Goal: Task Accomplishment & Management: Manage account settings

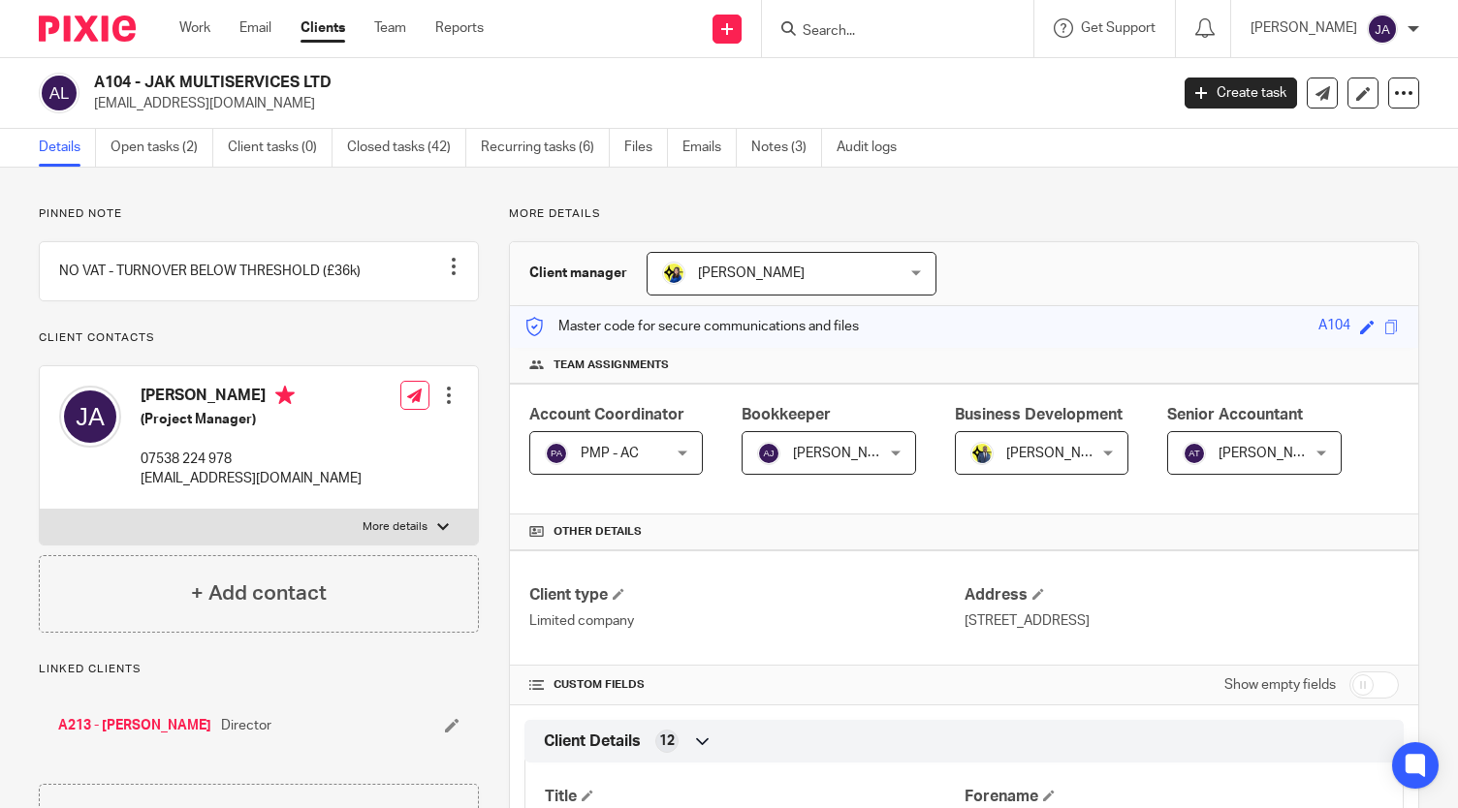
click at [315, 26] on link "Clients" at bounding box center [322, 27] width 45 height 19
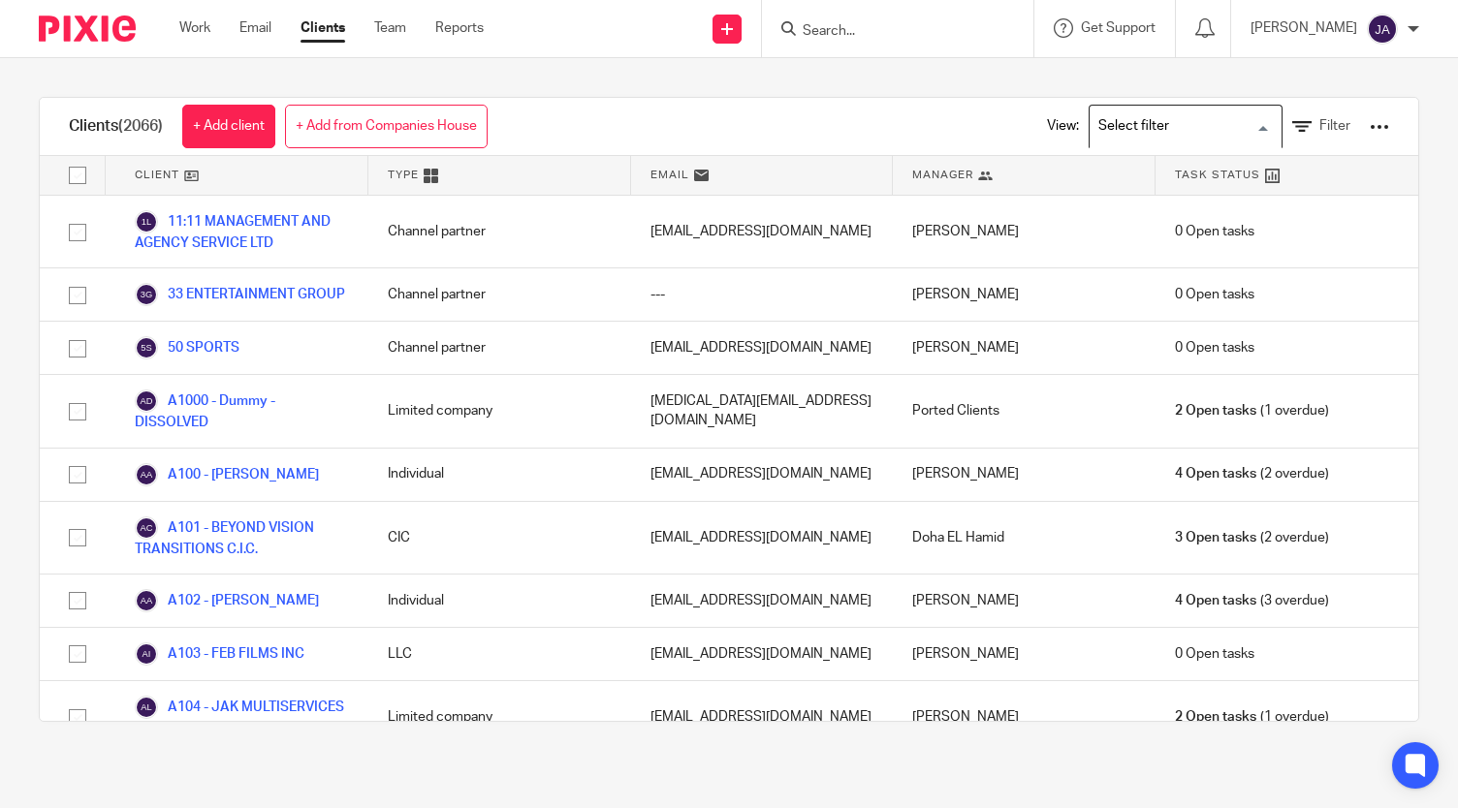
click at [1173, 126] on input "Search for option" at bounding box center [1180, 127] width 179 height 34
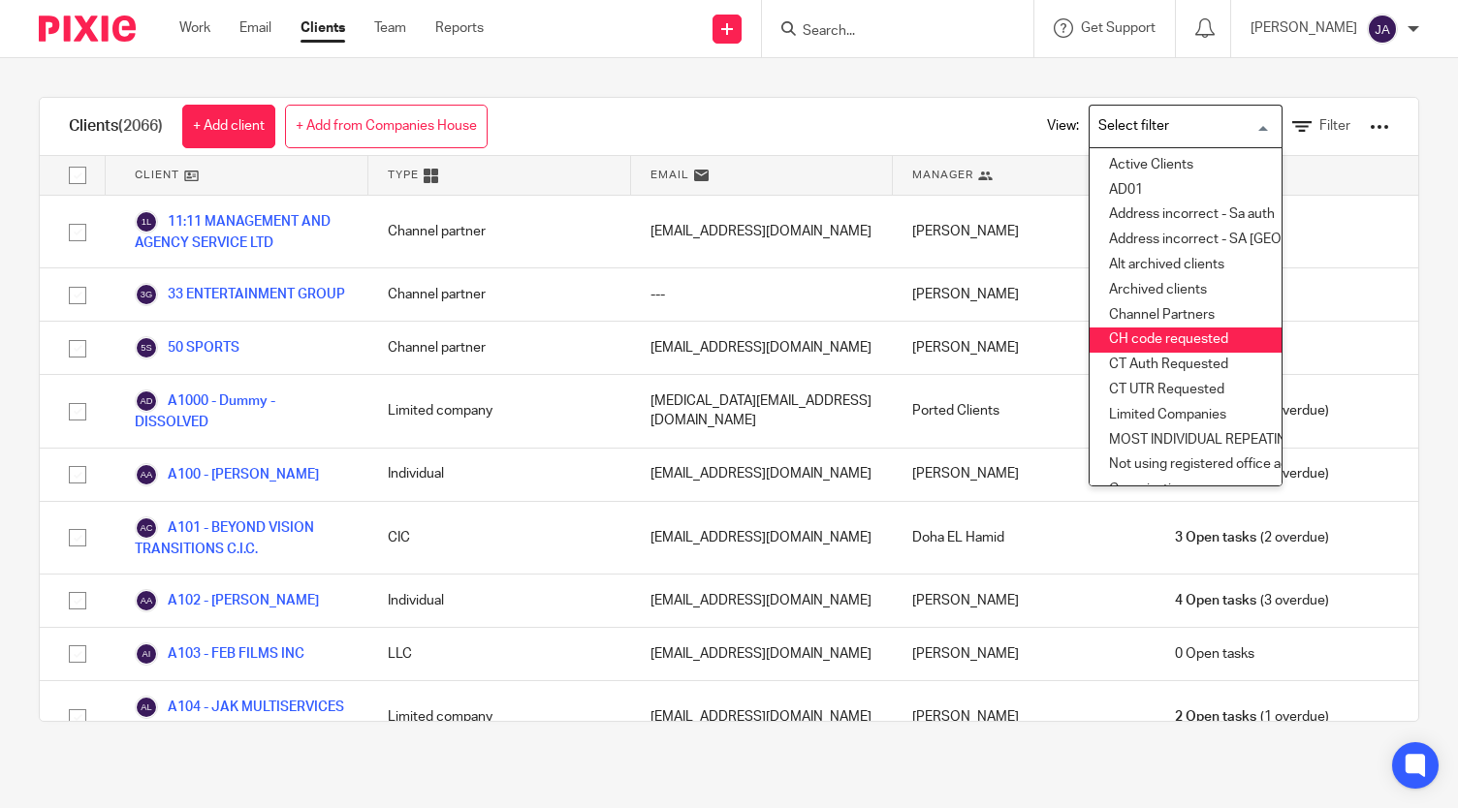
scroll to position [336, 0]
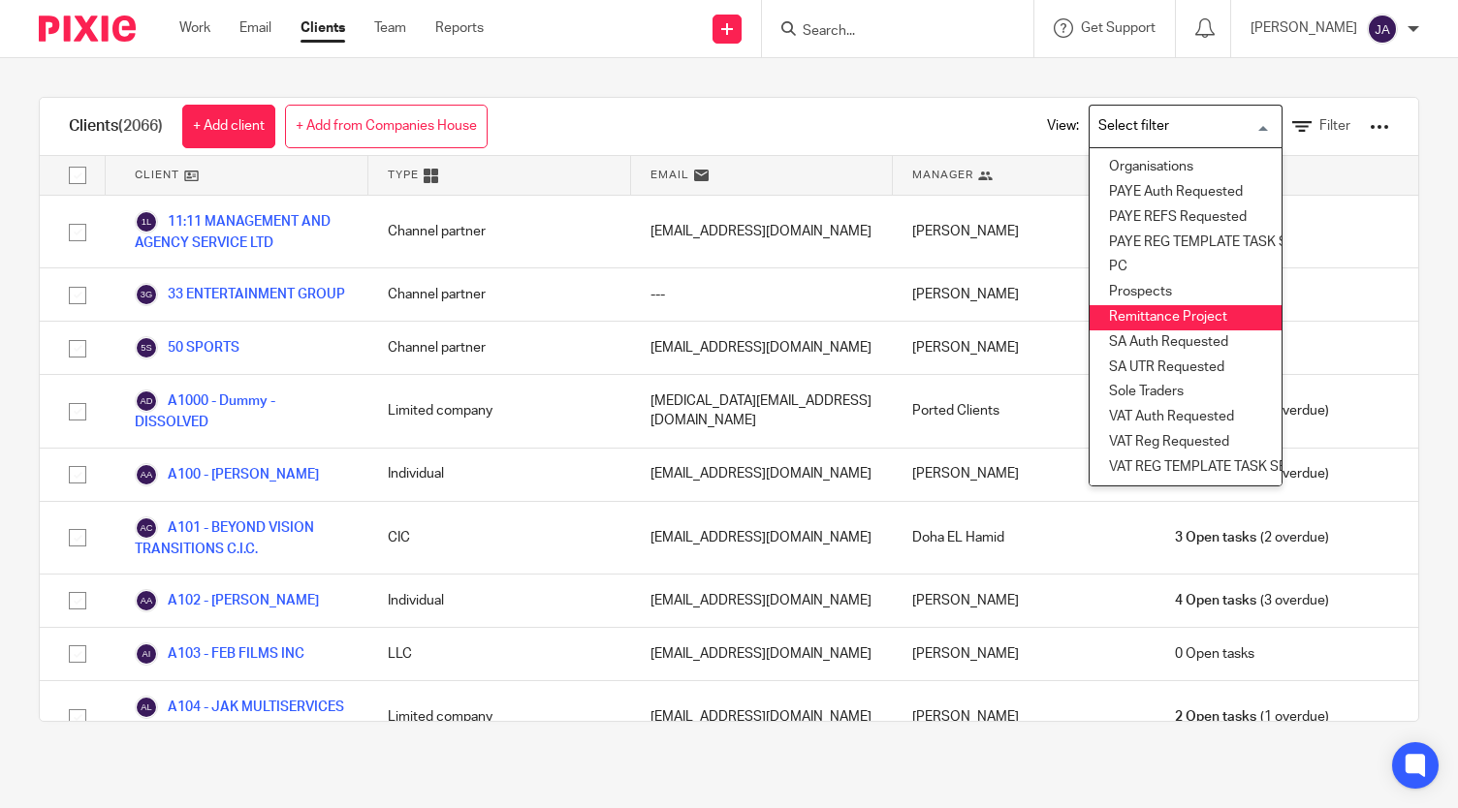
click at [1144, 305] on li "Remittance Project" at bounding box center [1185, 317] width 192 height 25
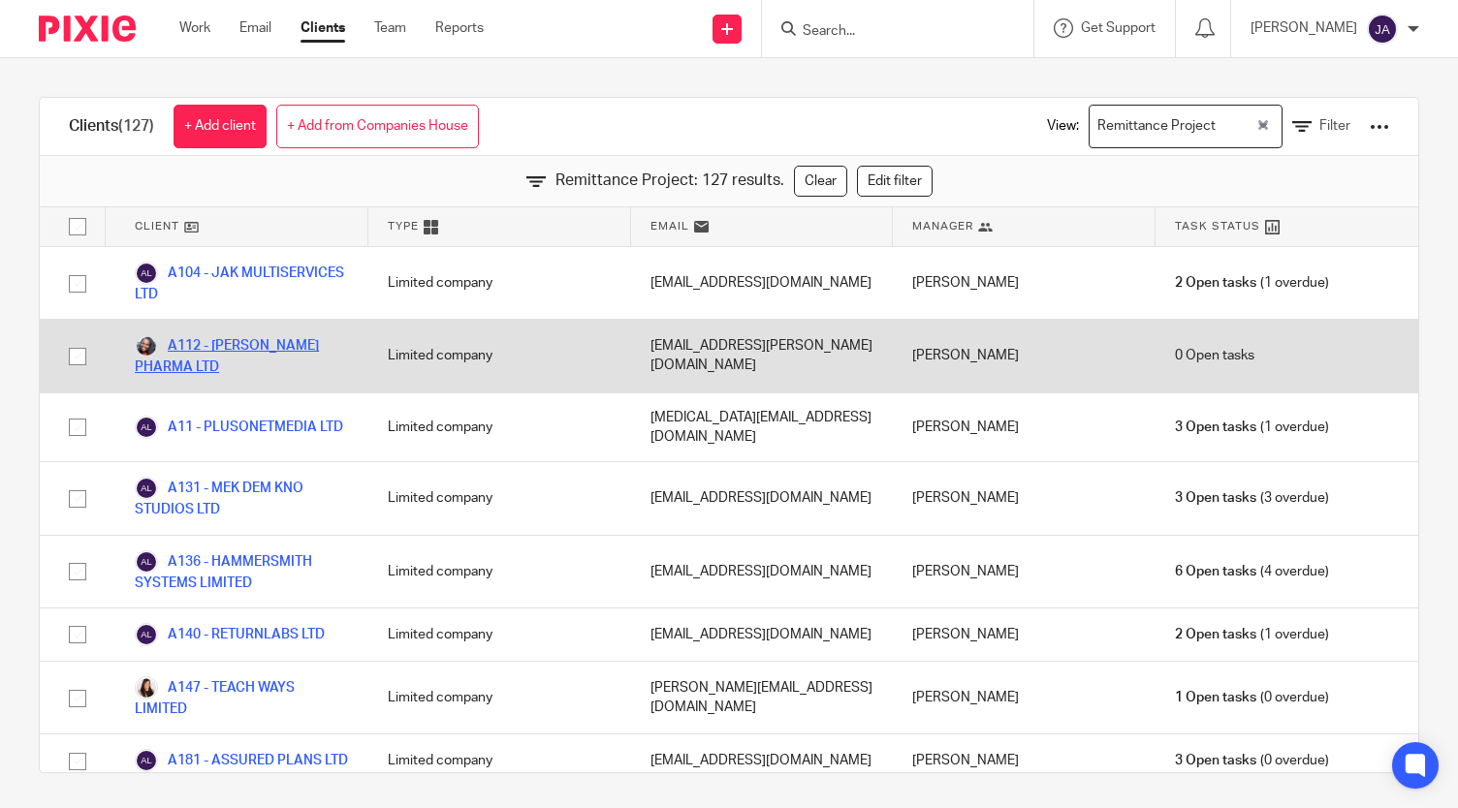
click at [234, 343] on link "A112 - AJALA PHARMA LTD" at bounding box center [242, 355] width 214 height 43
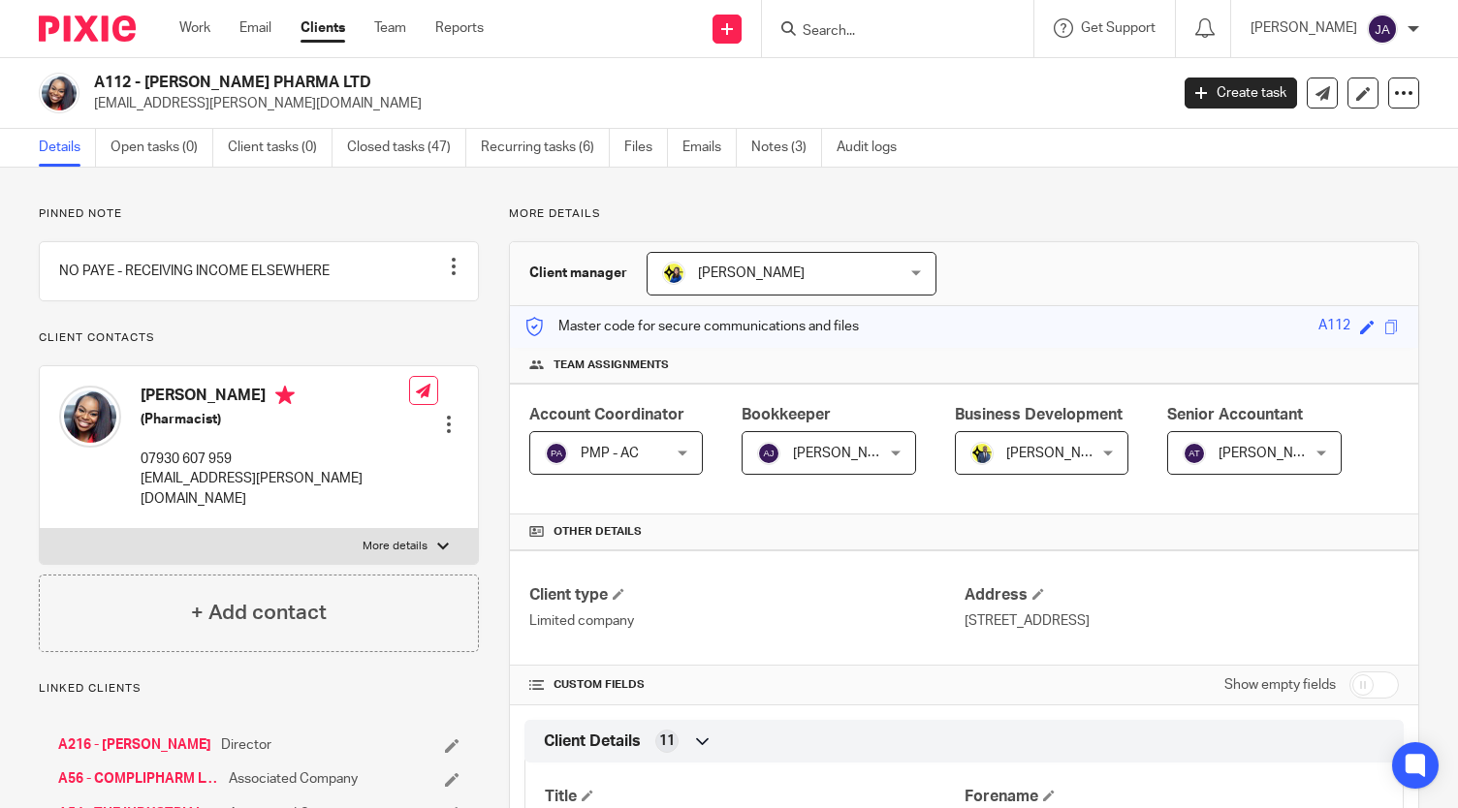
scroll to position [1, 0]
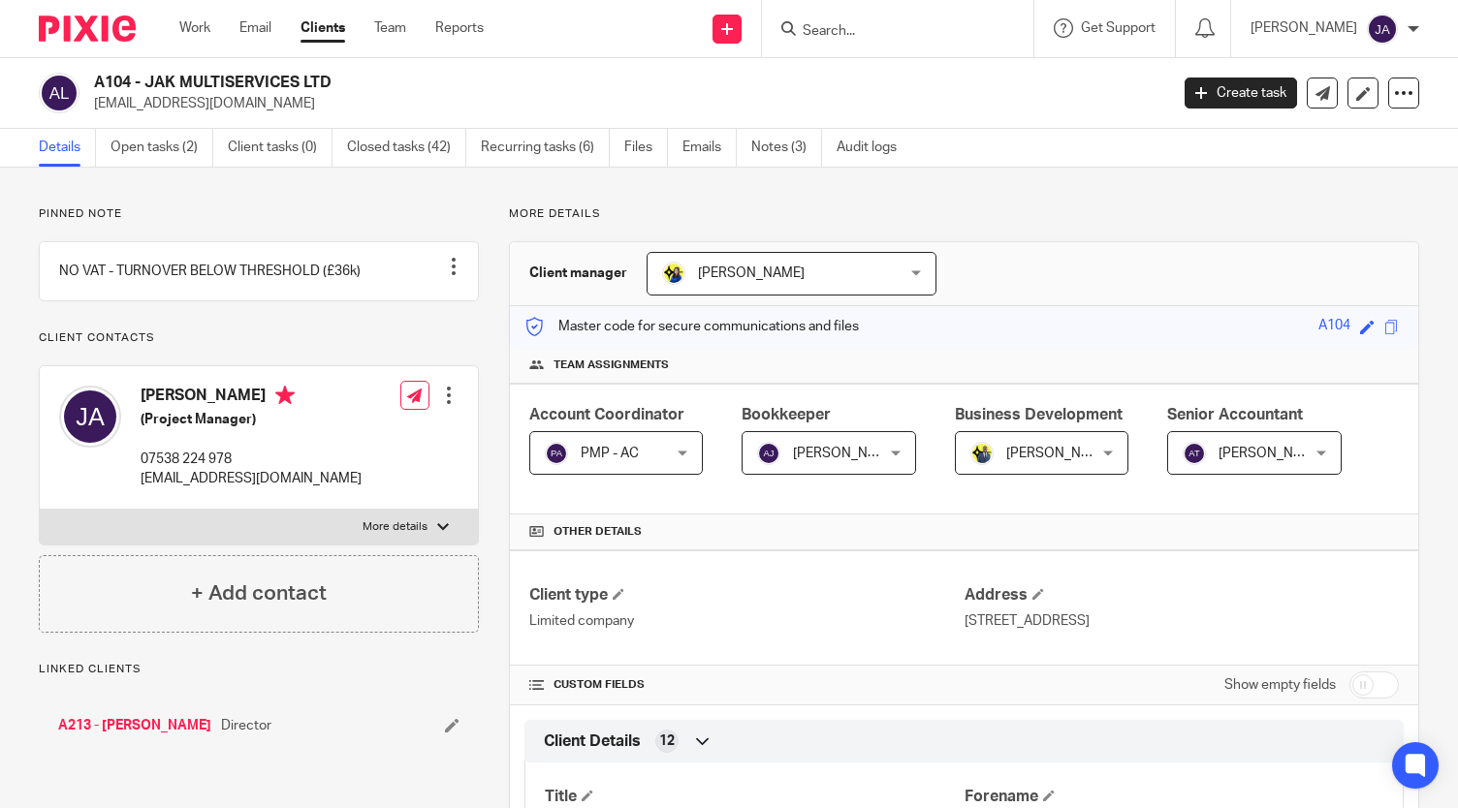
click at [328, 29] on link "Clients" at bounding box center [322, 27] width 45 height 19
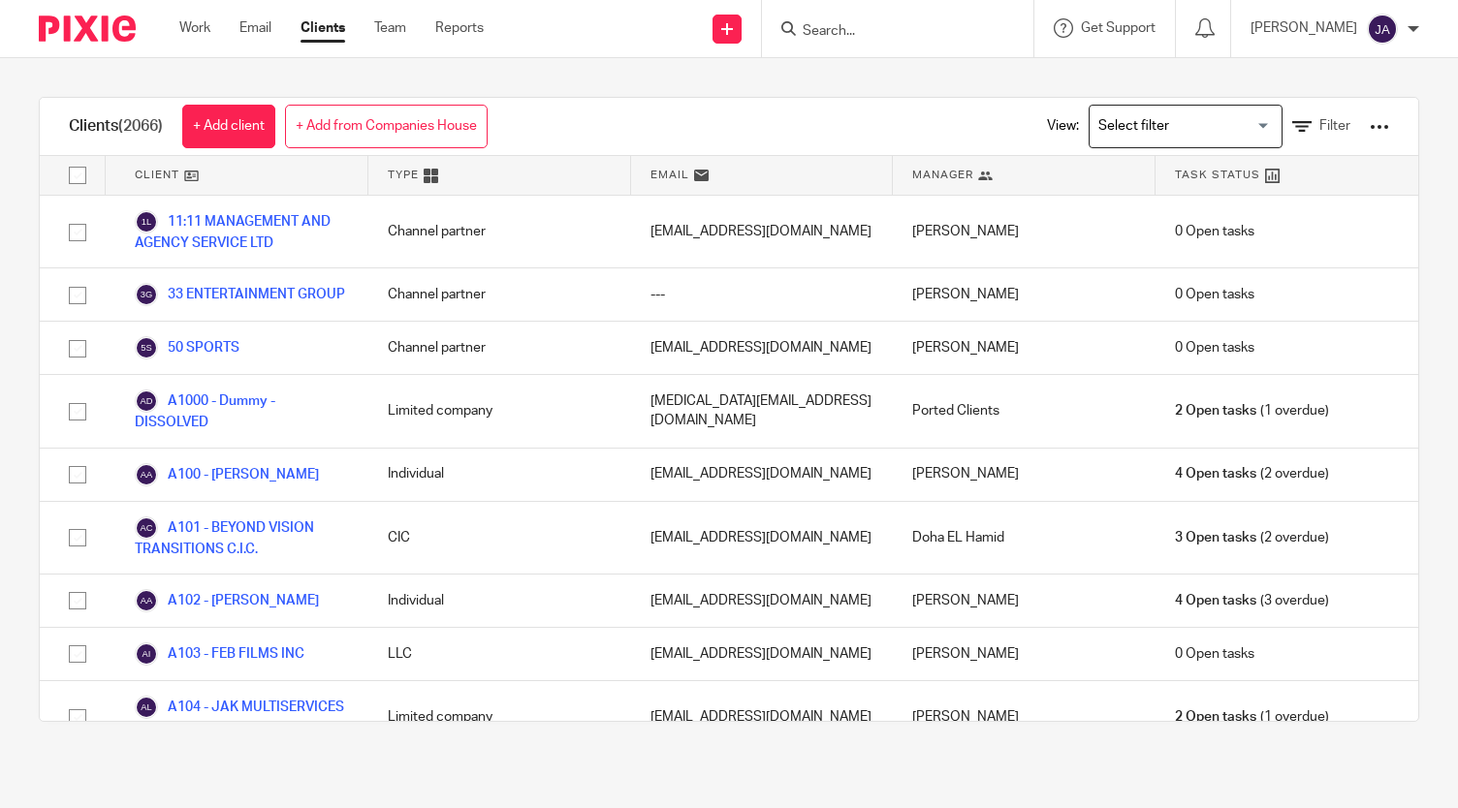
click at [1130, 110] on input "Search for option" at bounding box center [1180, 127] width 179 height 34
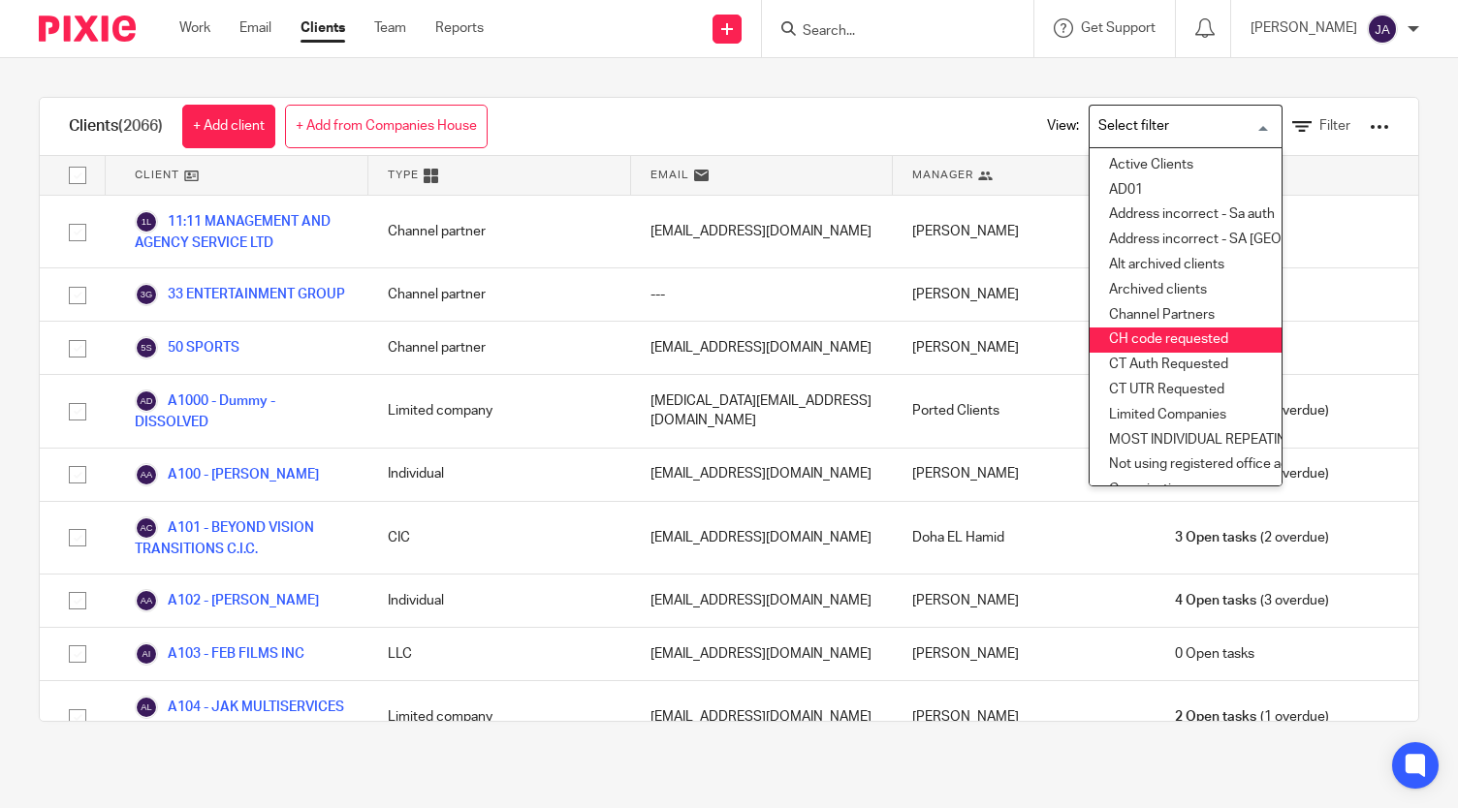
scroll to position [336, 0]
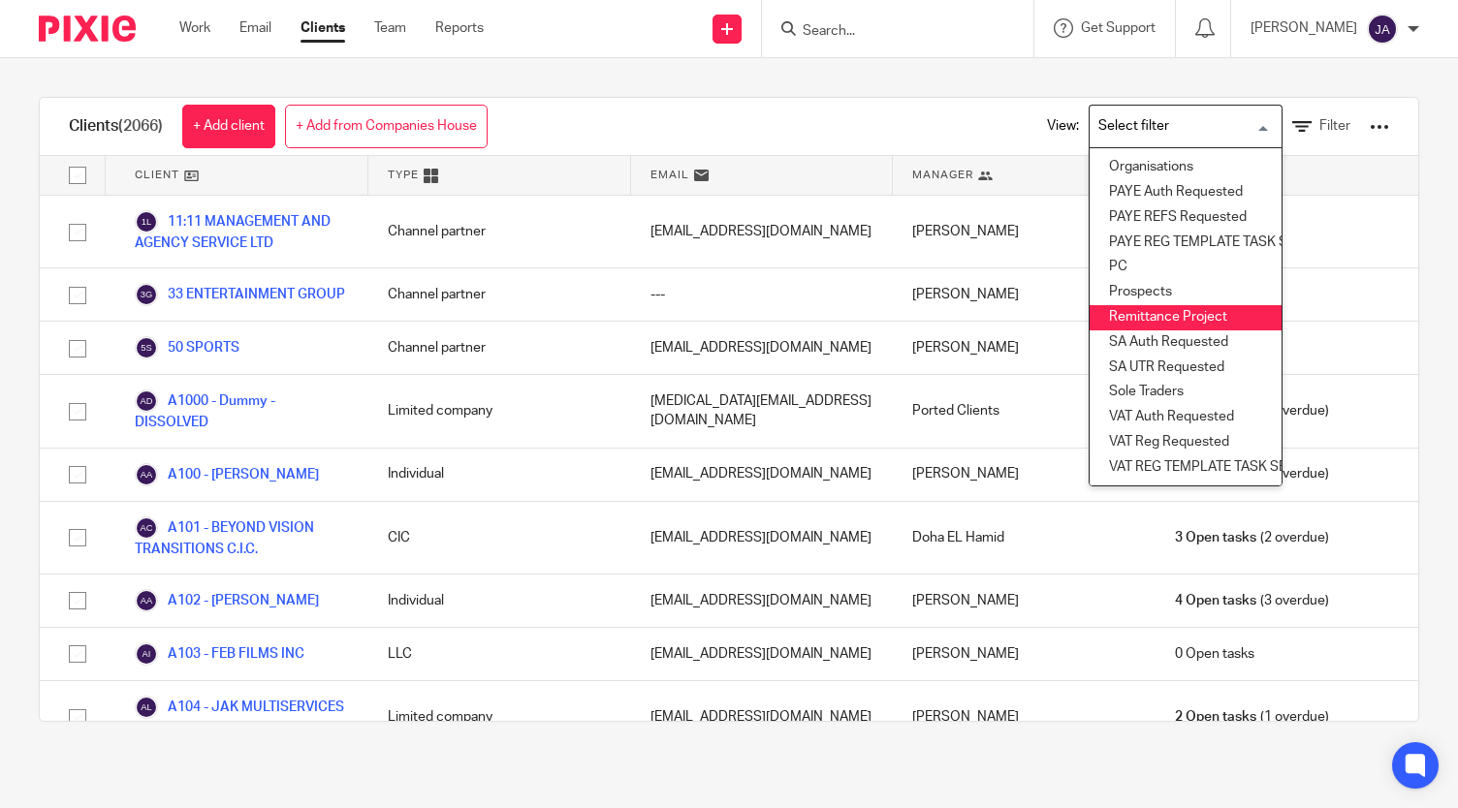
click at [1119, 305] on li "Remittance Project" at bounding box center [1185, 317] width 192 height 25
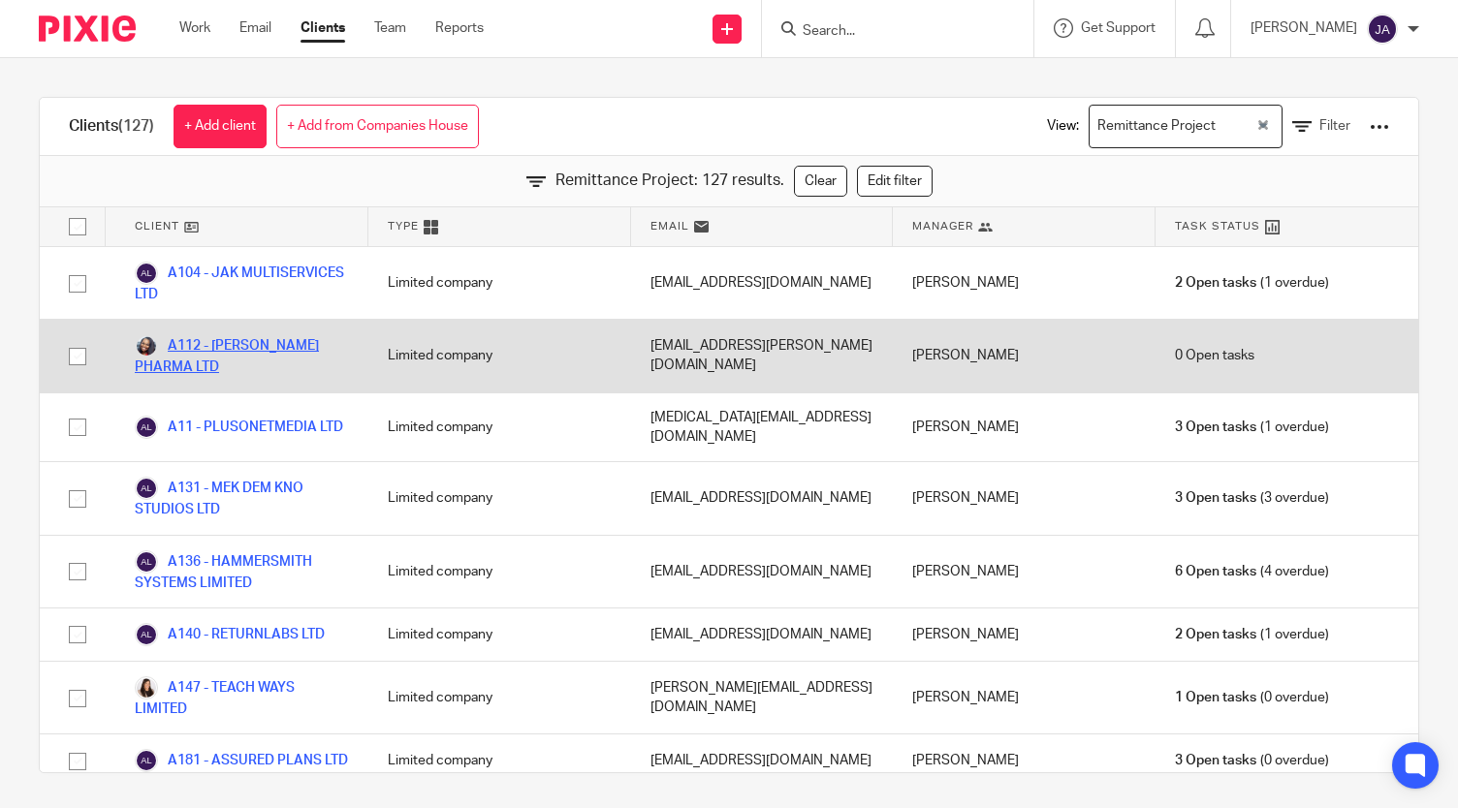
click at [245, 348] on link "A112 - [PERSON_NAME] PHARMA LTD" at bounding box center [242, 355] width 214 height 43
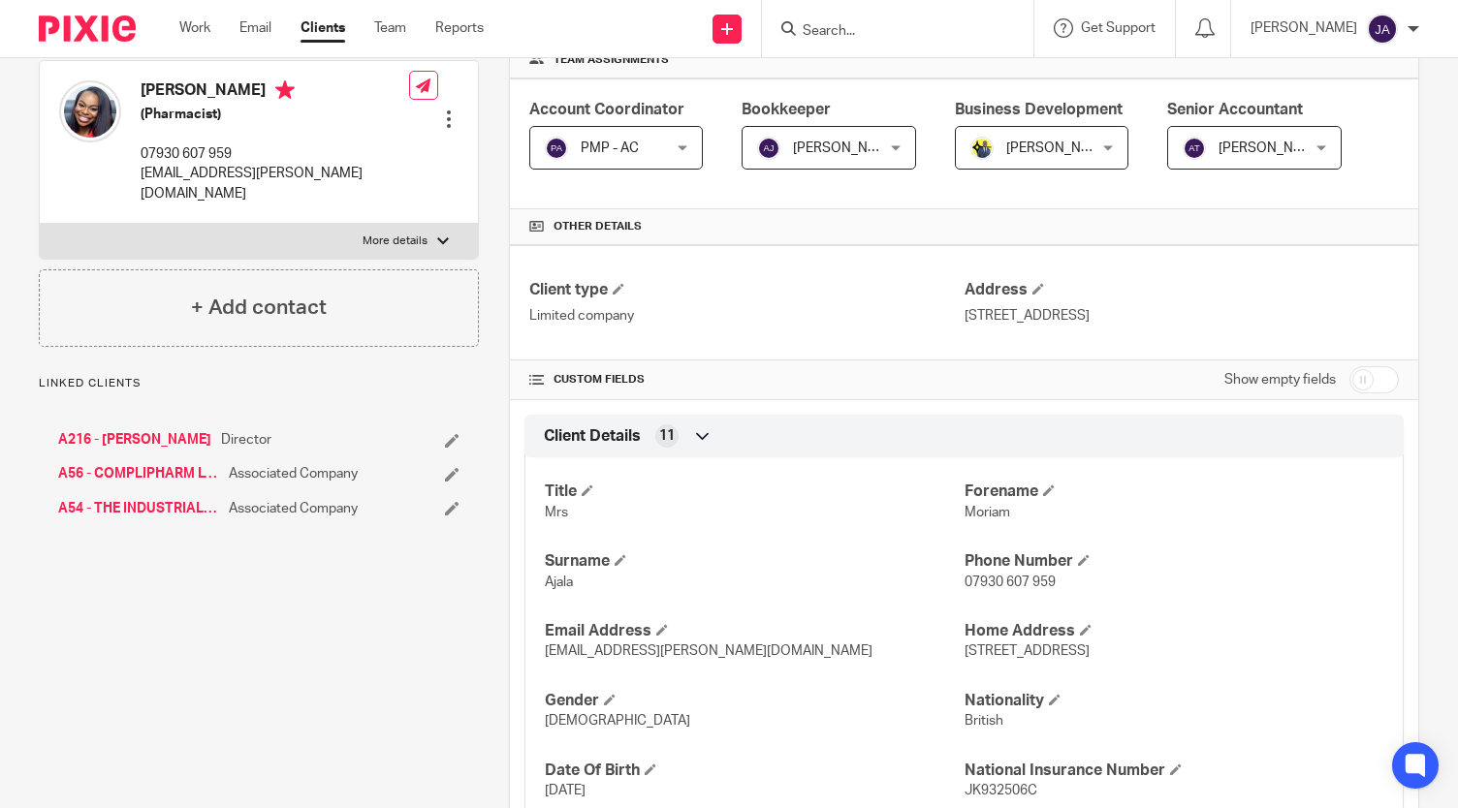
scroll to position [285, 0]
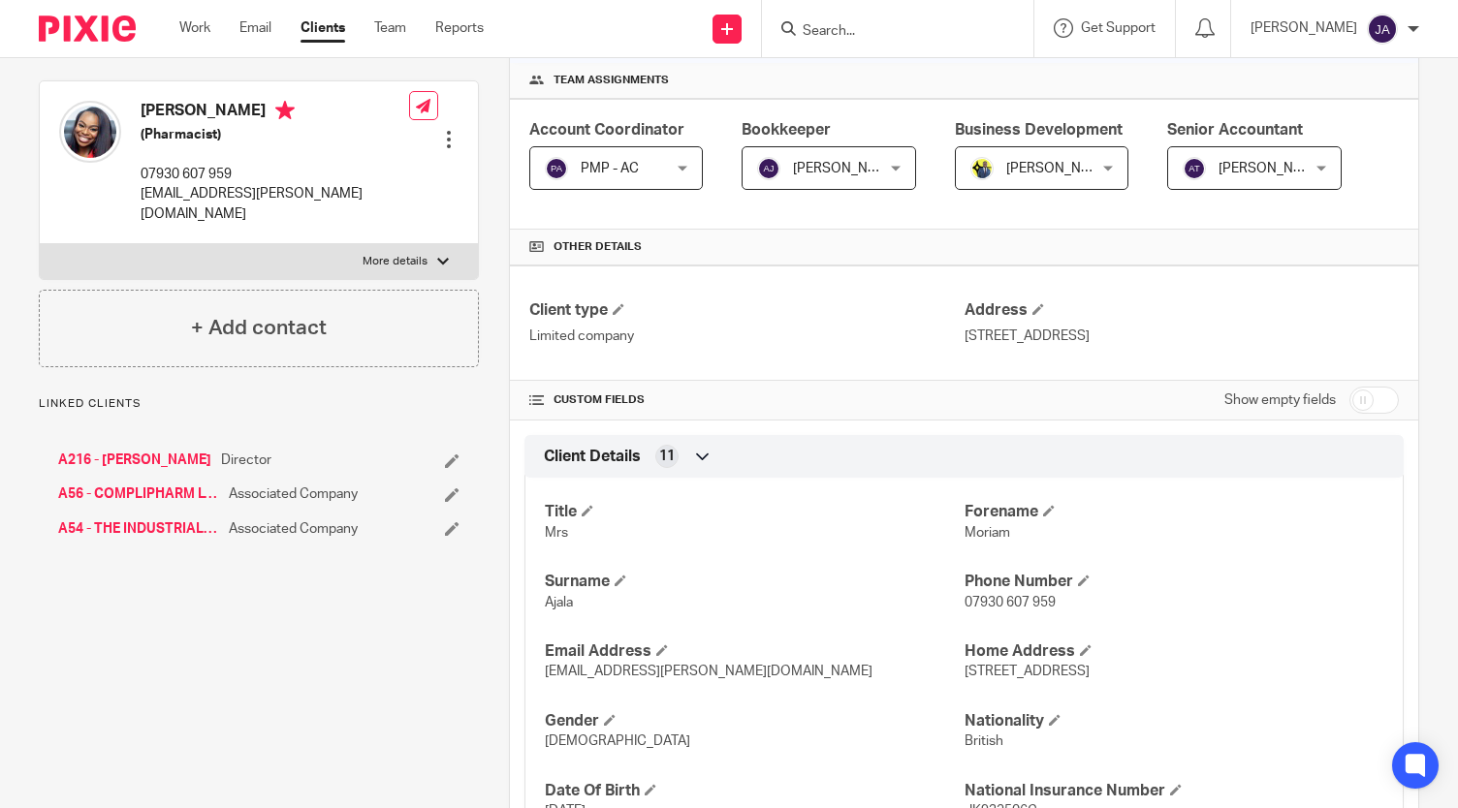
click at [1349, 408] on input "checkbox" at bounding box center [1373, 400] width 49 height 27
checkbox input "true"
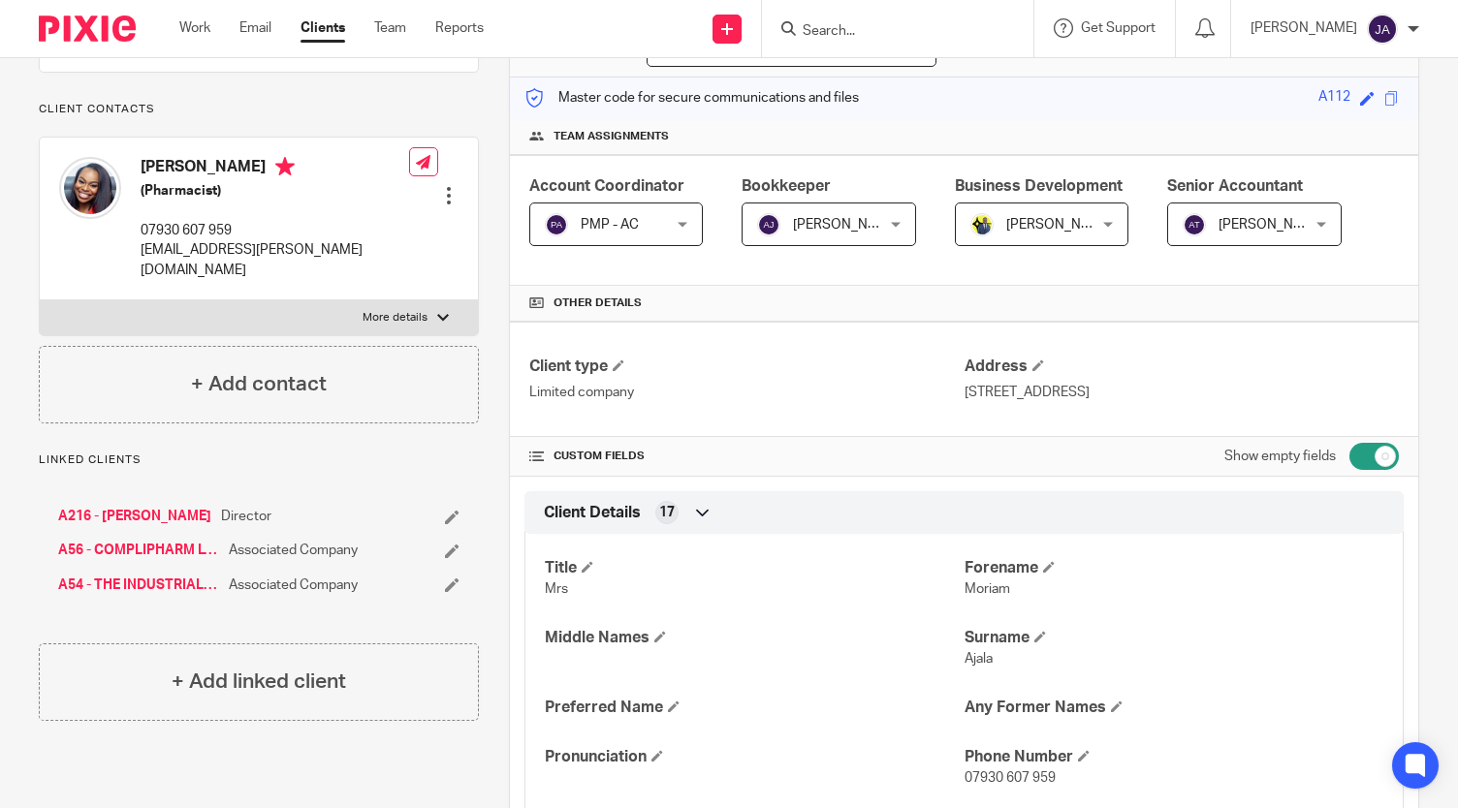
scroll to position [142, 0]
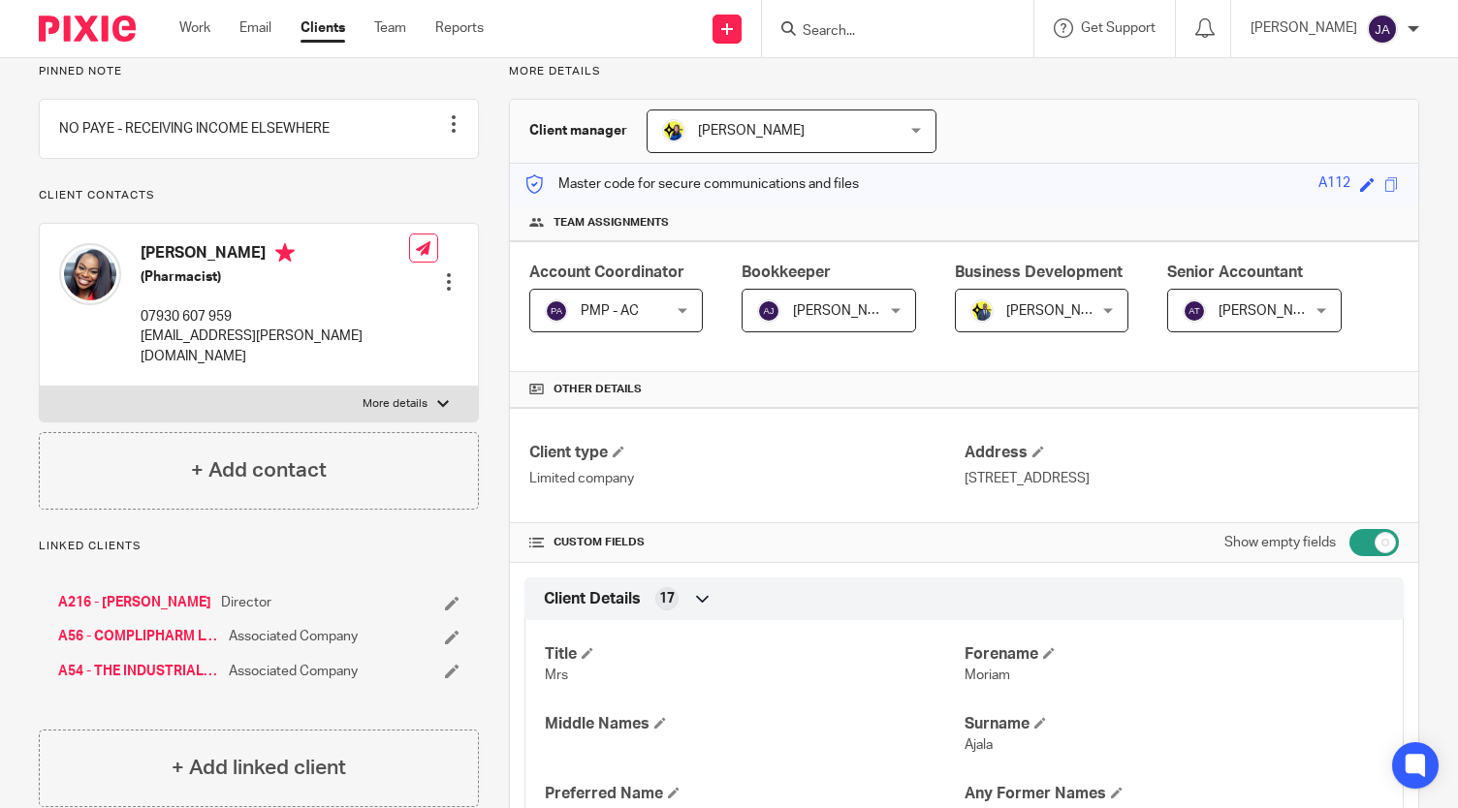
click at [322, 31] on link "Clients" at bounding box center [322, 27] width 45 height 19
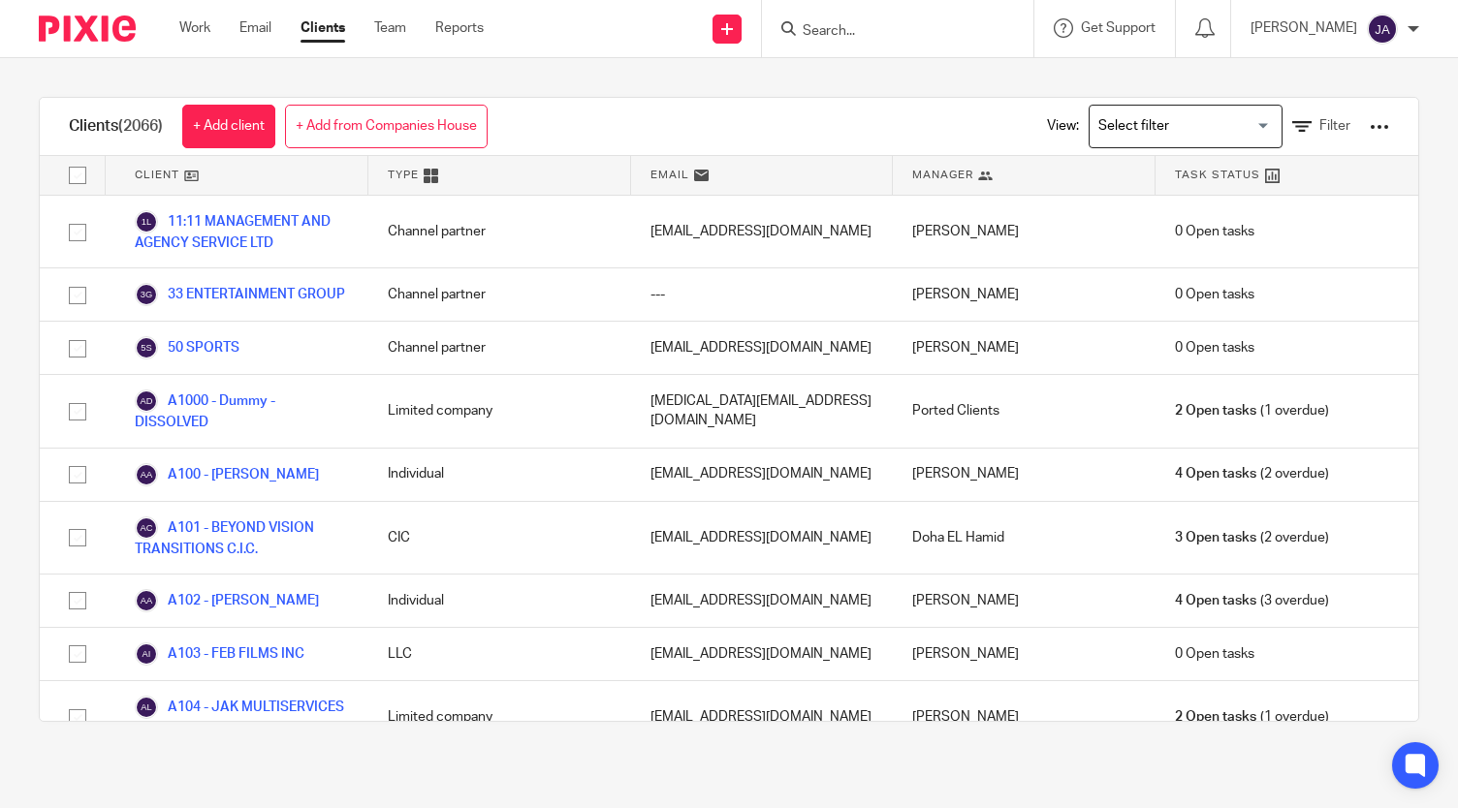
click at [1156, 131] on input "Search for option" at bounding box center [1180, 127] width 179 height 34
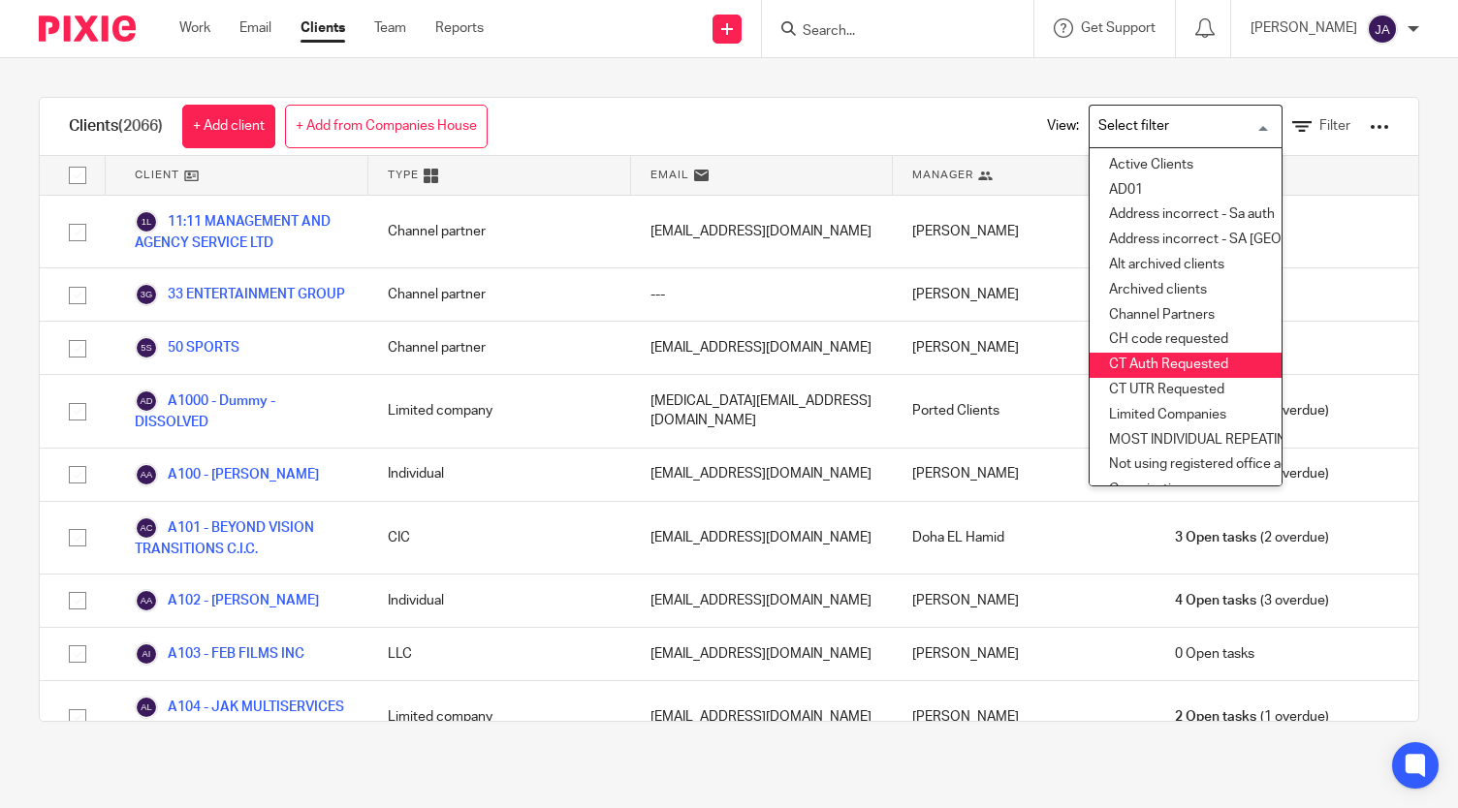
scroll to position [336, 0]
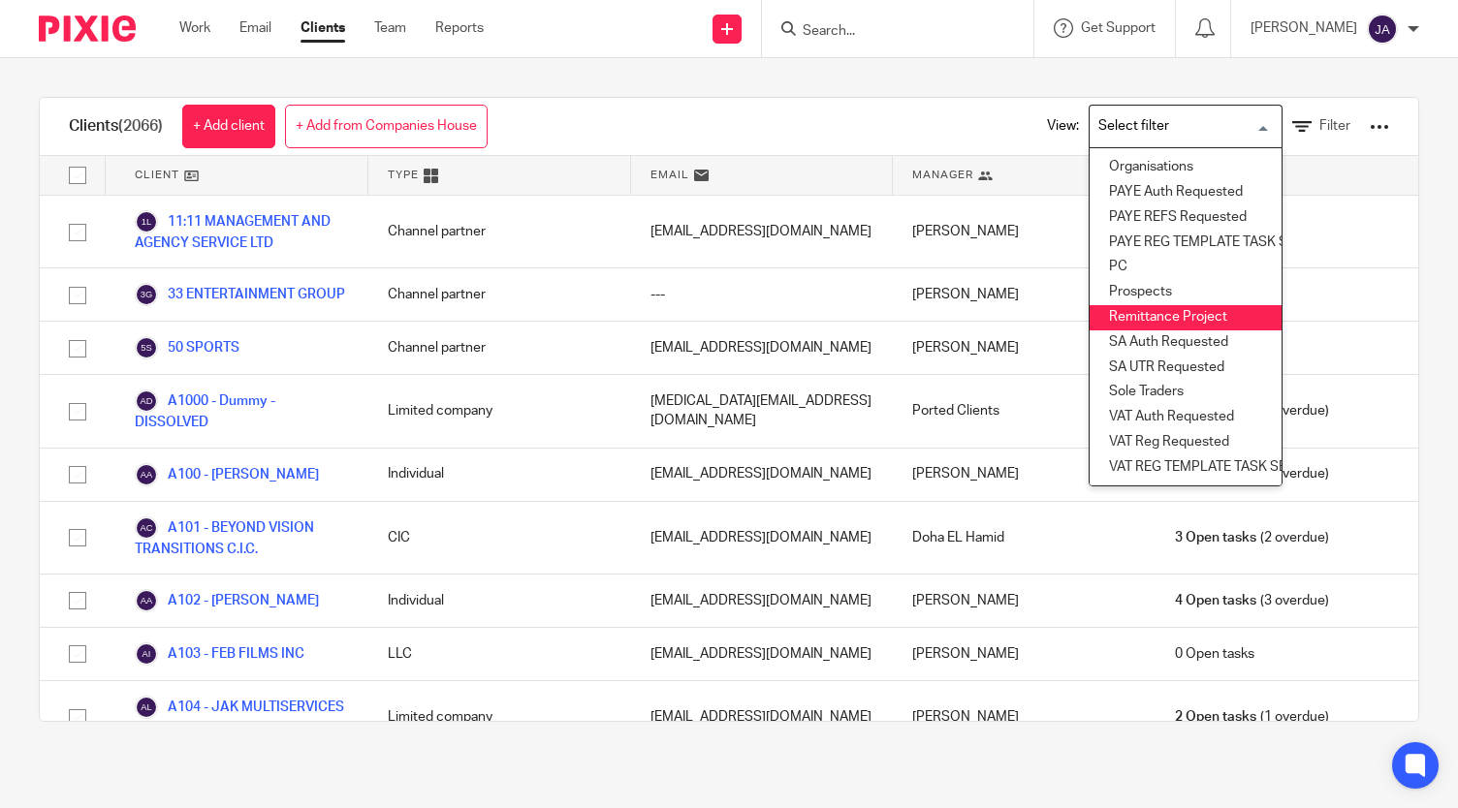
click at [1123, 305] on li "Remittance Project" at bounding box center [1185, 317] width 192 height 25
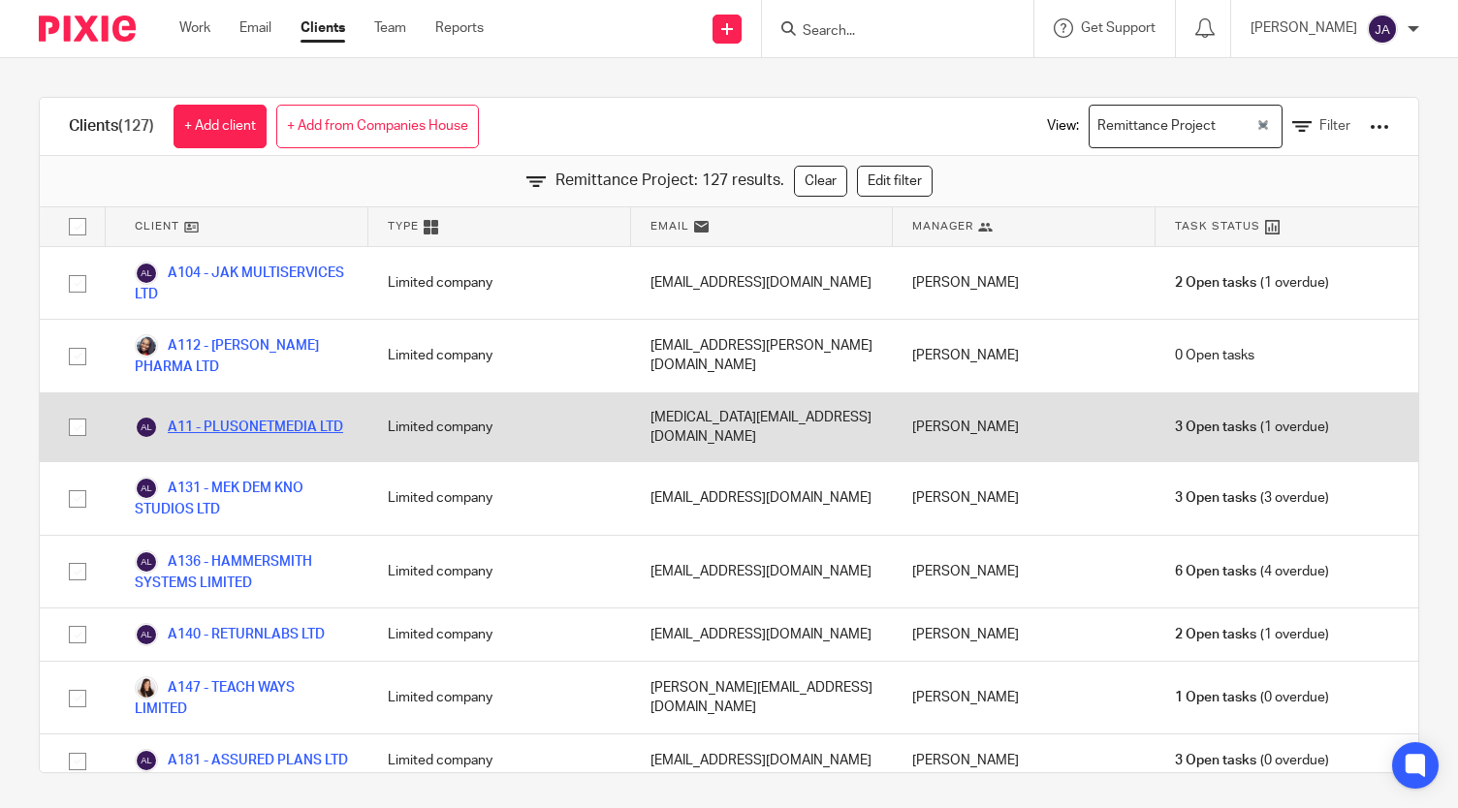
click at [290, 416] on link "A11 - PLUSONETMEDIA LTD" at bounding box center [239, 427] width 208 height 23
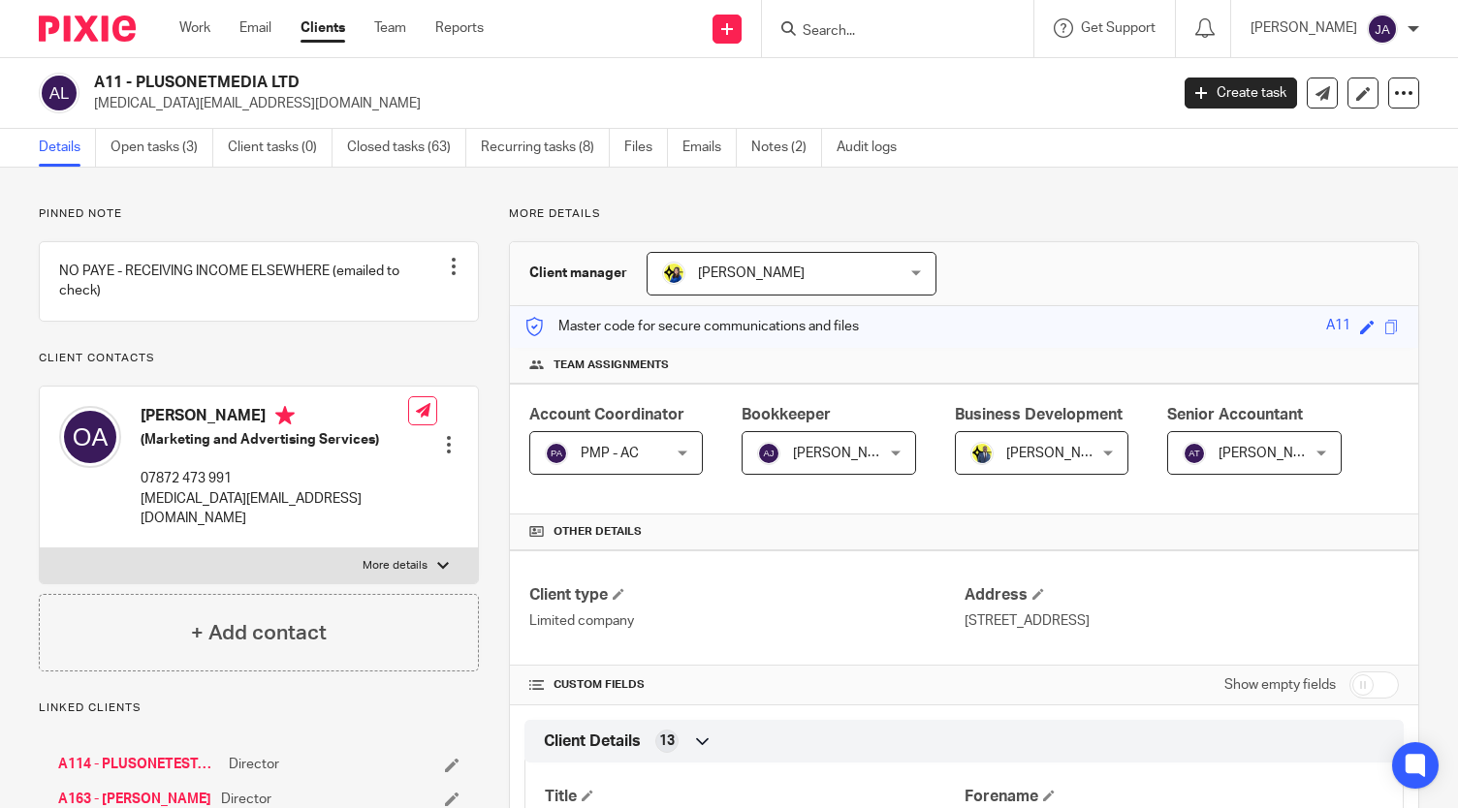
click at [1361, 683] on input "checkbox" at bounding box center [1373, 685] width 49 height 27
checkbox input "true"
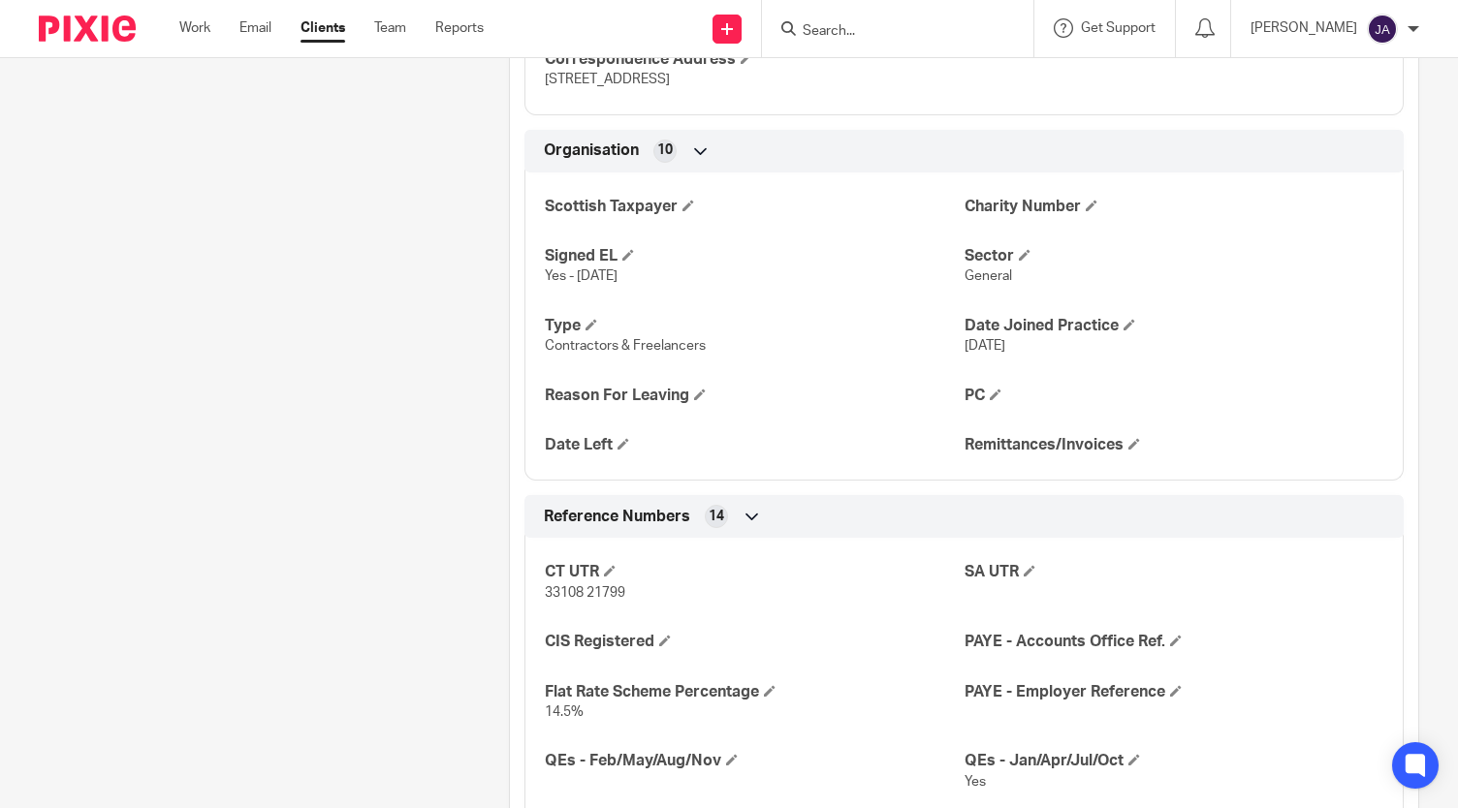
scroll to position [1295, 0]
click at [1128, 438] on span at bounding box center [1134, 444] width 12 height 12
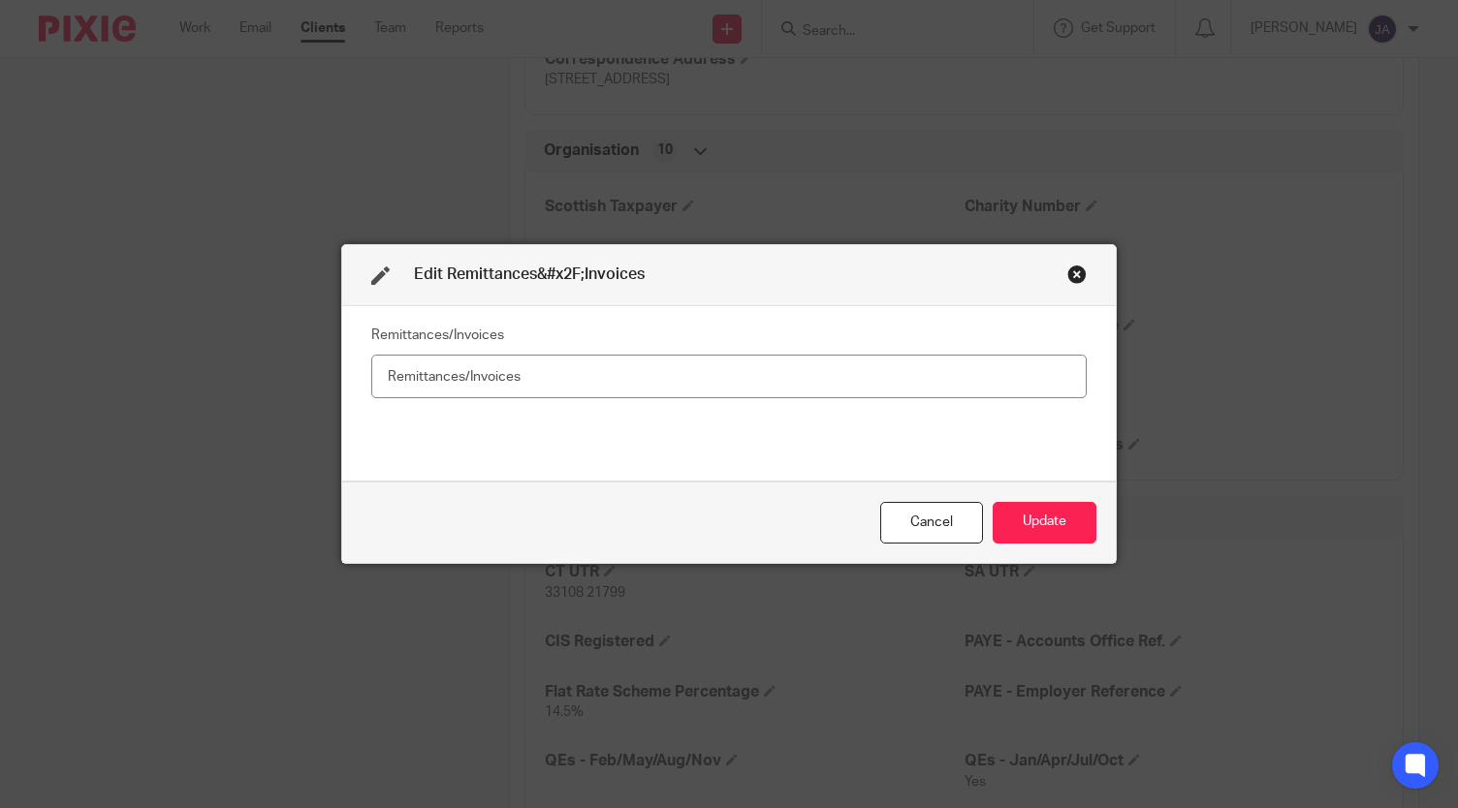
type input "M"
type input "No"
click at [1016, 515] on button "Update" at bounding box center [1045, 523] width 104 height 42
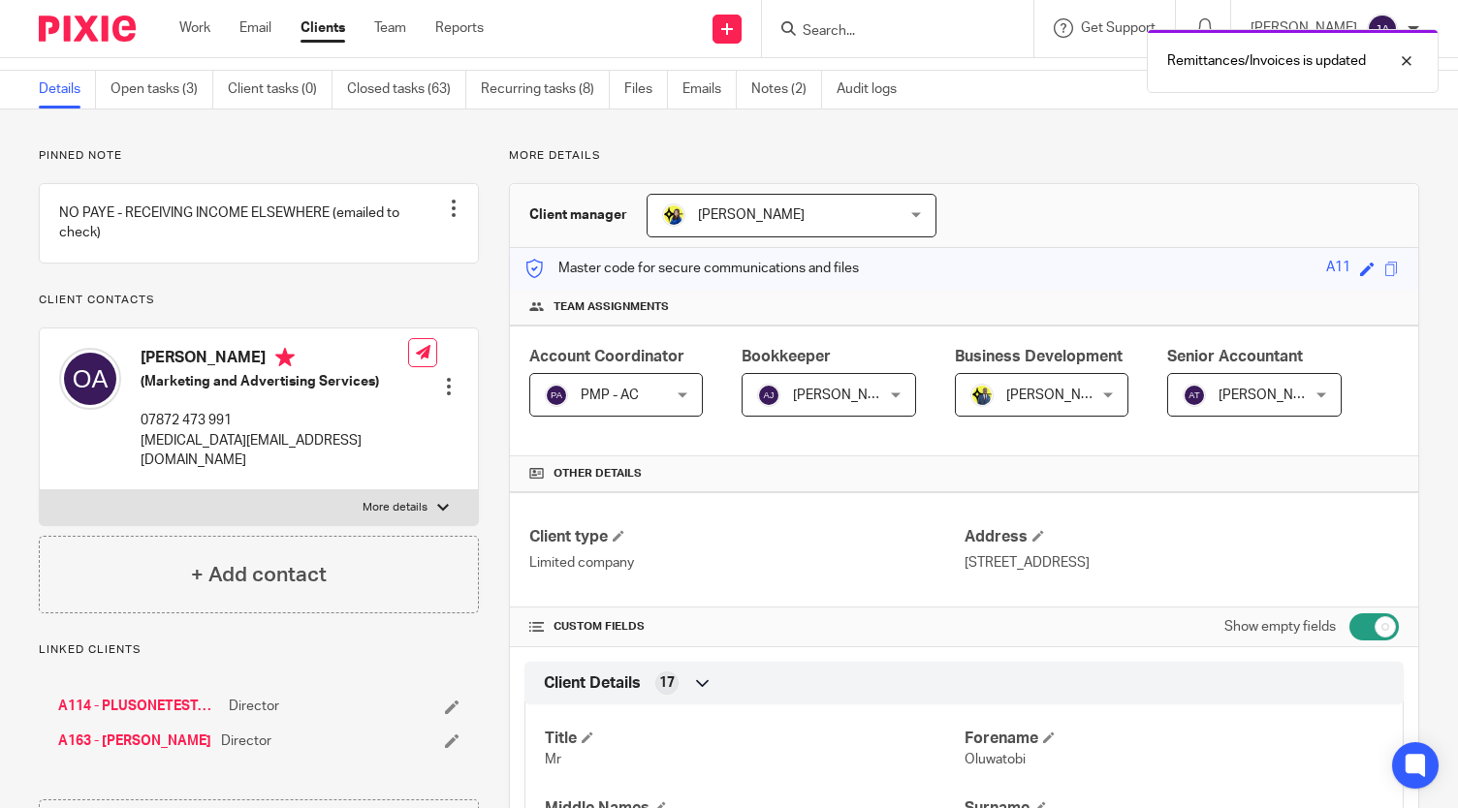
scroll to position [0, 0]
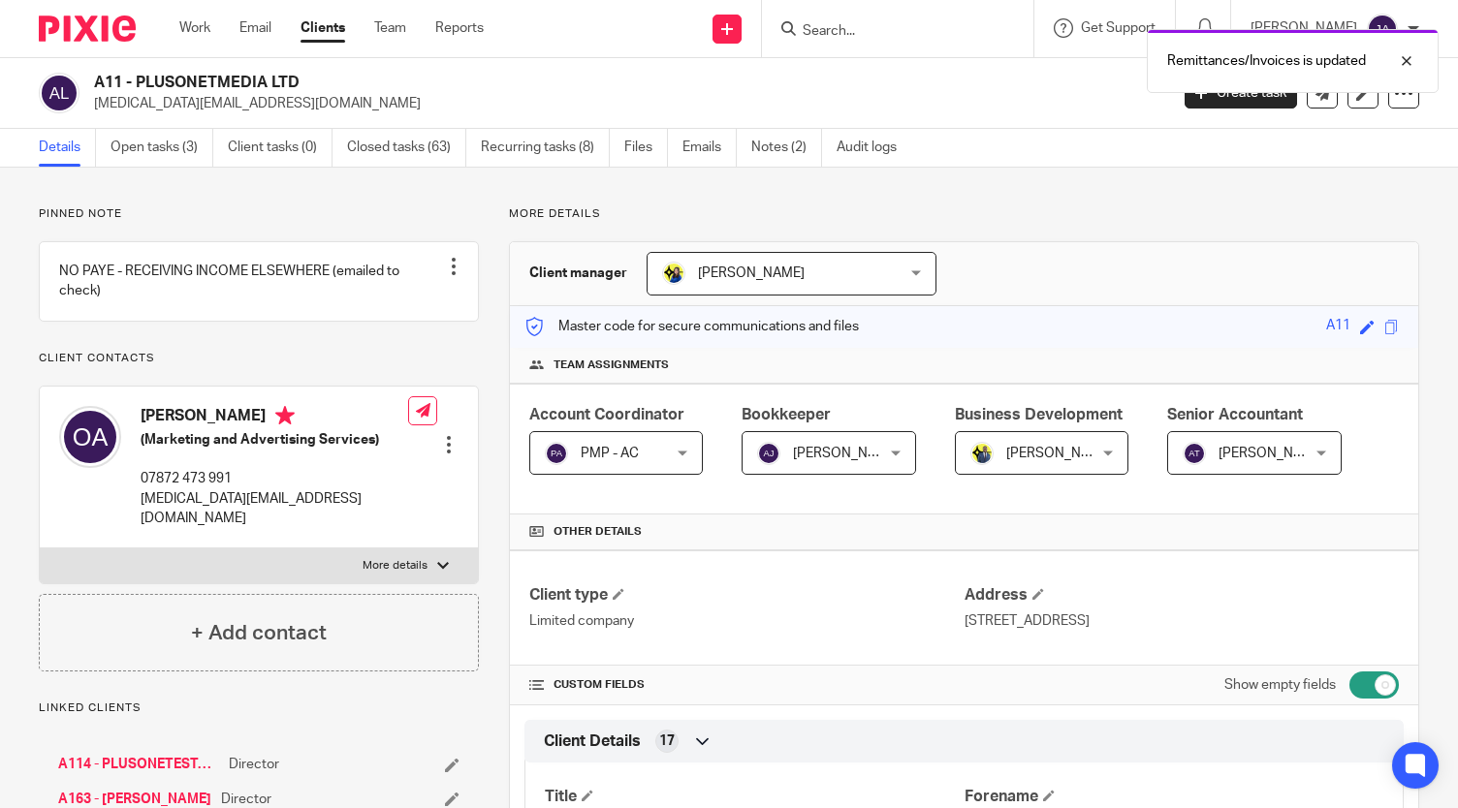
click at [316, 32] on link "Clients" at bounding box center [322, 27] width 45 height 19
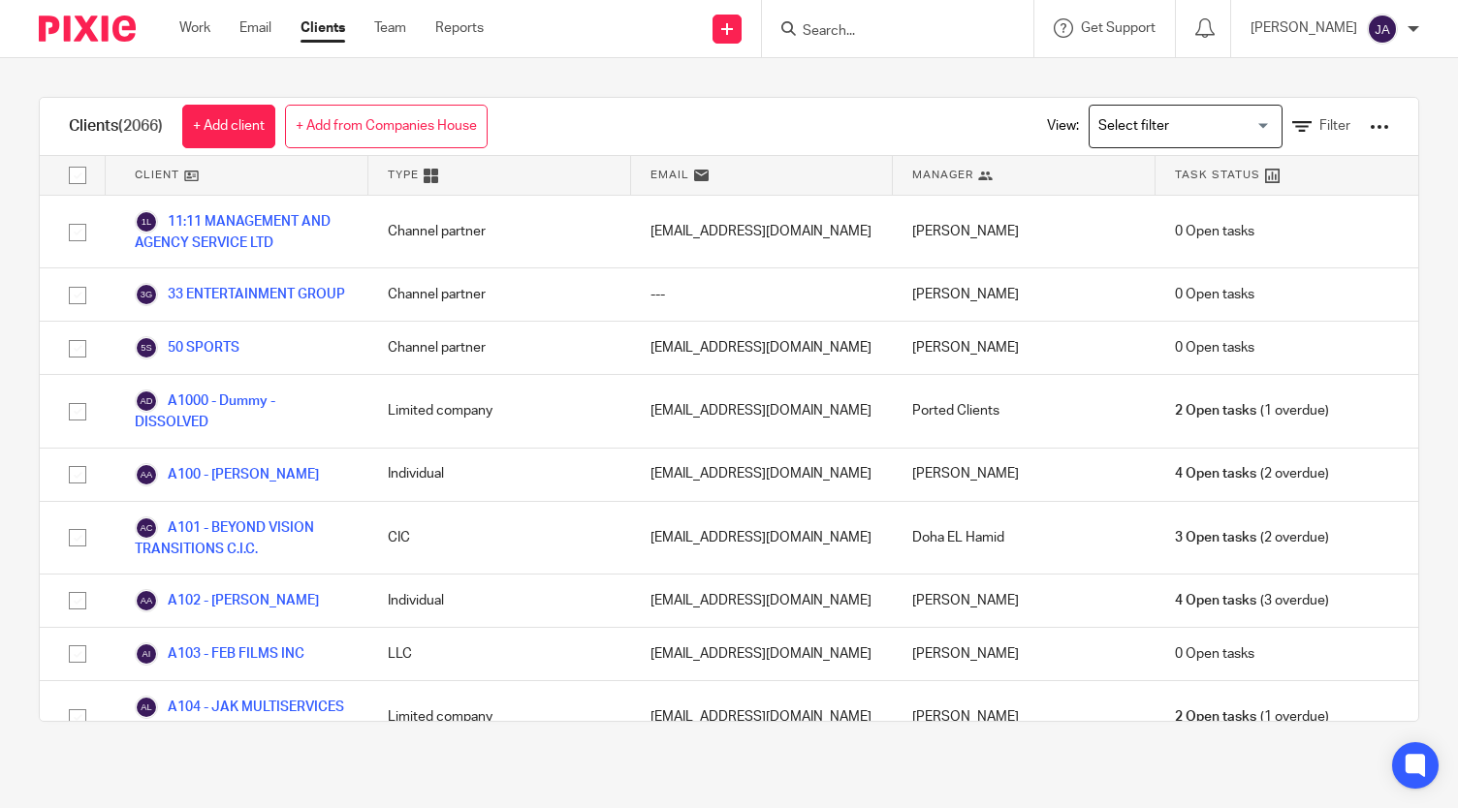
click at [1111, 142] on input "Search for option" at bounding box center [1180, 127] width 179 height 34
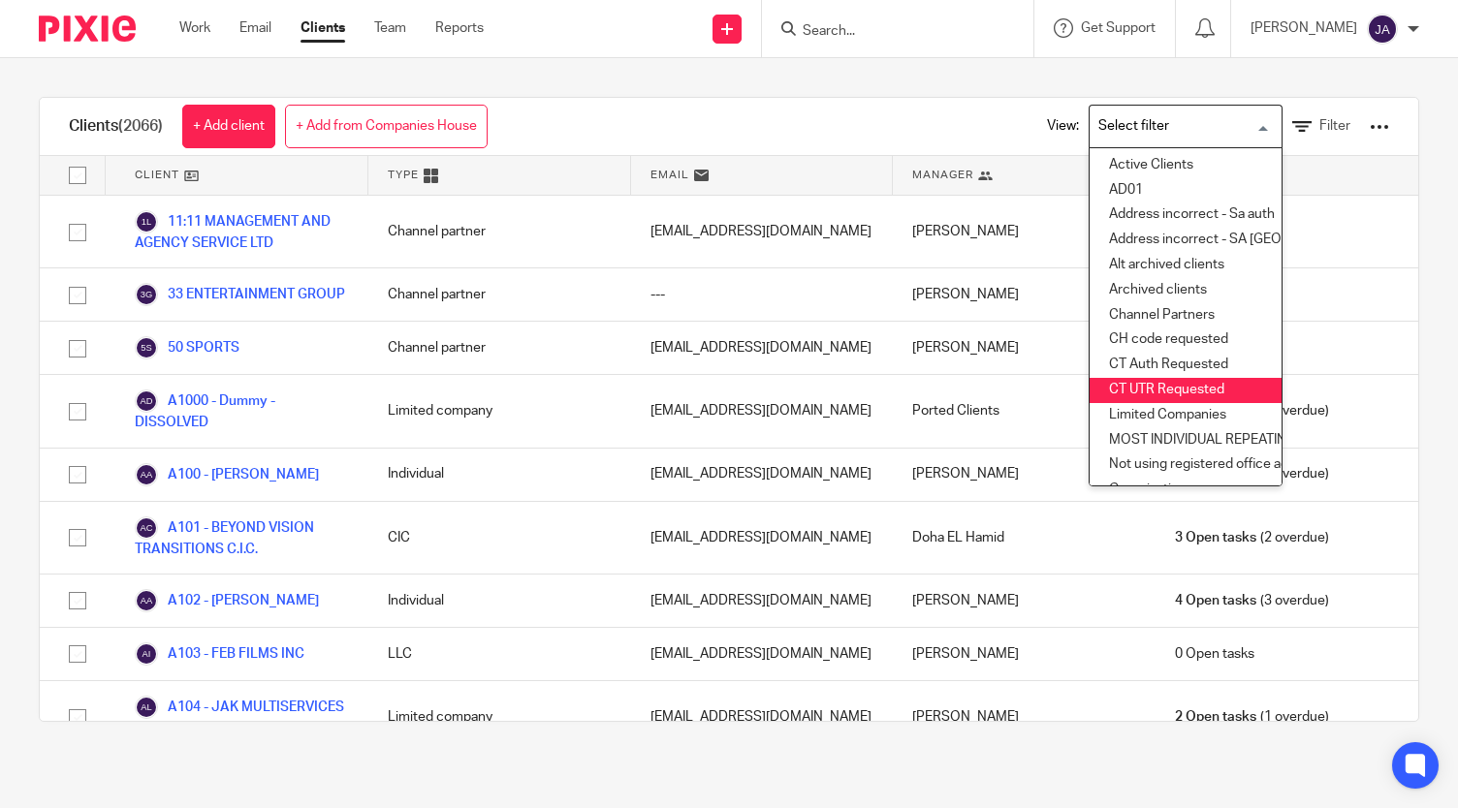
scroll to position [336, 0]
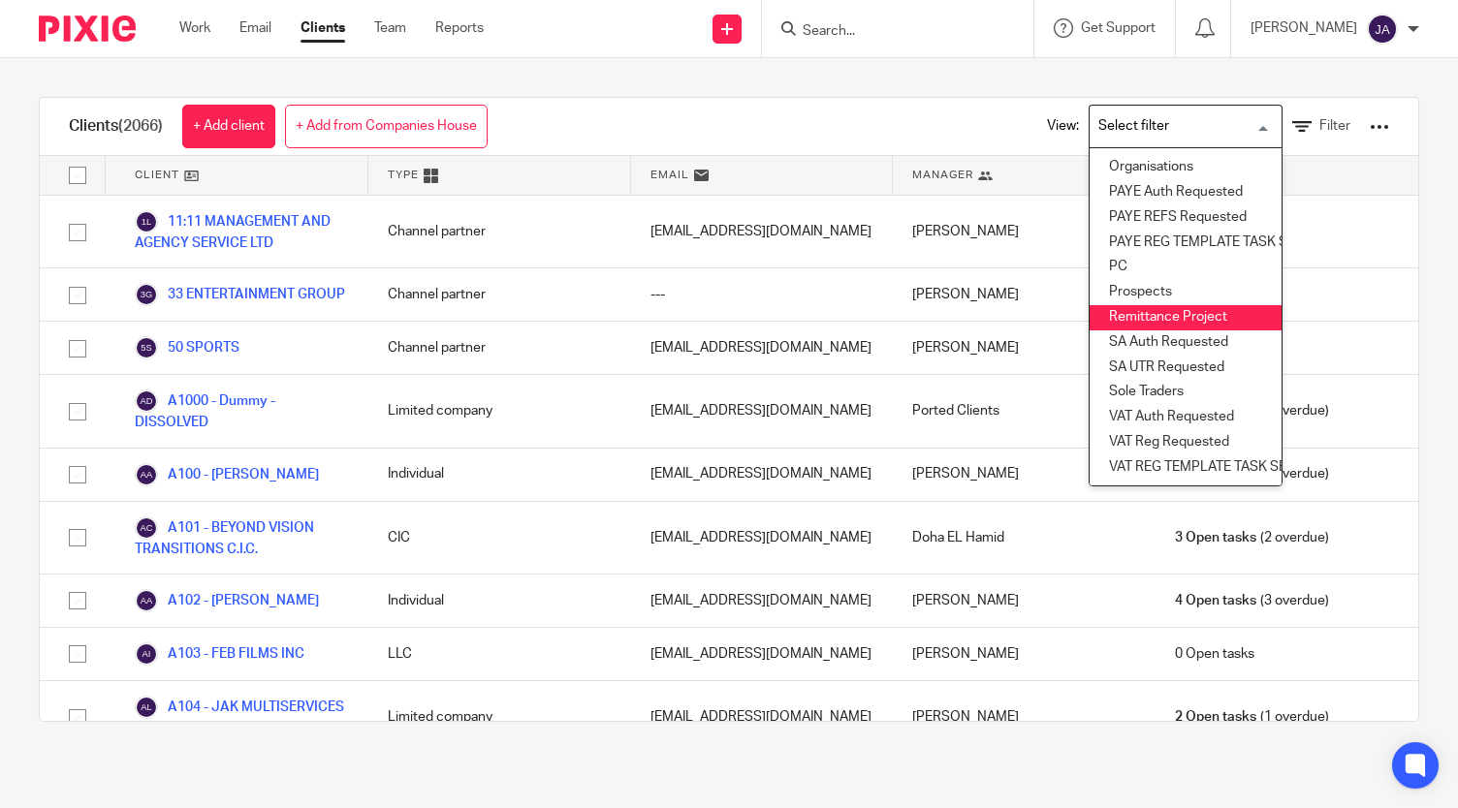
click at [1111, 305] on li "Remittance Project" at bounding box center [1185, 317] width 192 height 25
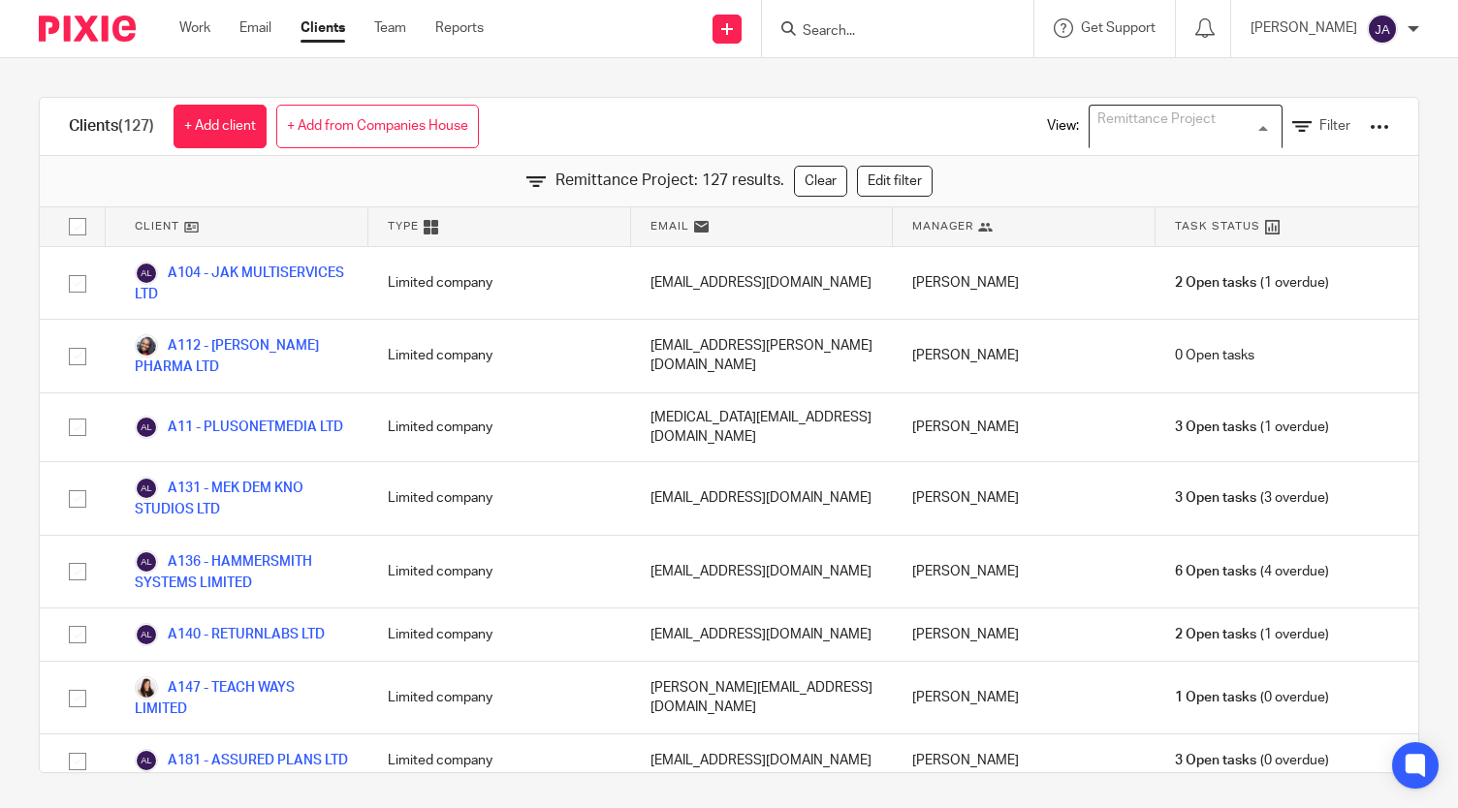
scroll to position [165, 0]
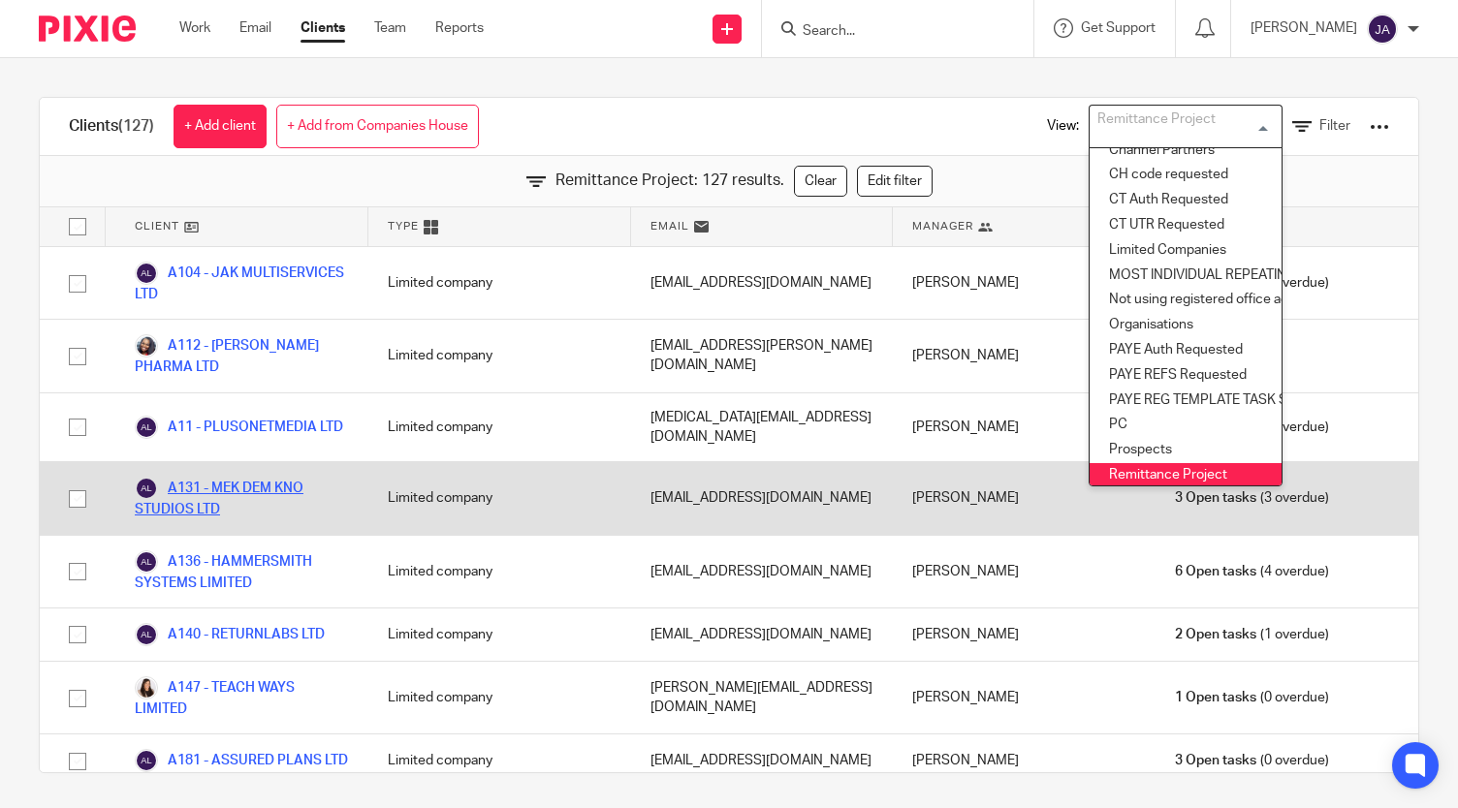
click at [268, 485] on link "A131 - MEK DEM KNO STUDIOS LTD" at bounding box center [242, 498] width 214 height 43
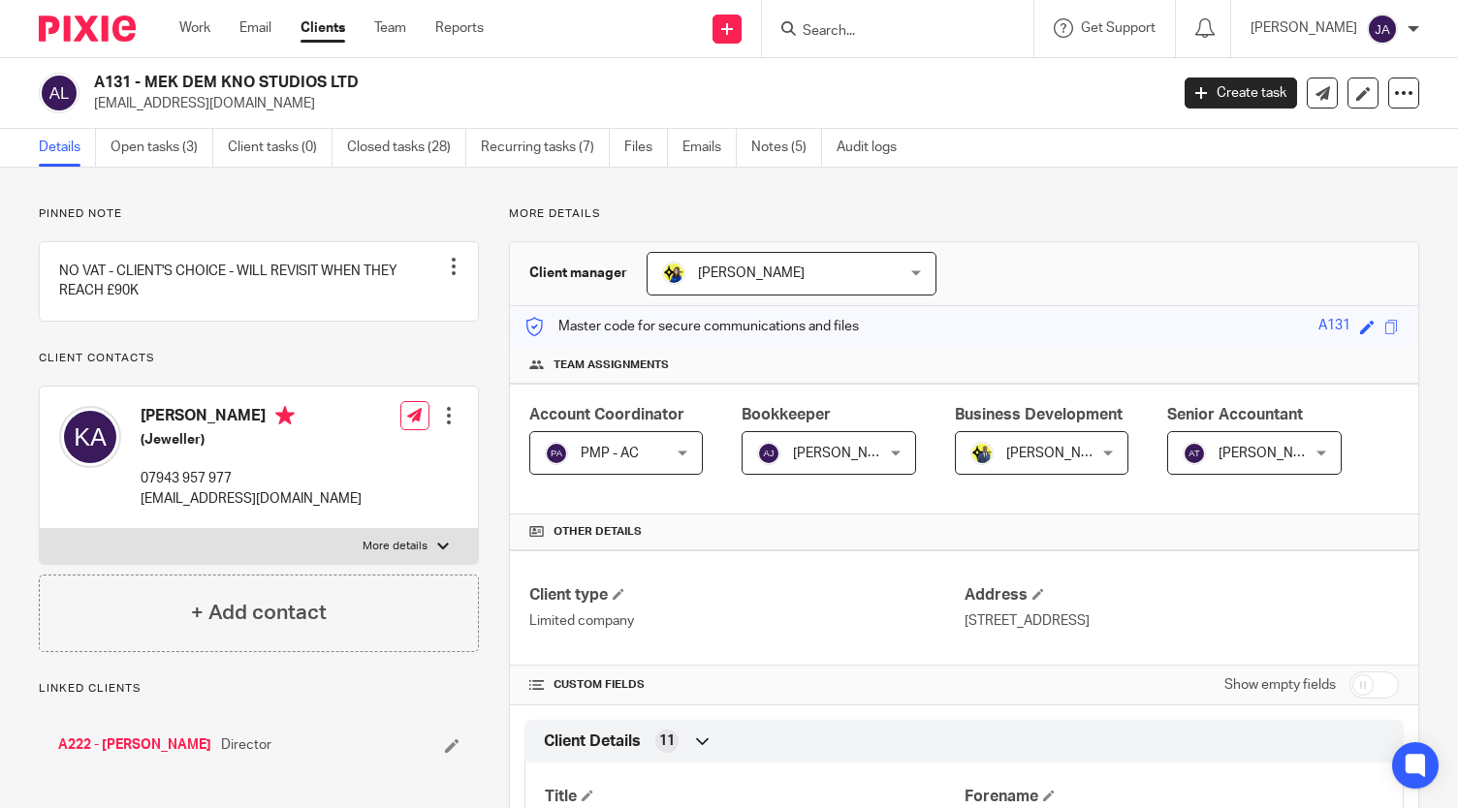
click at [1349, 681] on input "checkbox" at bounding box center [1373, 685] width 49 height 27
checkbox input "true"
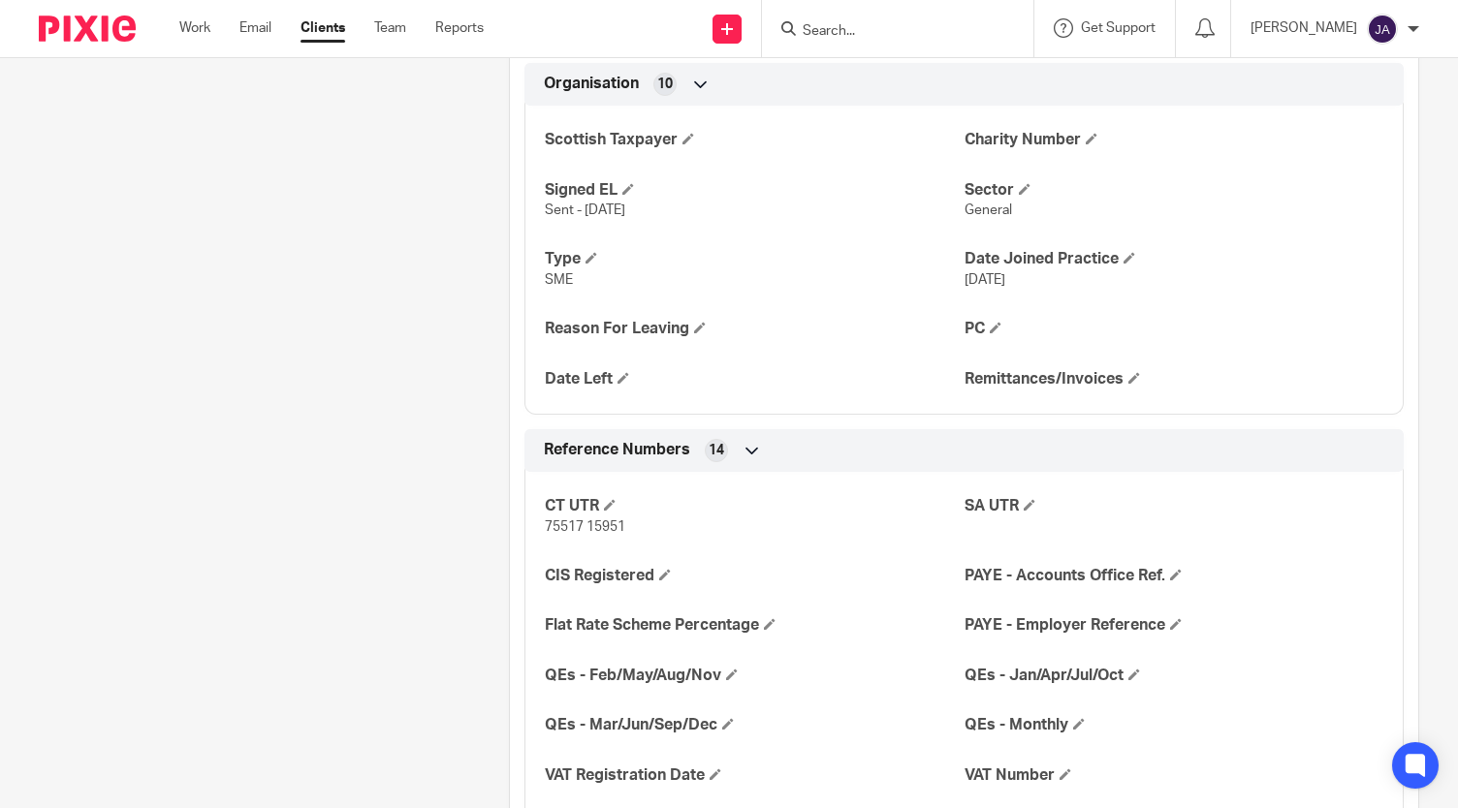
scroll to position [1337, 0]
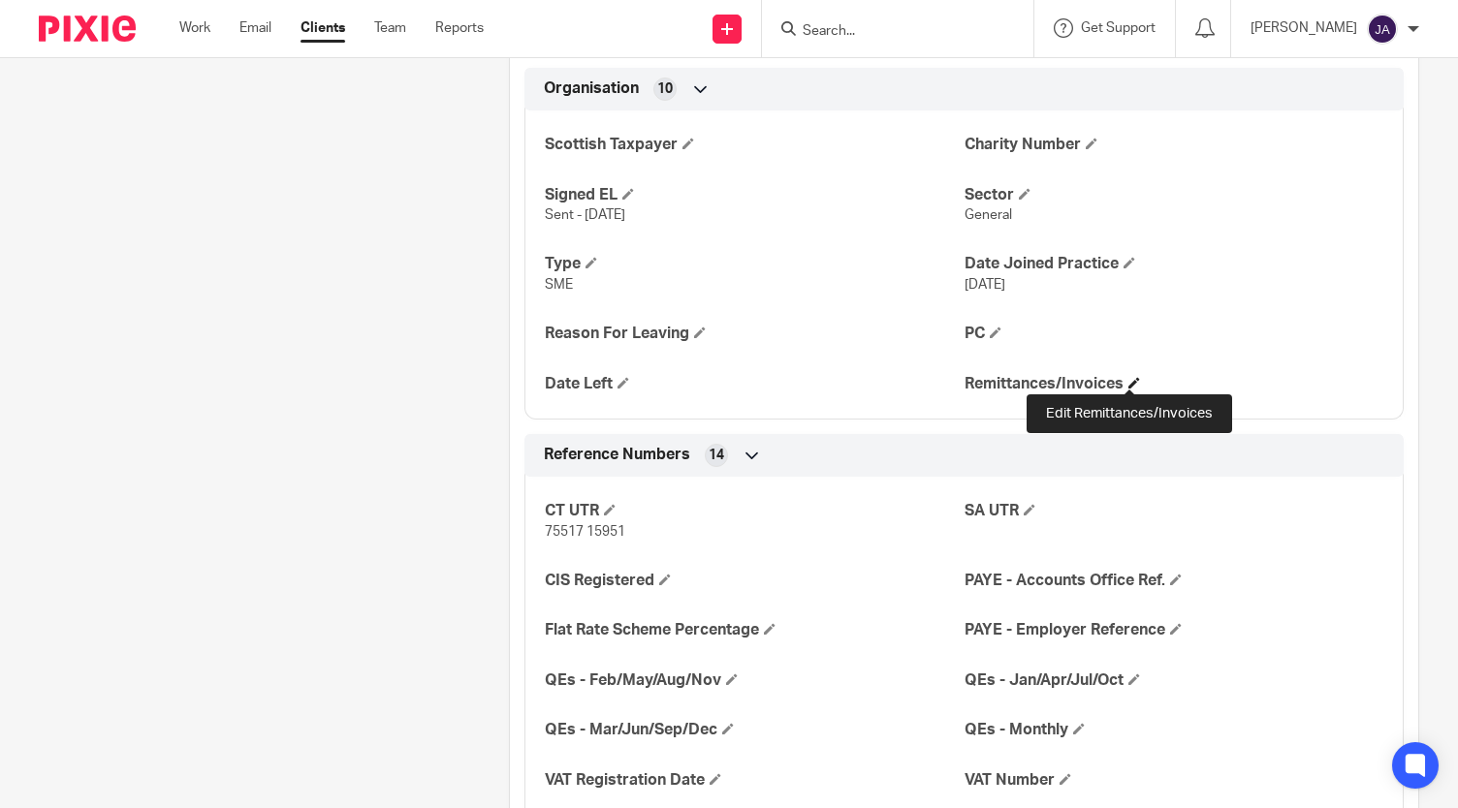
click at [1128, 377] on span at bounding box center [1134, 383] width 12 height 12
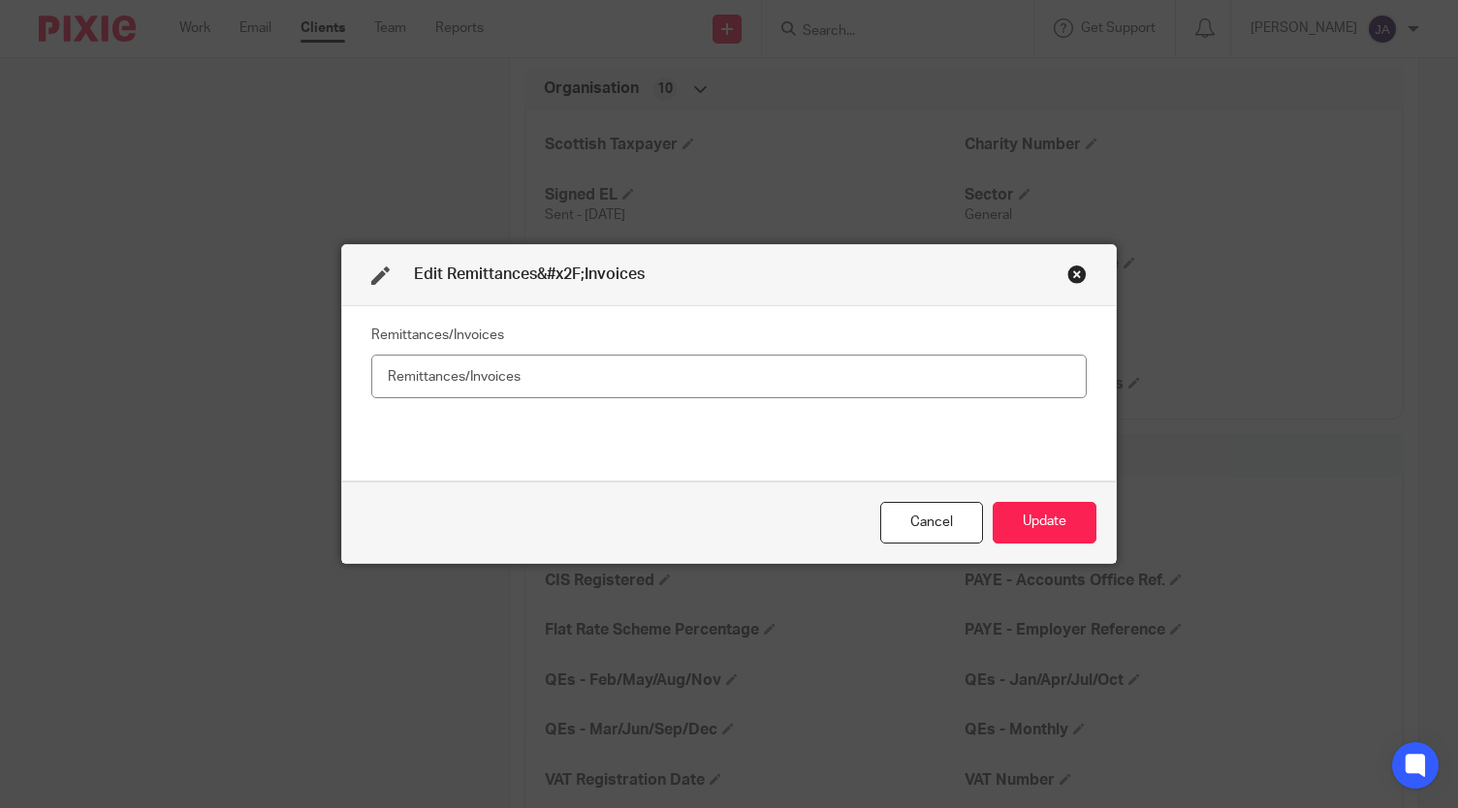
click at [792, 368] on input "text" at bounding box center [728, 377] width 715 height 44
type input "No"
click at [1040, 511] on button "Update" at bounding box center [1045, 523] width 104 height 42
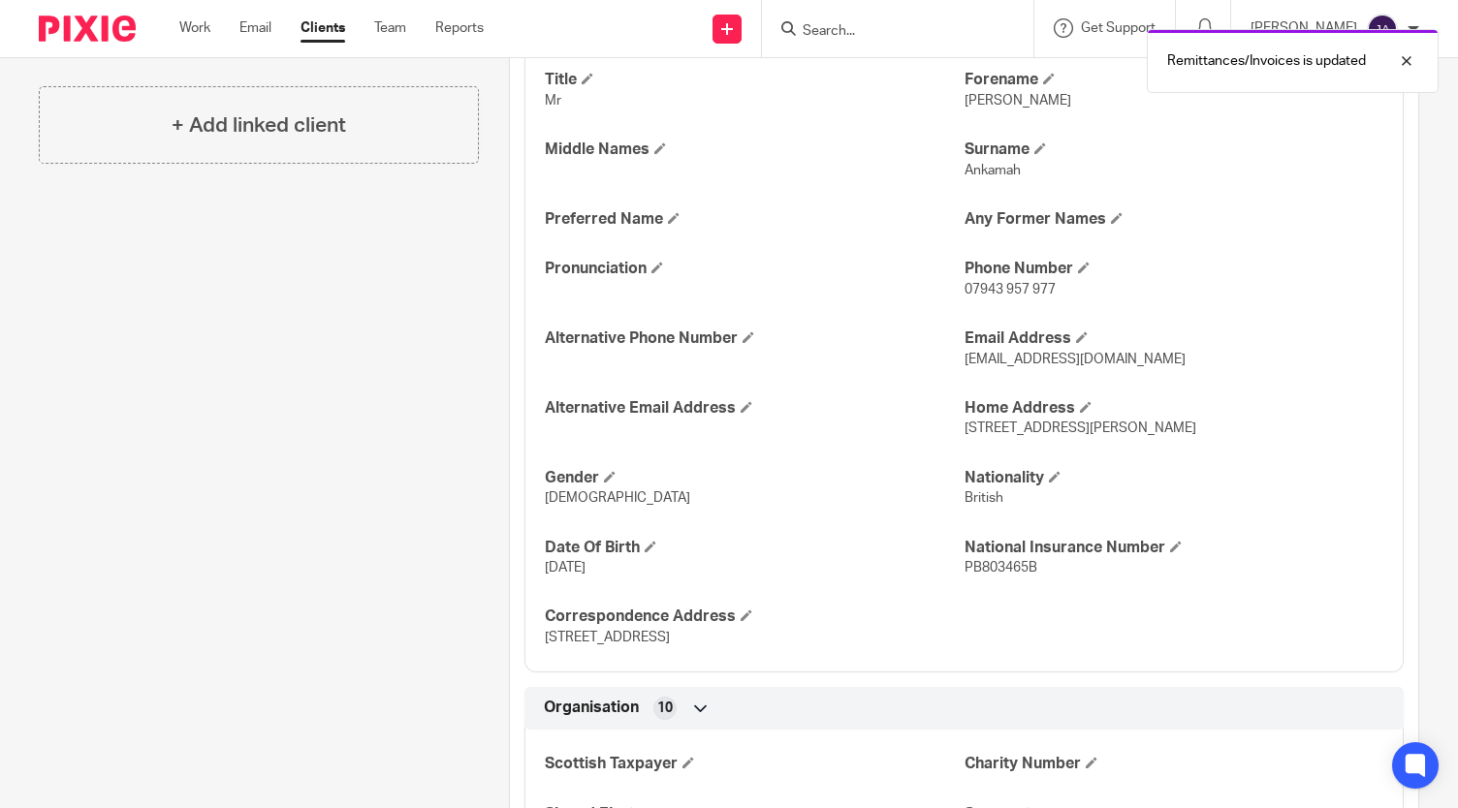
scroll to position [564, 0]
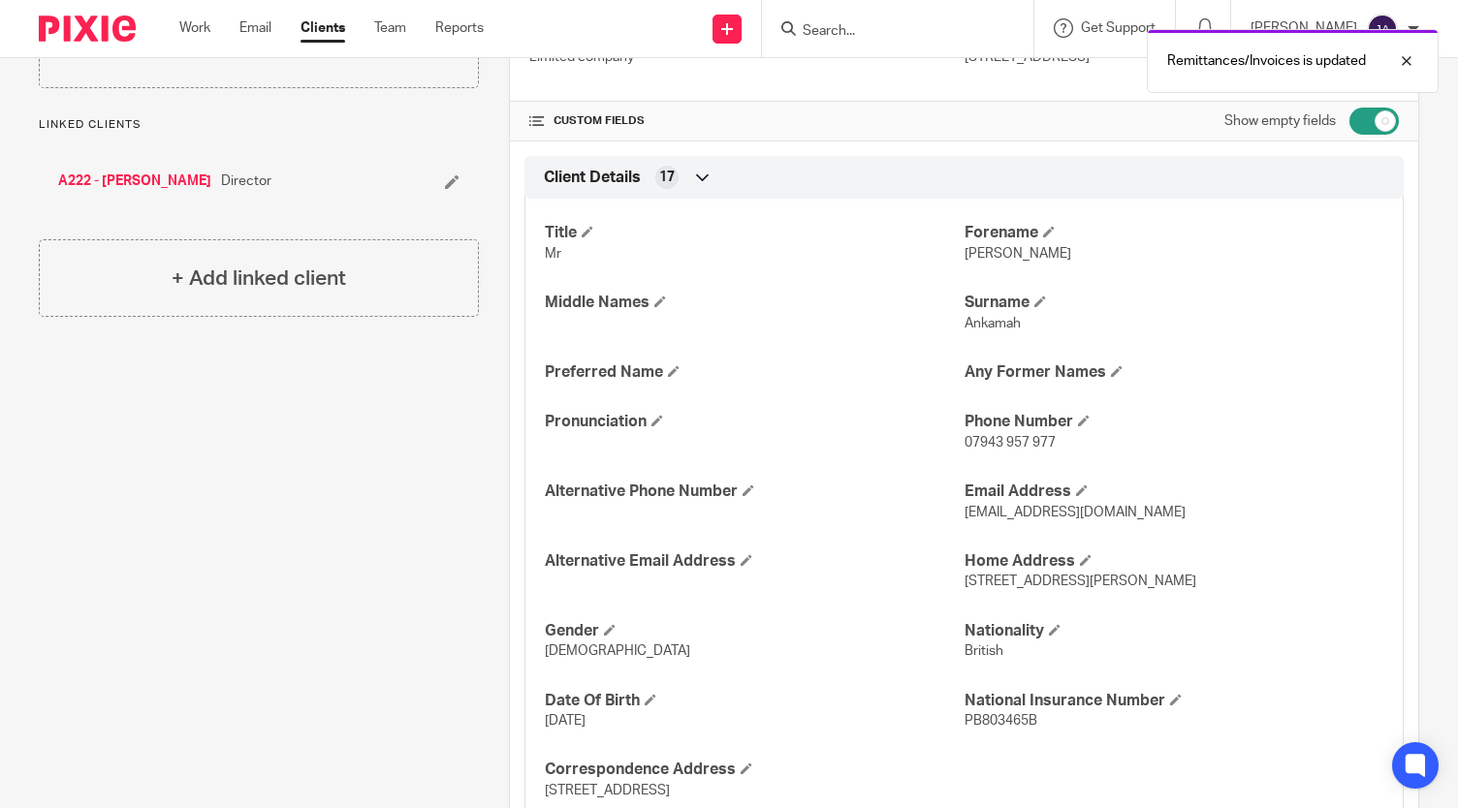
click at [326, 20] on link "Clients" at bounding box center [322, 27] width 45 height 19
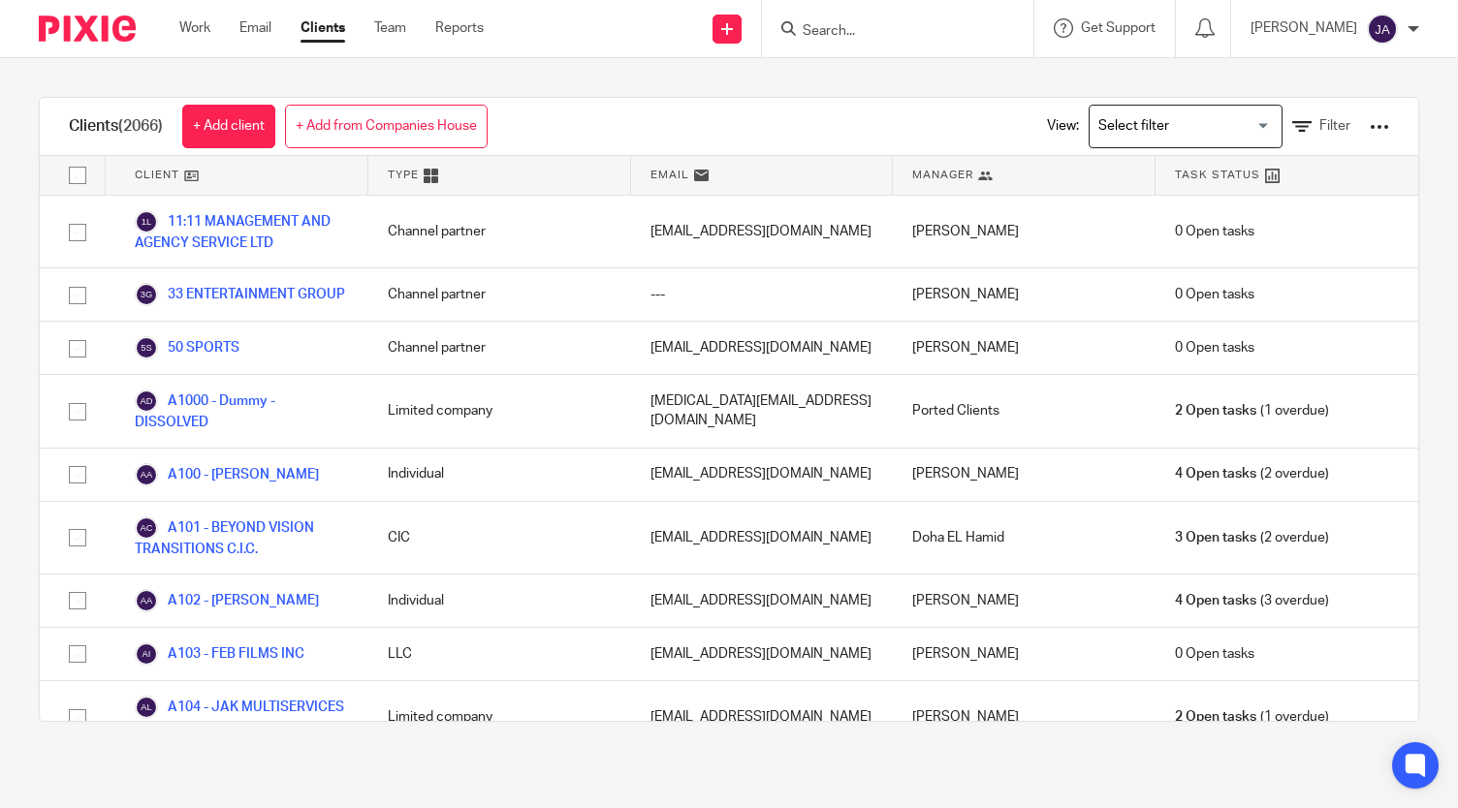
click at [1142, 123] on input "Search for option" at bounding box center [1180, 127] width 179 height 34
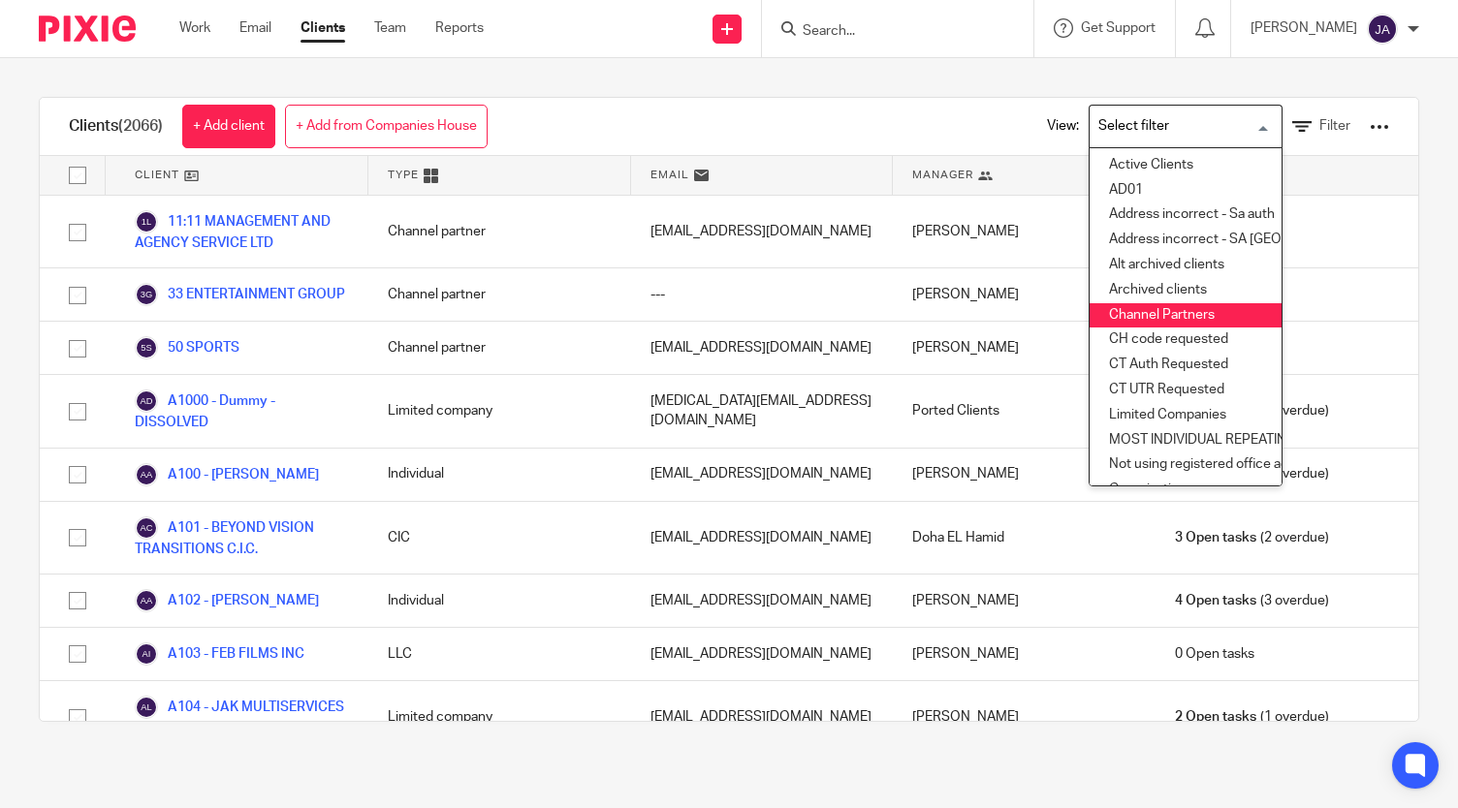
scroll to position [336, 0]
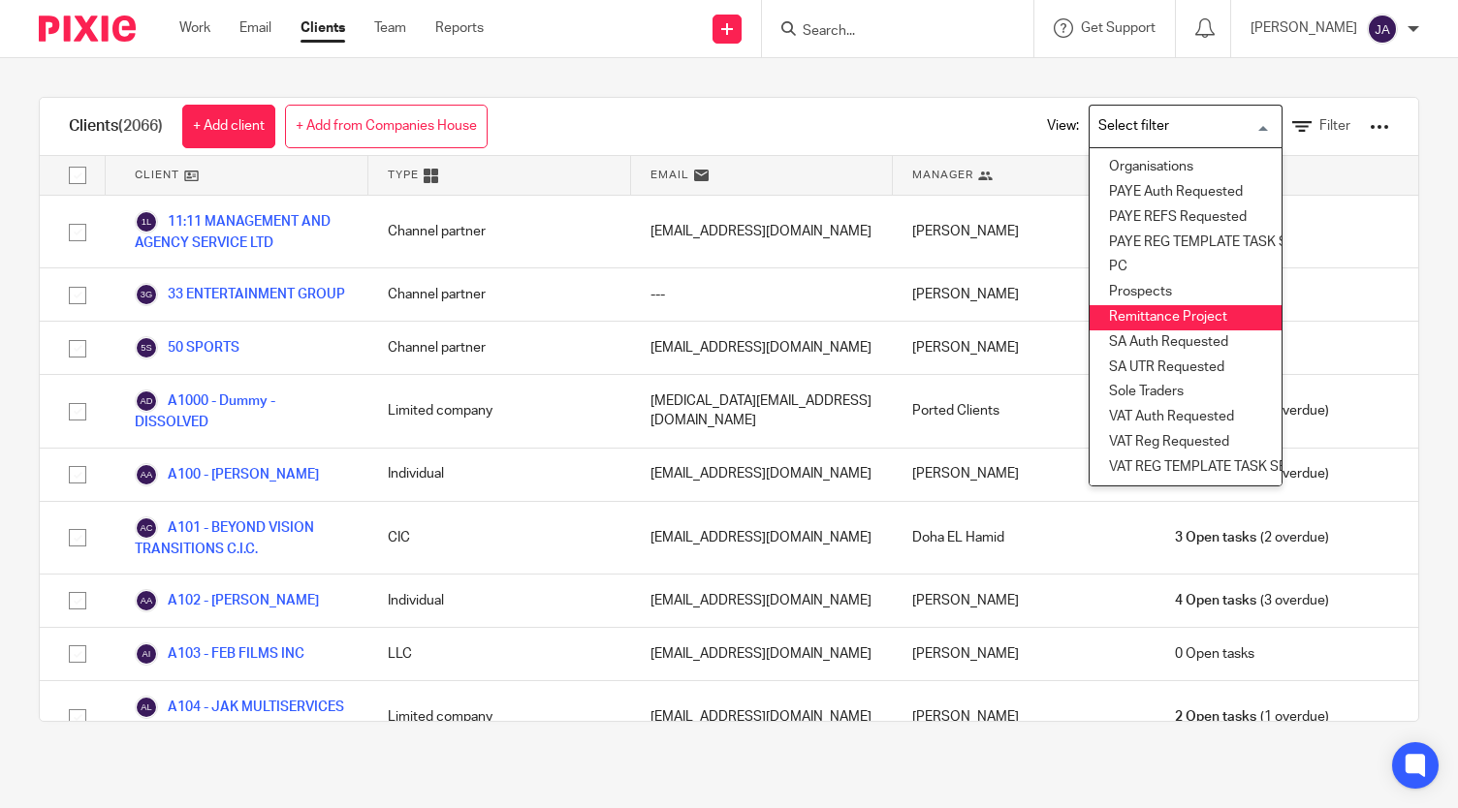
click at [1128, 305] on li "Remittance Project" at bounding box center [1185, 317] width 192 height 25
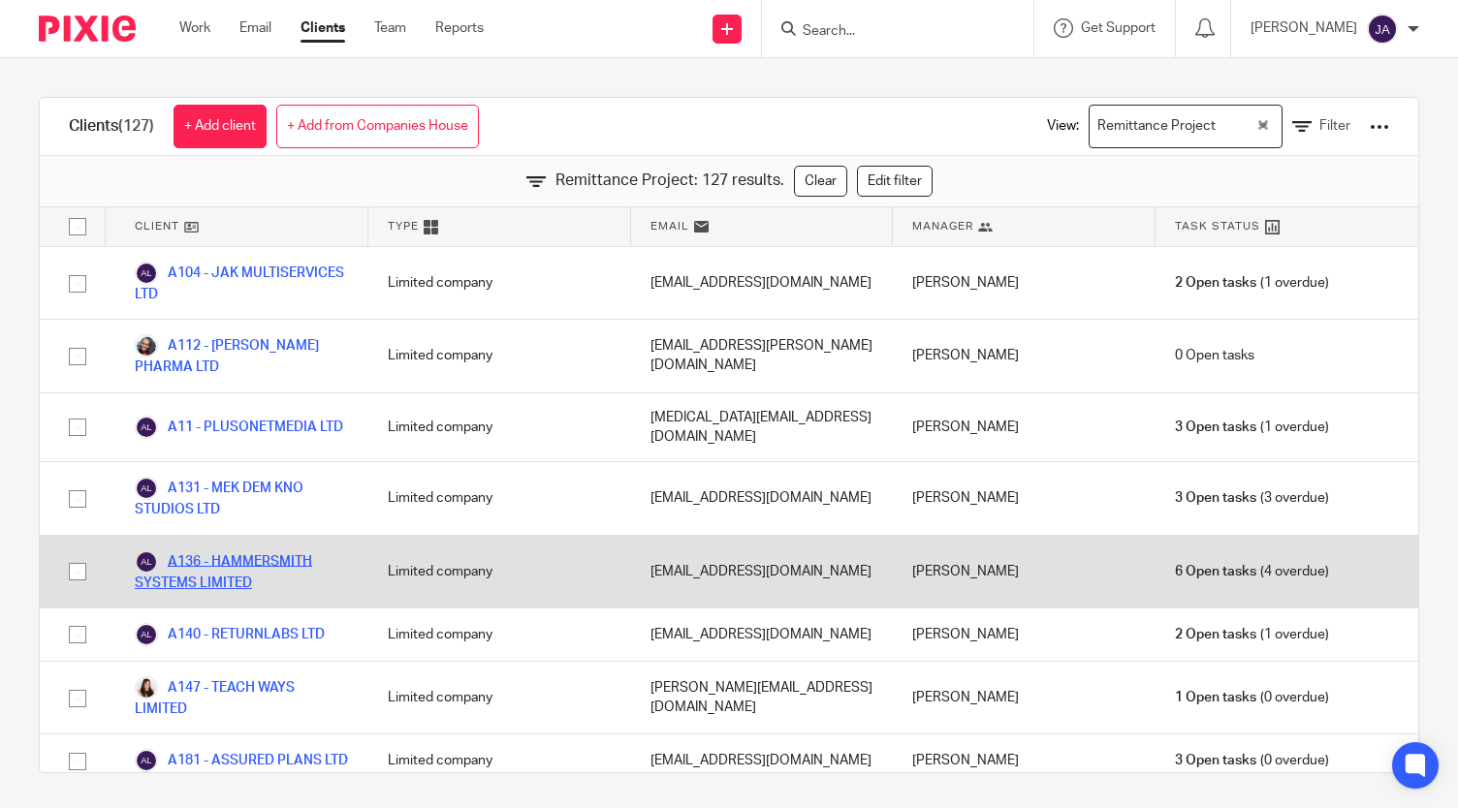
click at [242, 561] on link "A136 - HAMMERSMITH SYSTEMS LIMITED" at bounding box center [242, 572] width 214 height 43
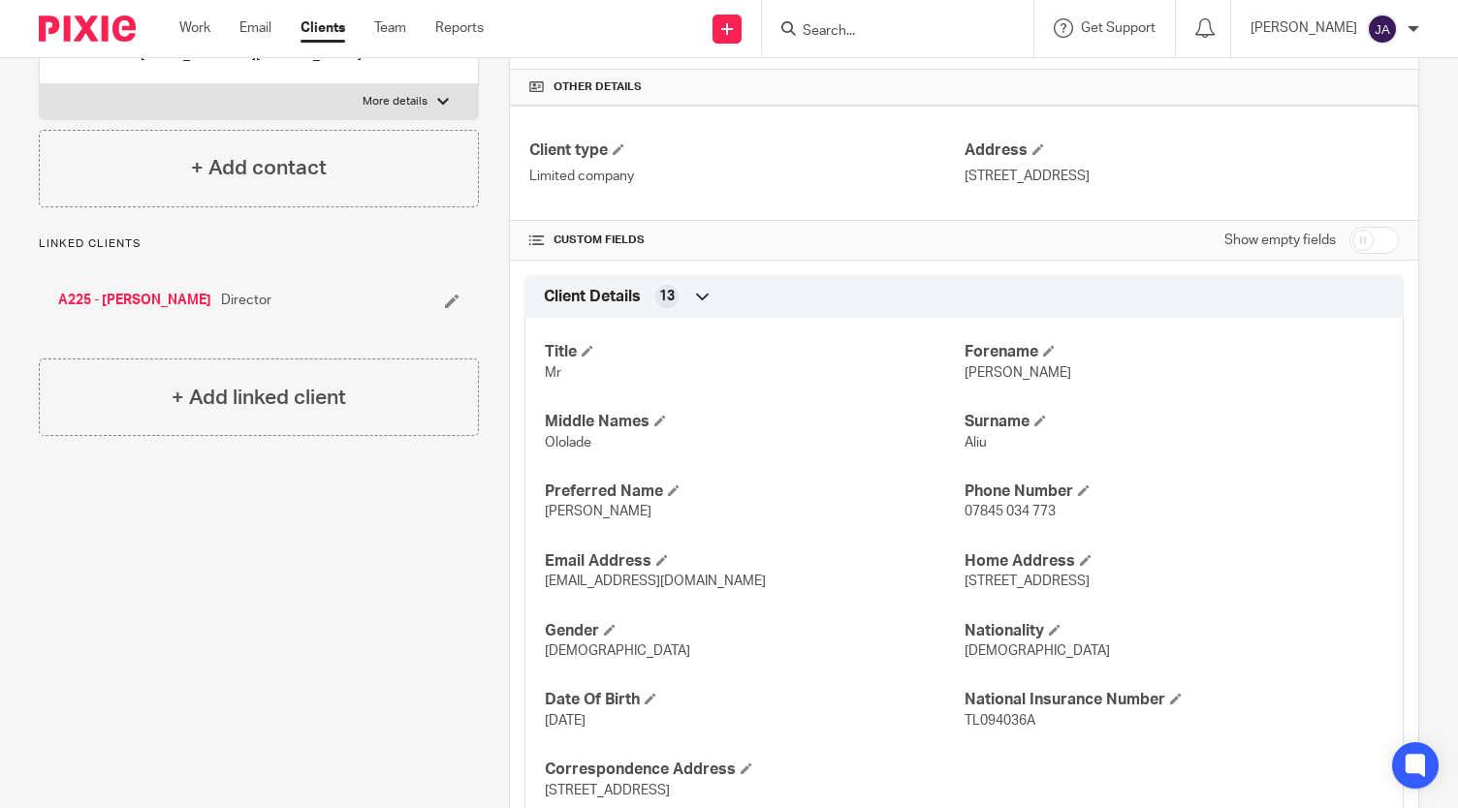
scroll to position [446, 0]
click at [1367, 212] on div "Client type Limited company Address [STREET_ADDRESS]" at bounding box center [964, 162] width 908 height 115
click at [1361, 247] on input "checkbox" at bounding box center [1373, 239] width 49 height 27
checkbox input "true"
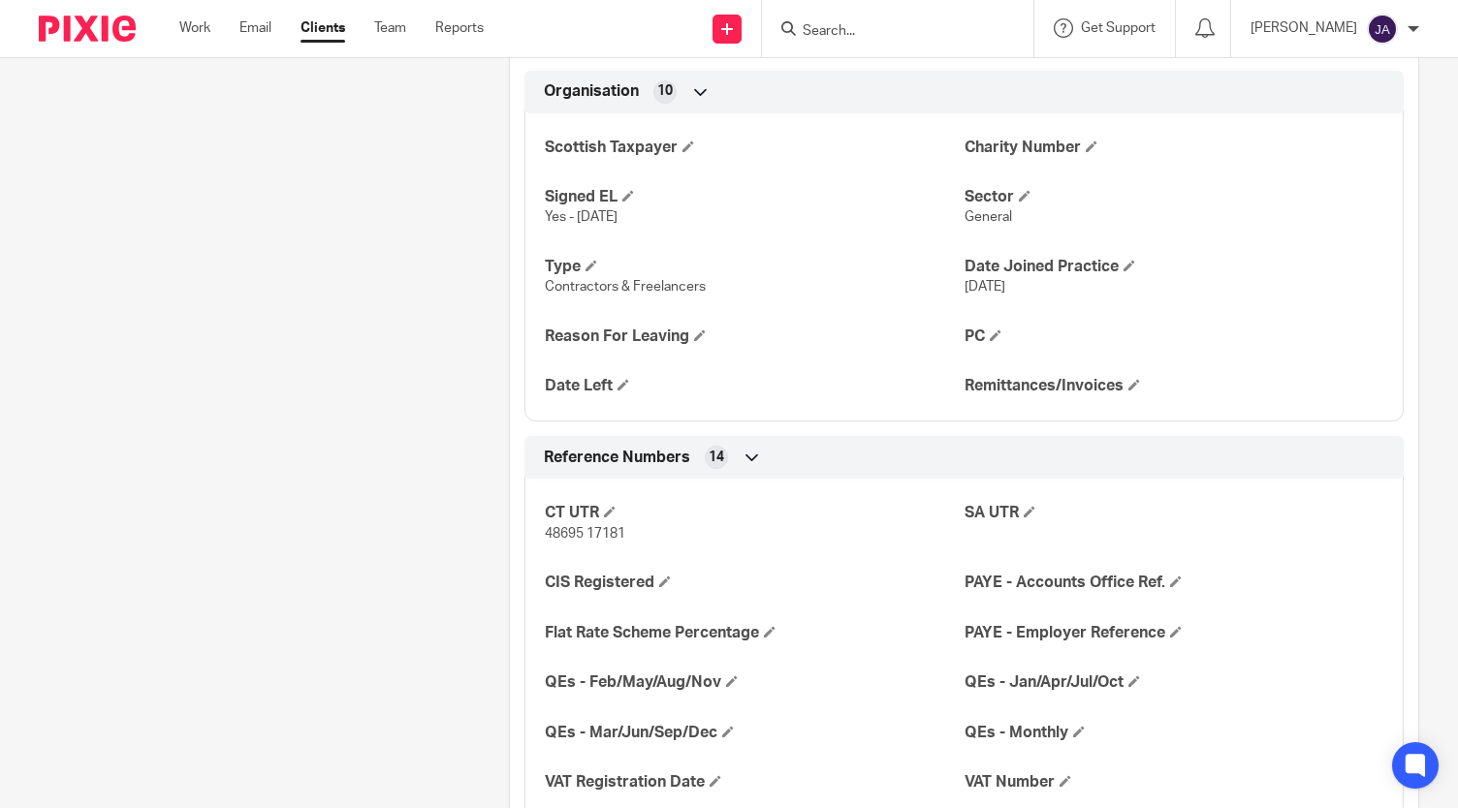
scroll to position [1329, 0]
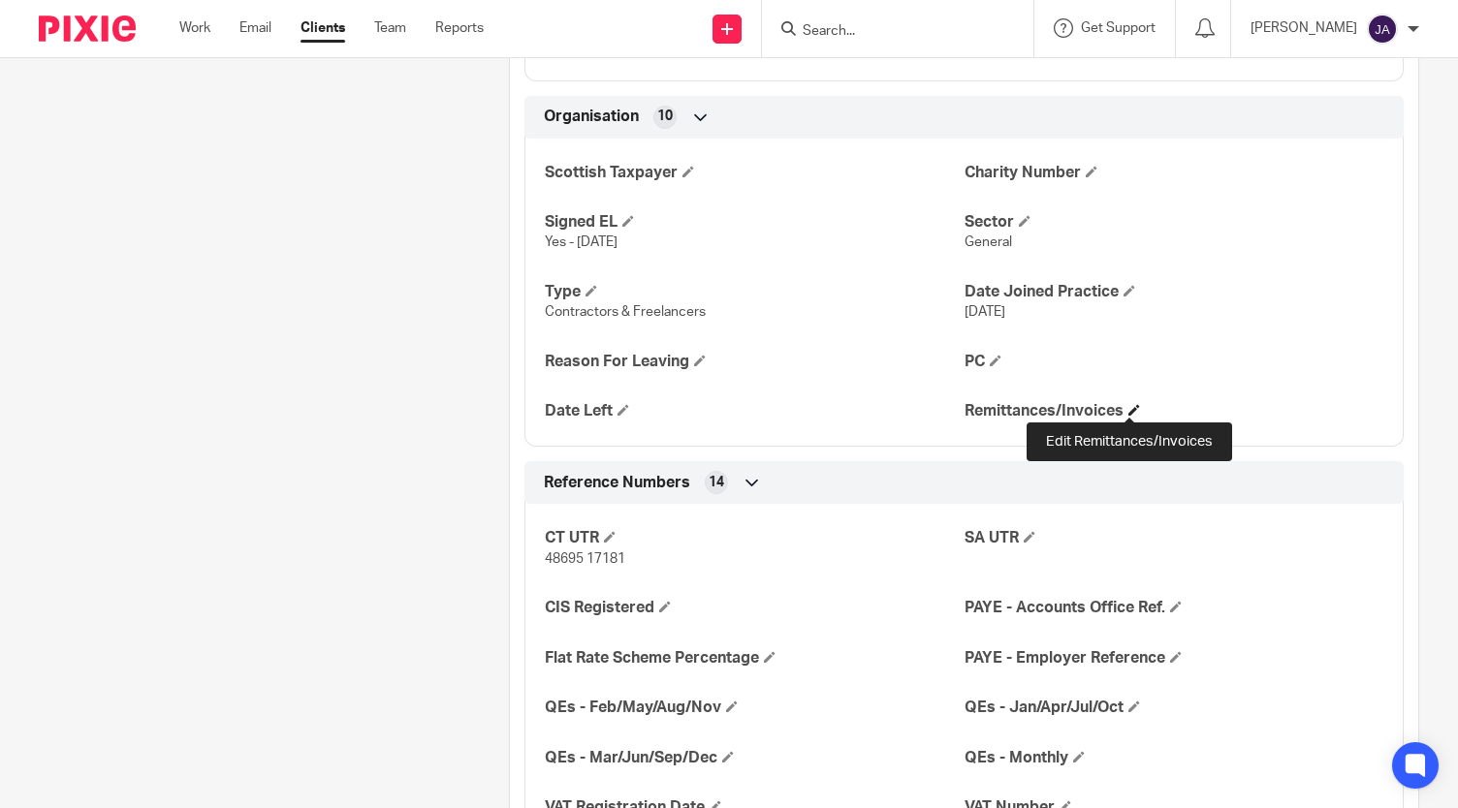
click at [1128, 408] on span at bounding box center [1134, 410] width 12 height 12
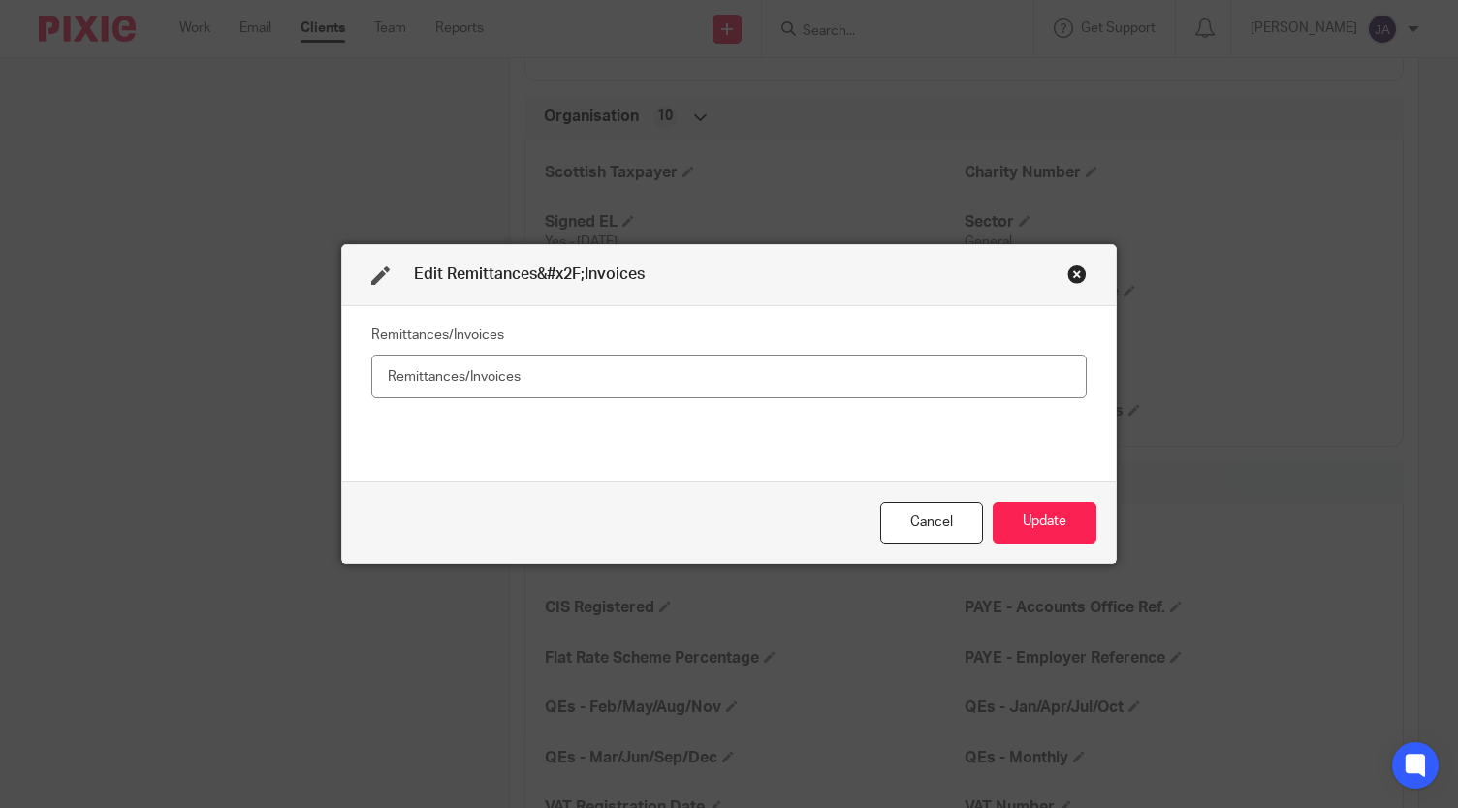
click at [746, 397] on input "text" at bounding box center [728, 377] width 715 height 44
type input "n"
type input "No"
click at [1031, 528] on button "Update" at bounding box center [1045, 523] width 104 height 42
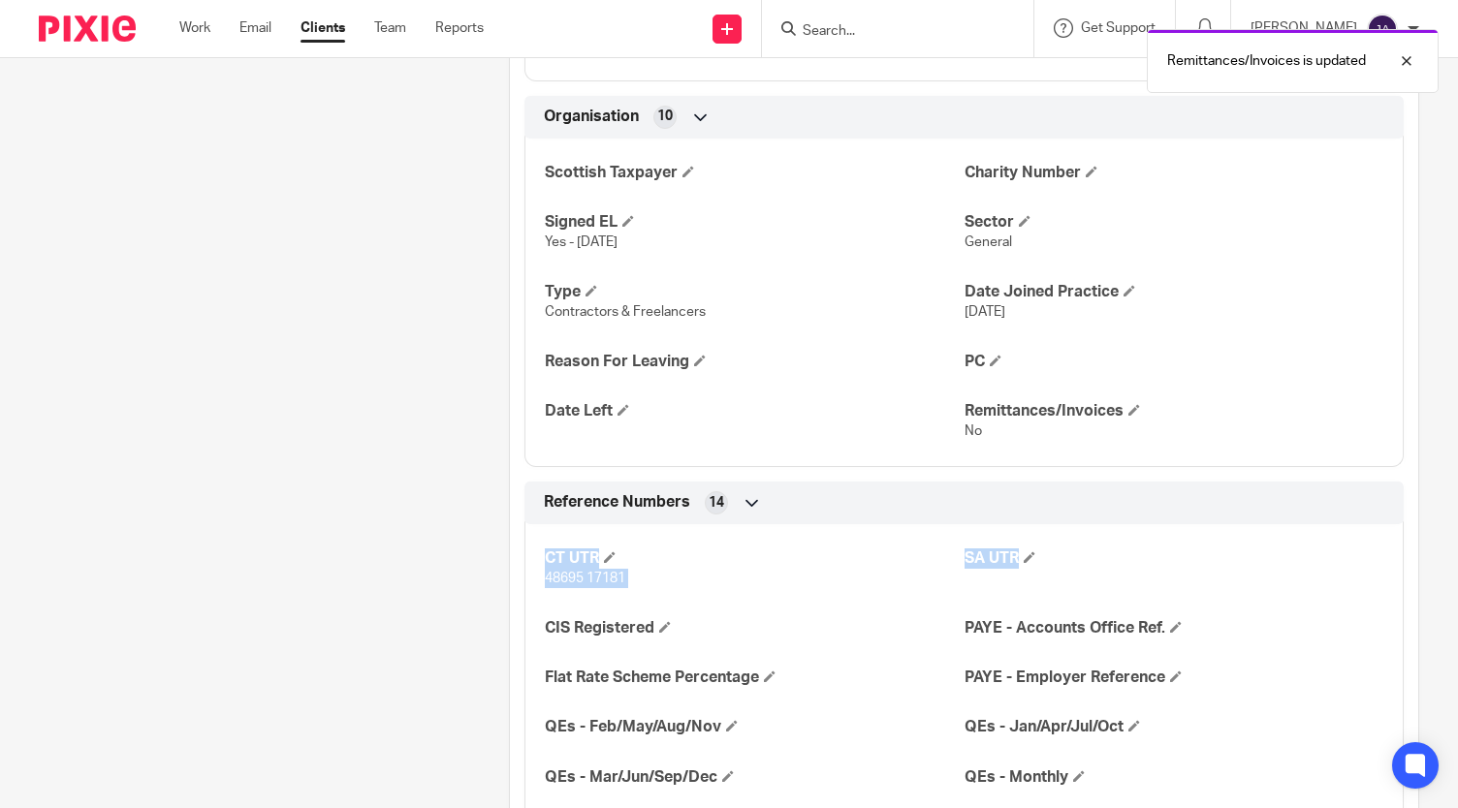
drag, startPoint x: 1031, startPoint y: 528, endPoint x: 1445, endPoint y: 478, distance: 416.9
click at [1445, 478] on main "A136 - HAMMERSMITH SYSTEMS LIMITED aliuabdulmujib@gmail.com Create task Update …" at bounding box center [729, 404] width 1458 height 808
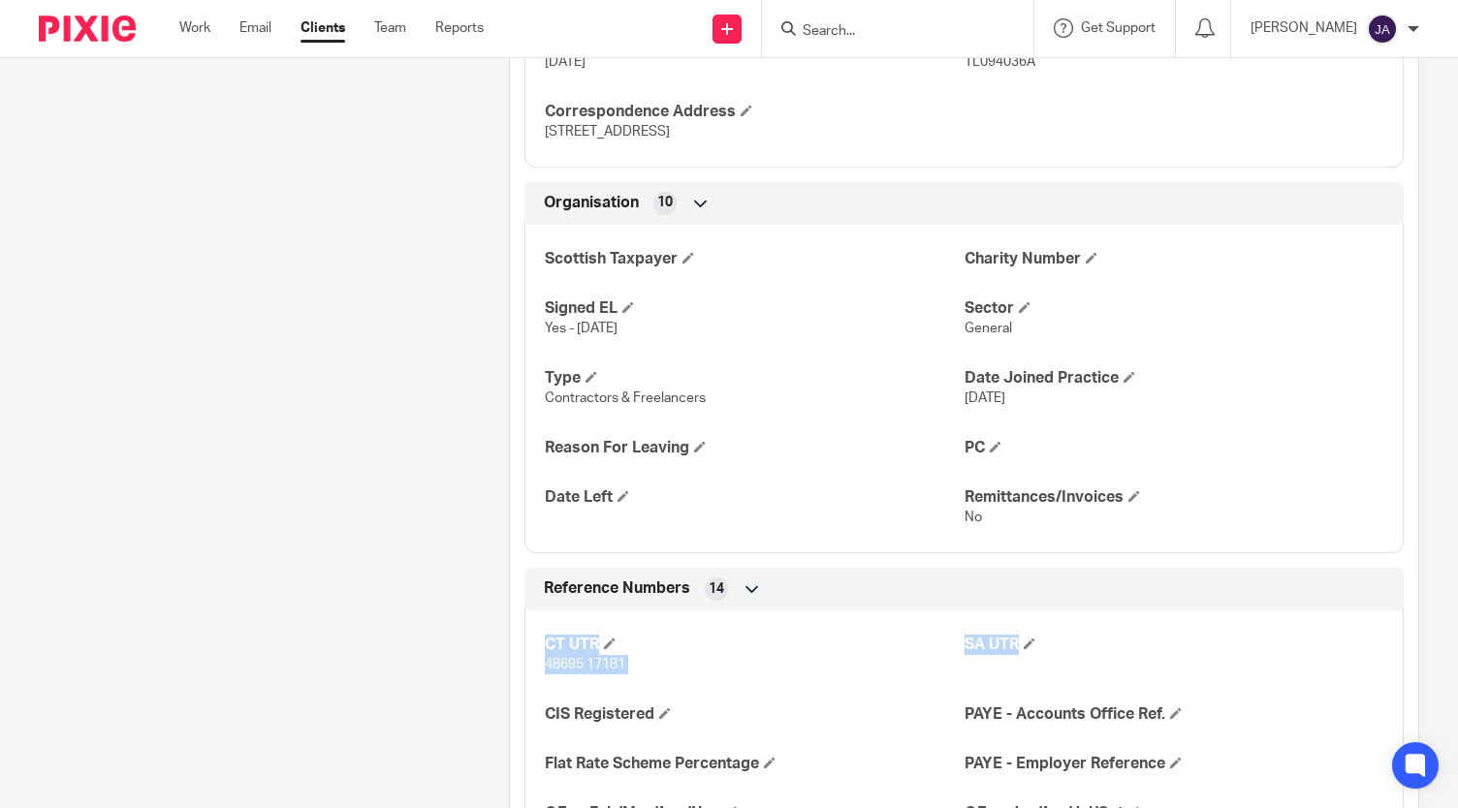
scroll to position [1242, 0]
click at [324, 28] on link "Clients" at bounding box center [322, 27] width 45 height 19
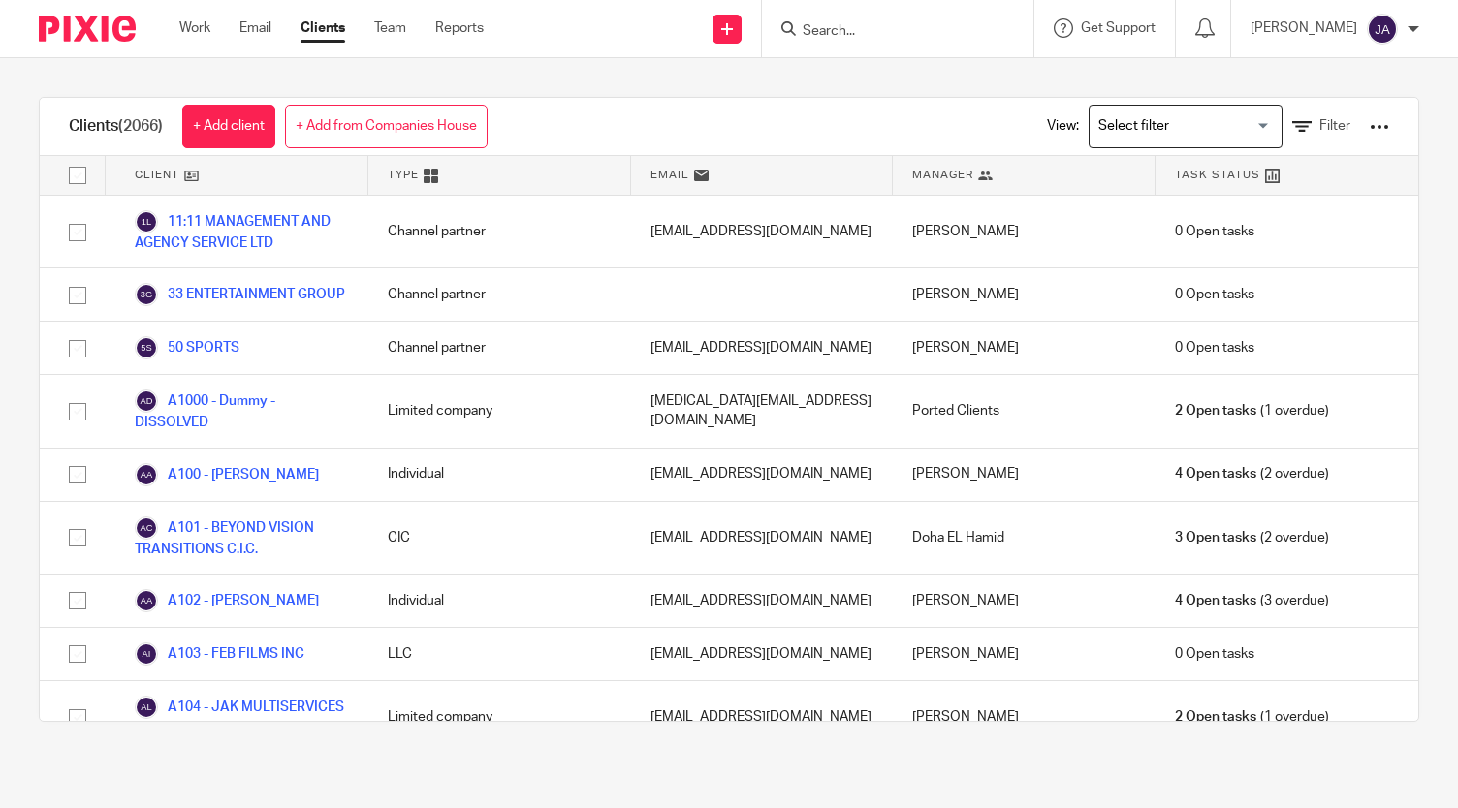
click at [1110, 122] on input "Search for option" at bounding box center [1180, 127] width 179 height 34
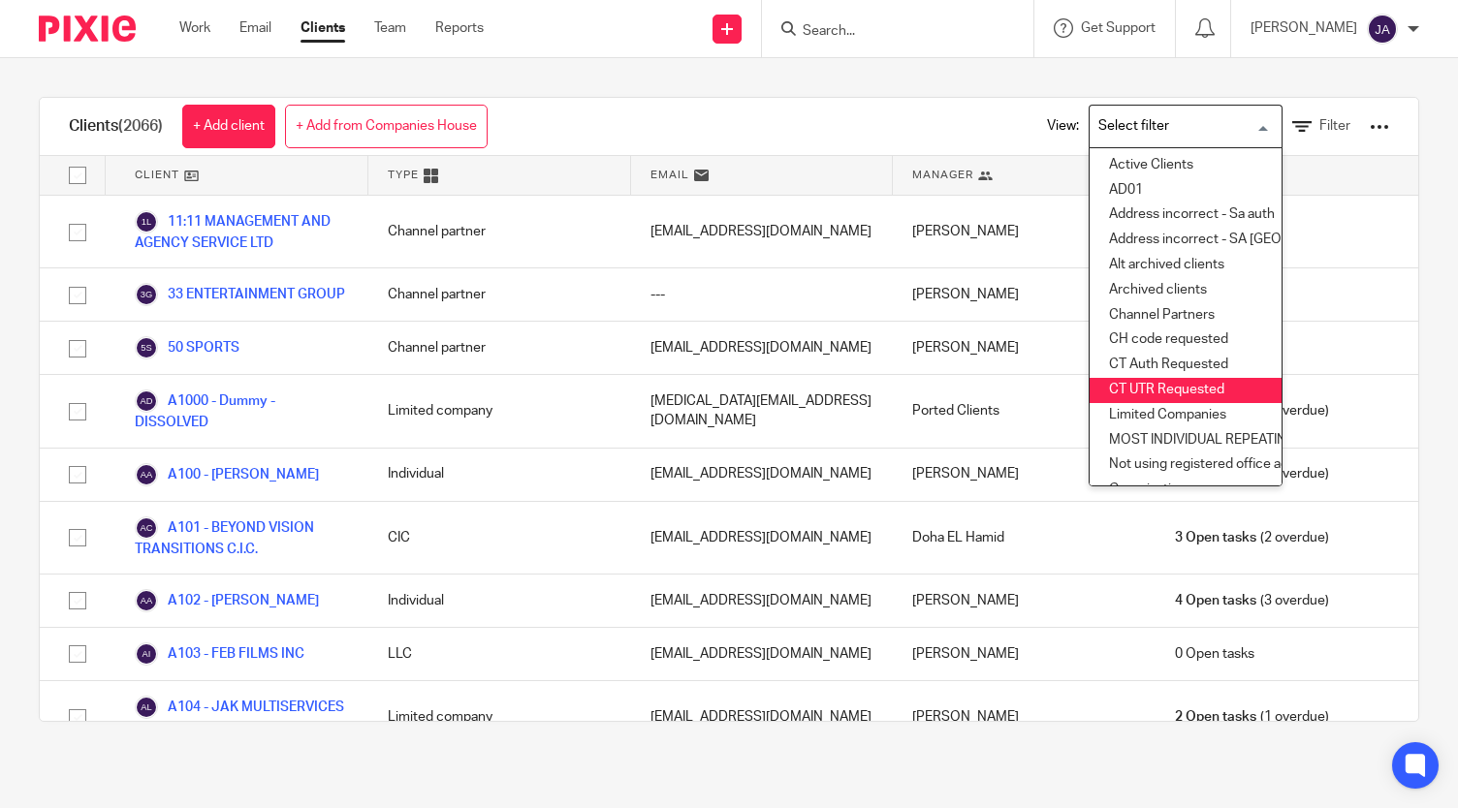
scroll to position [336, 0]
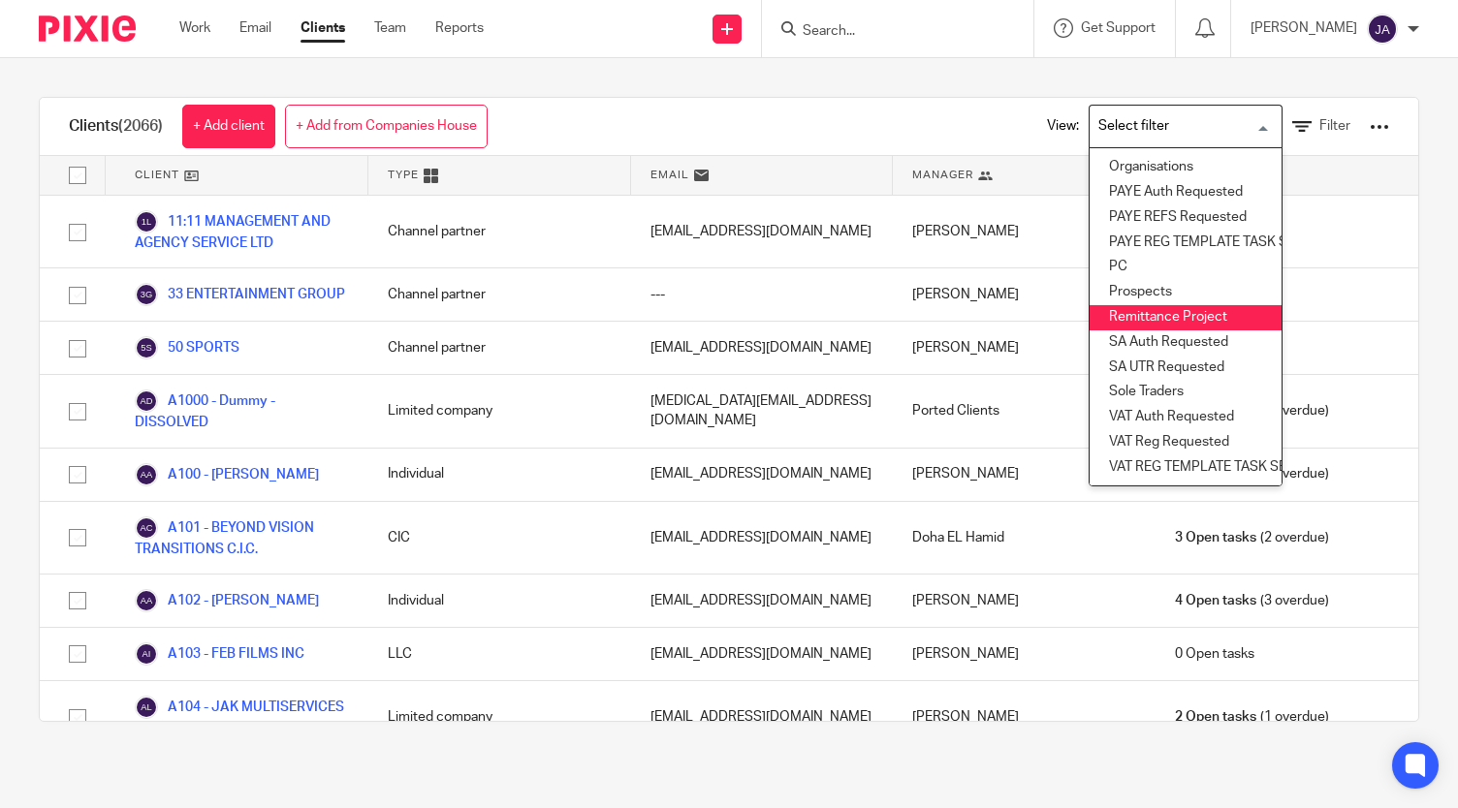
click at [1127, 305] on li "Remittance Project" at bounding box center [1185, 317] width 192 height 25
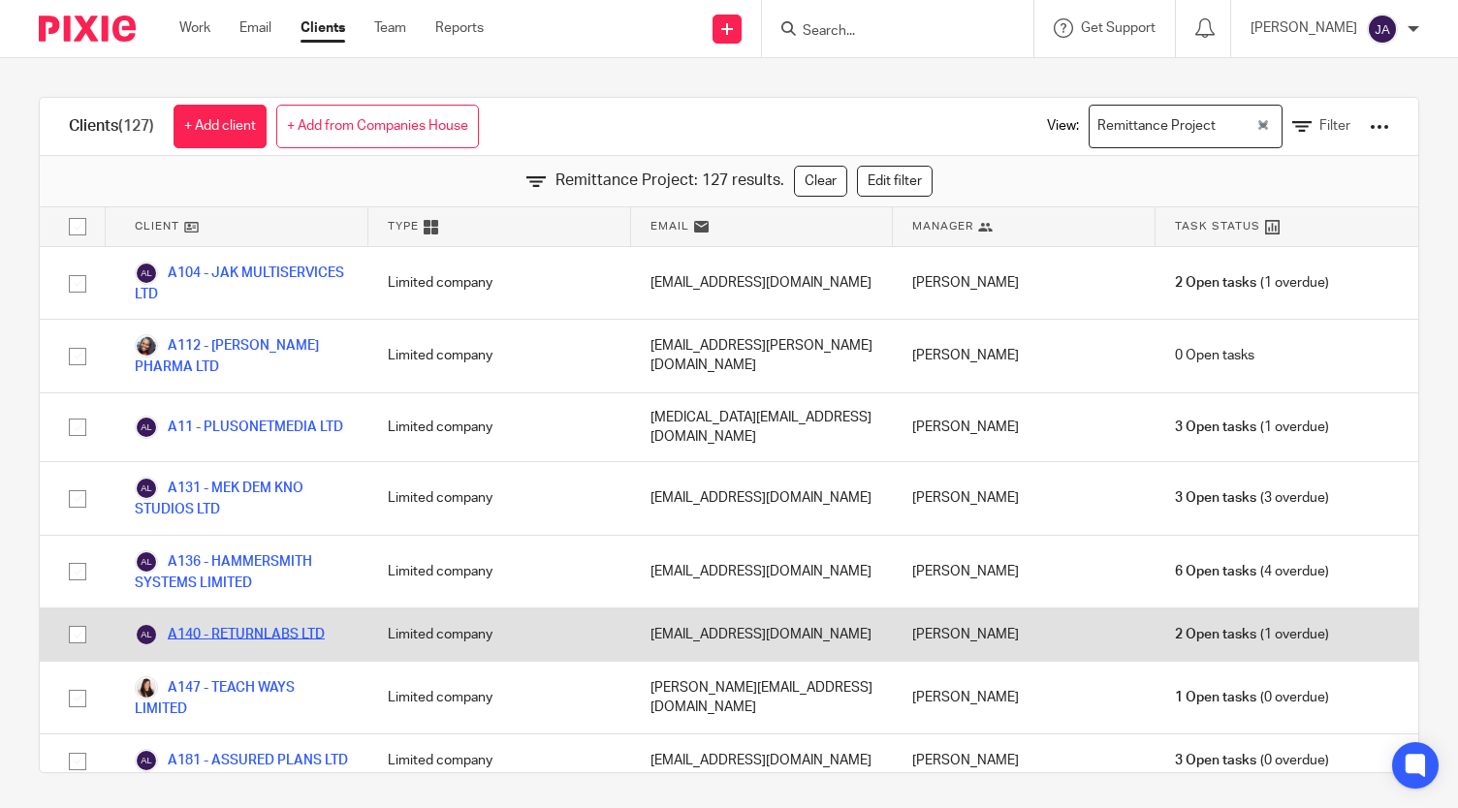
click at [248, 634] on link "A140 - RETURNLABS LTD" at bounding box center [230, 634] width 190 height 23
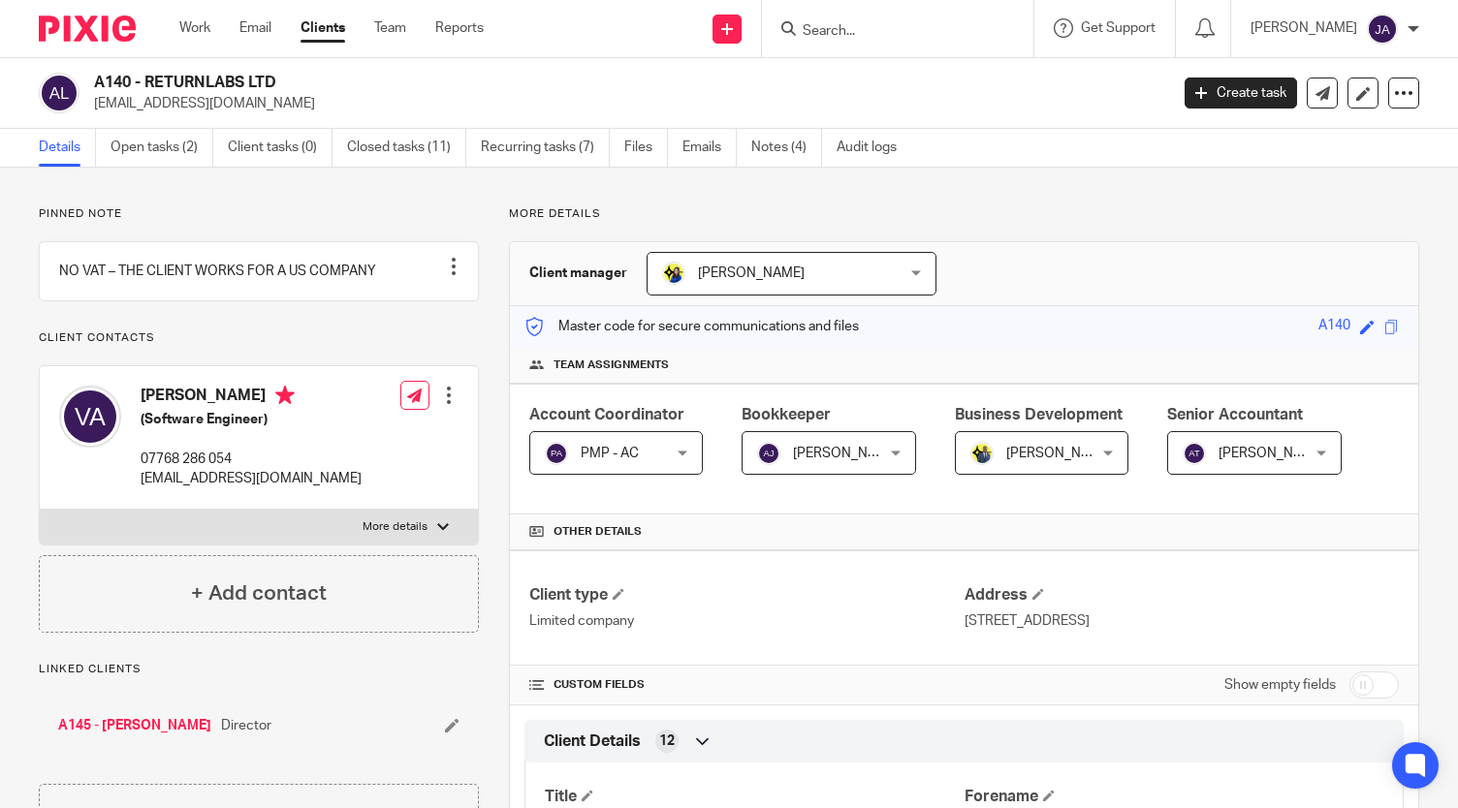
click at [310, 30] on link "Clients" at bounding box center [322, 27] width 45 height 19
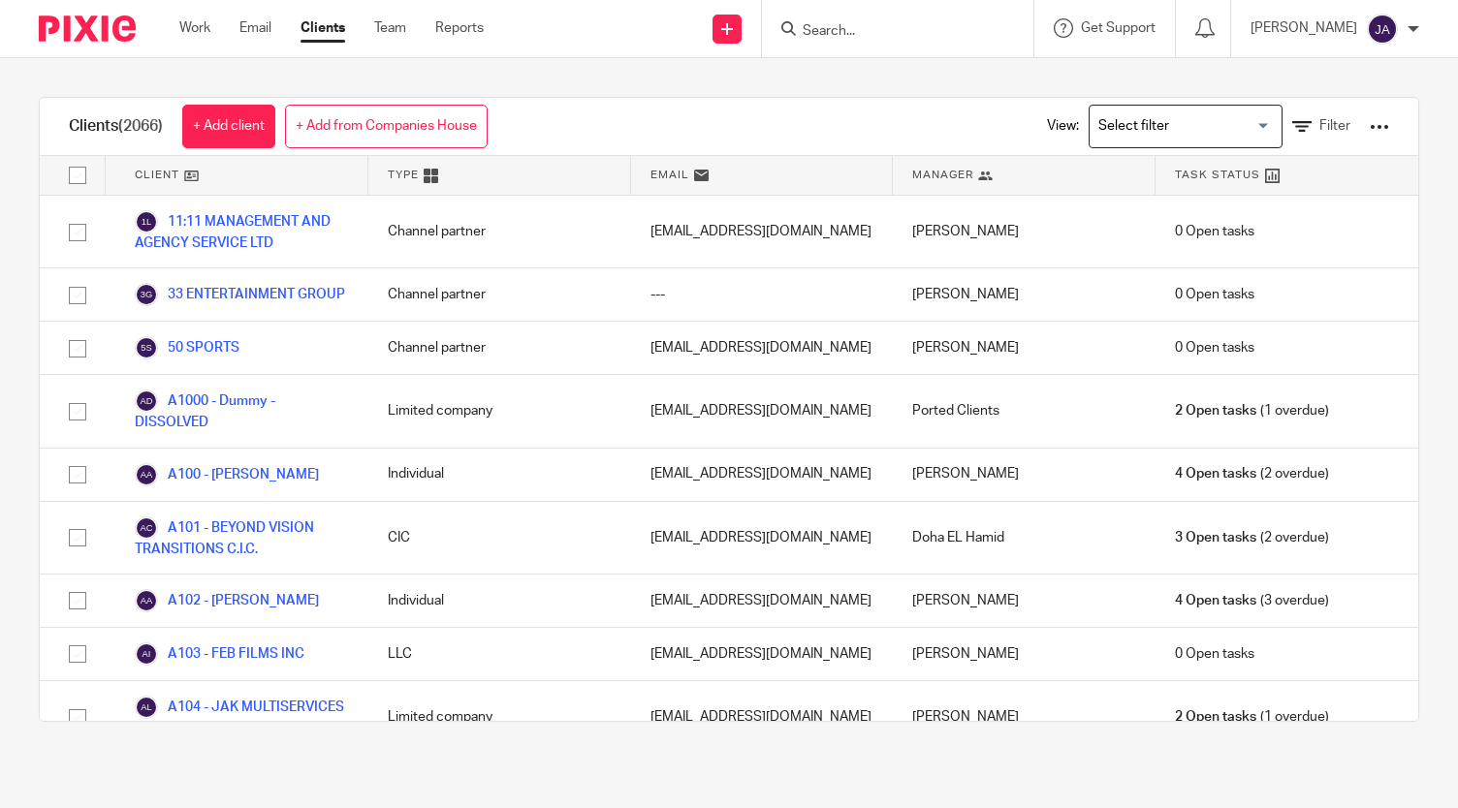
click at [1148, 117] on input "Search for option" at bounding box center [1180, 127] width 179 height 34
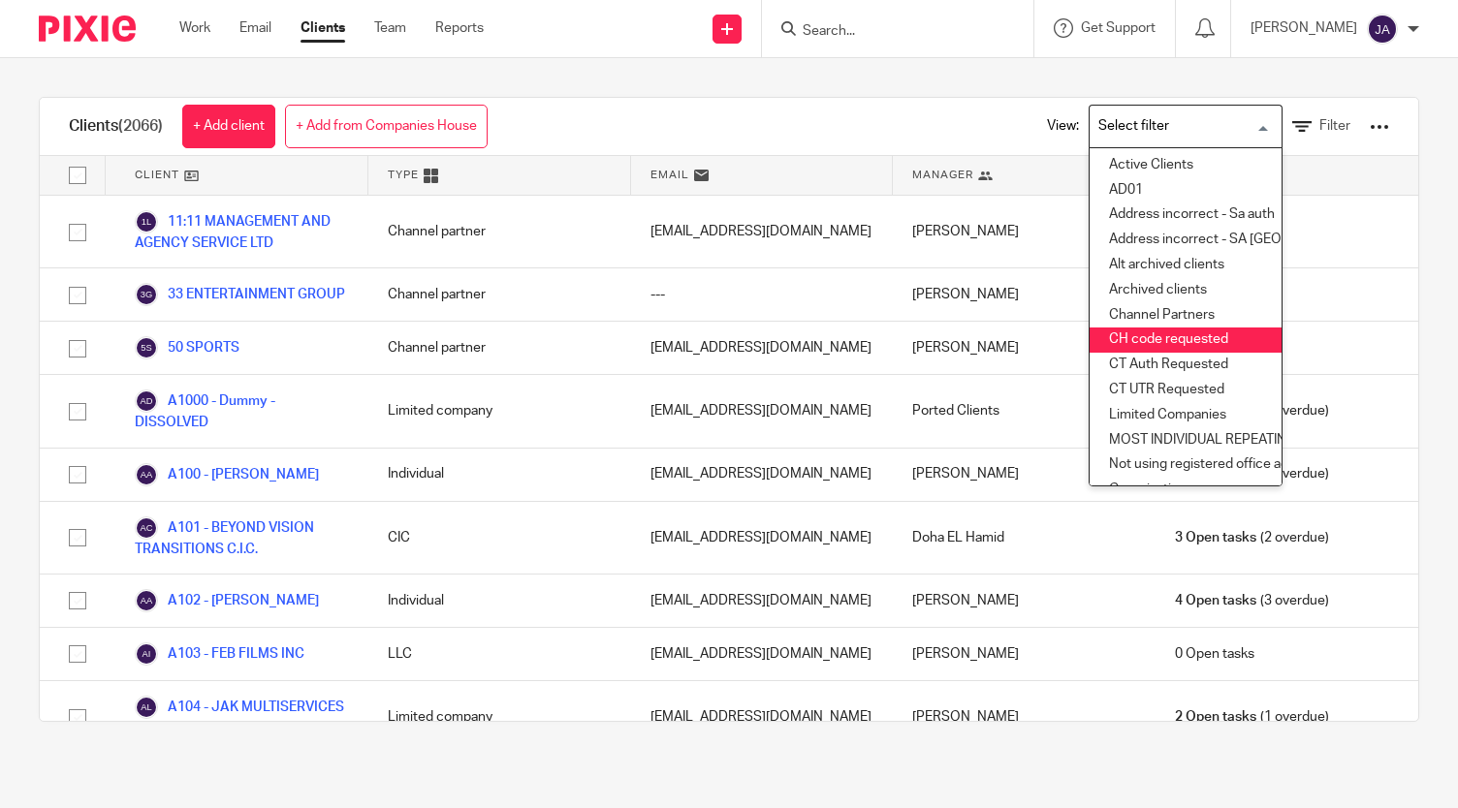
scroll to position [336, 0]
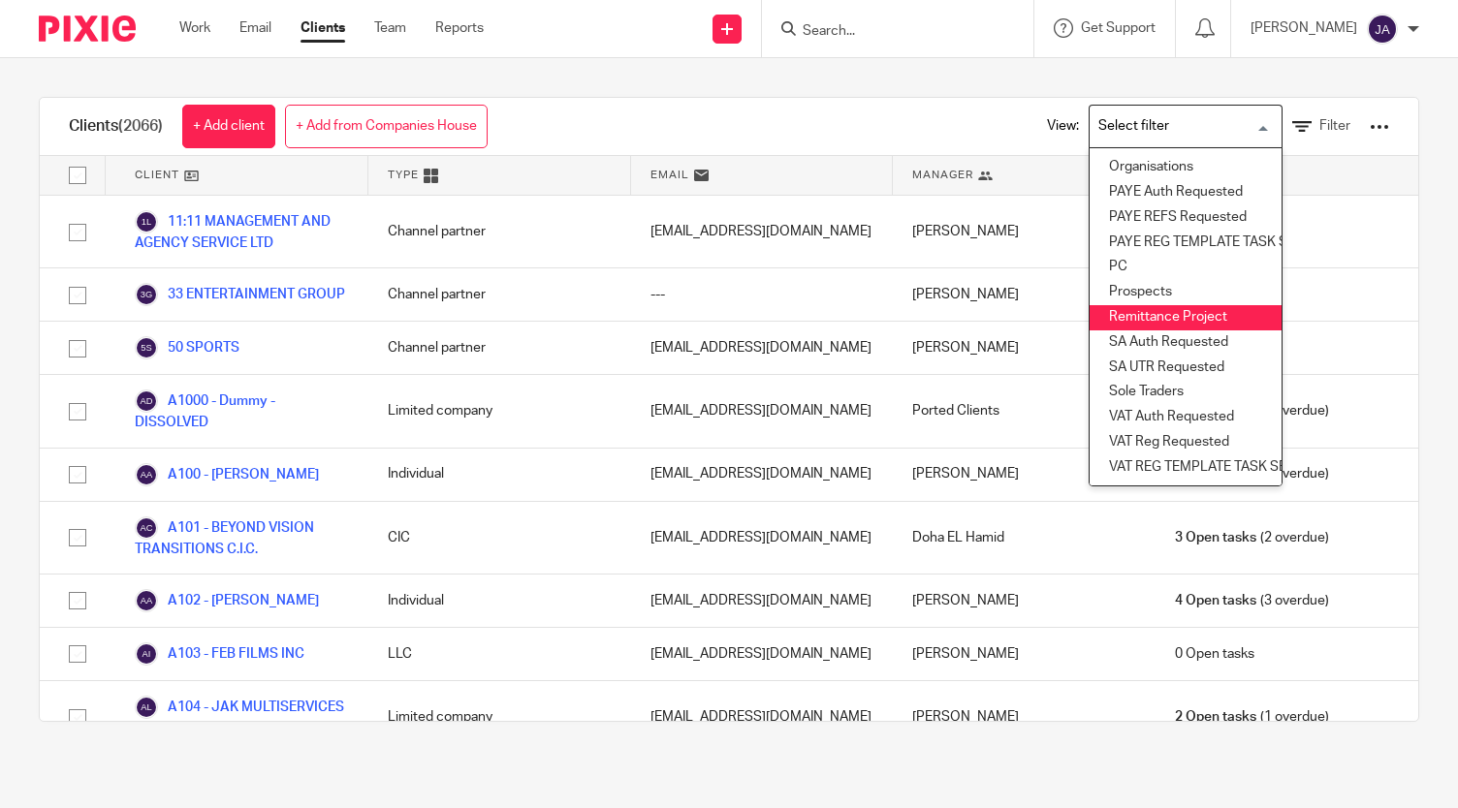
click at [1124, 306] on li "Remittance Project" at bounding box center [1185, 317] width 192 height 25
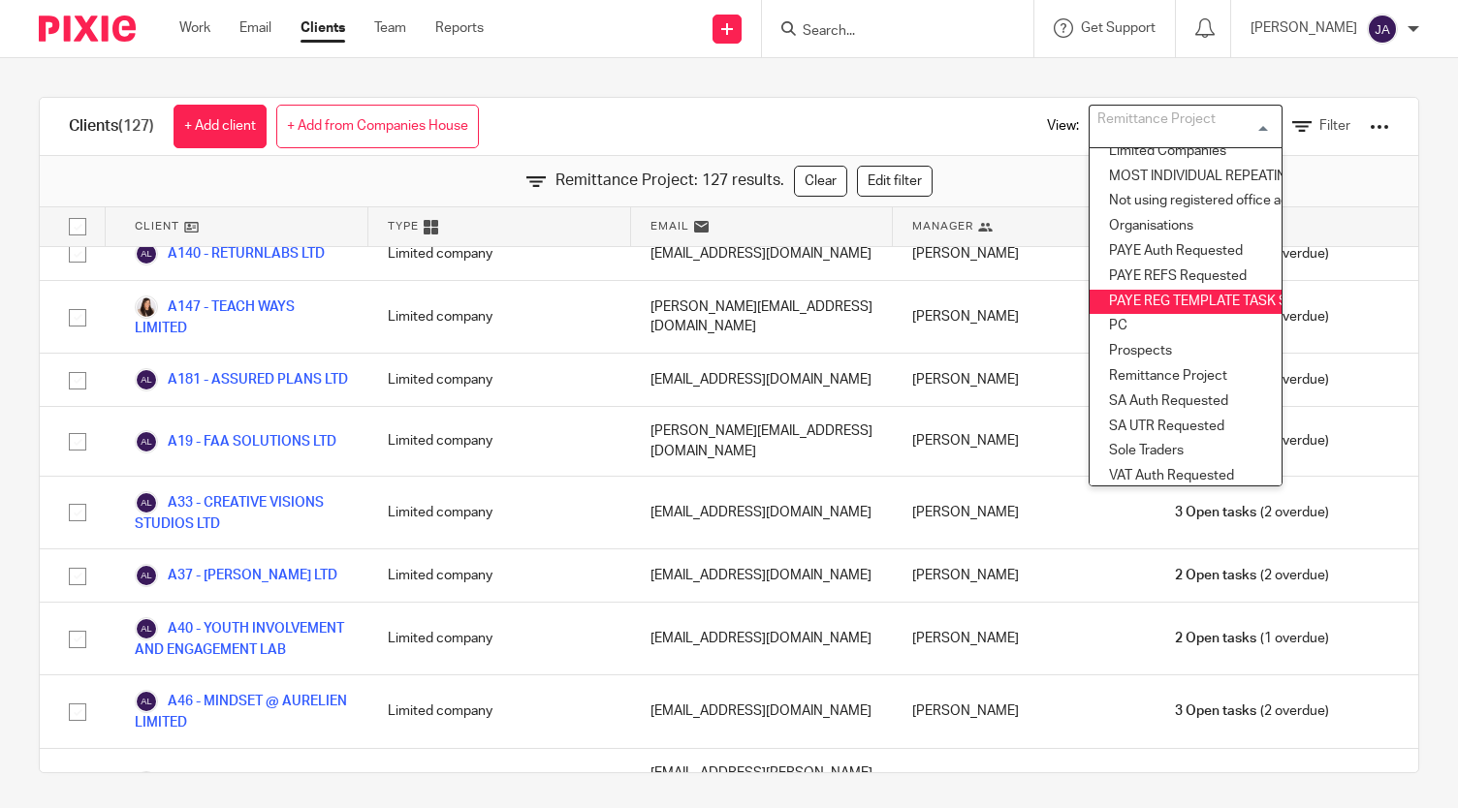
scroll to position [266, 0]
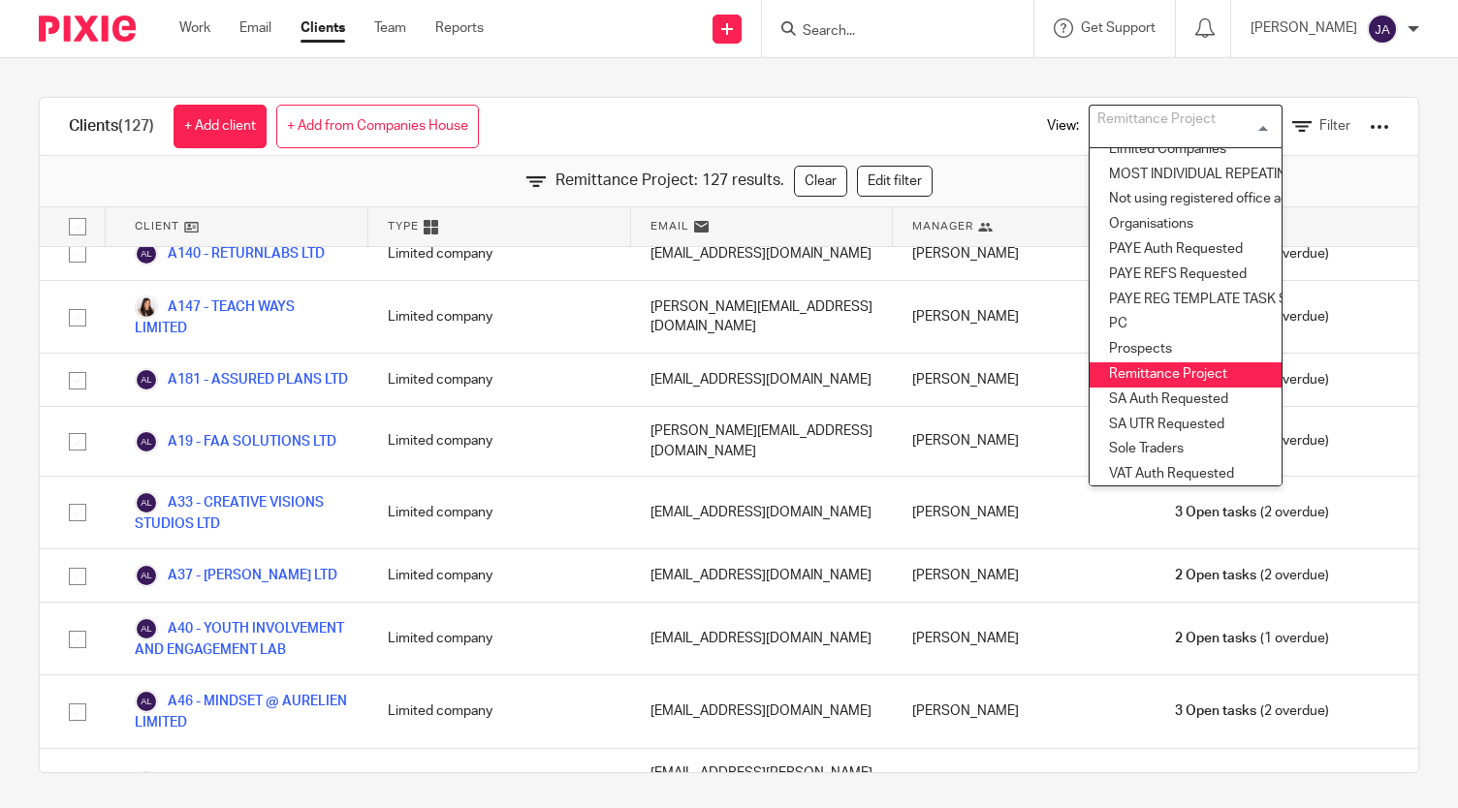
click at [1127, 367] on li "Remittance Project" at bounding box center [1185, 375] width 192 height 25
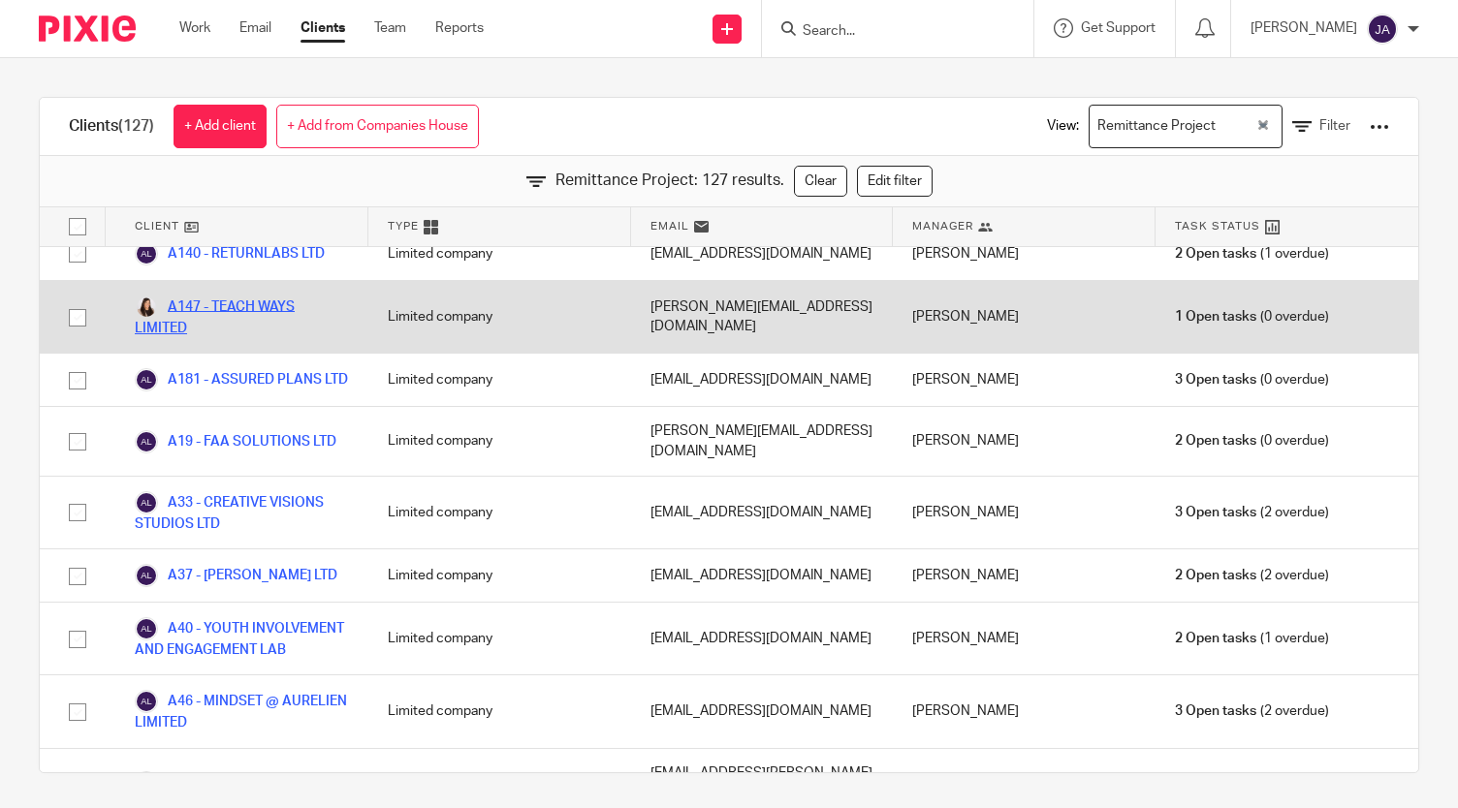
click at [266, 309] on link "A147 - TEACH WAYS LIMITED" at bounding box center [242, 317] width 214 height 43
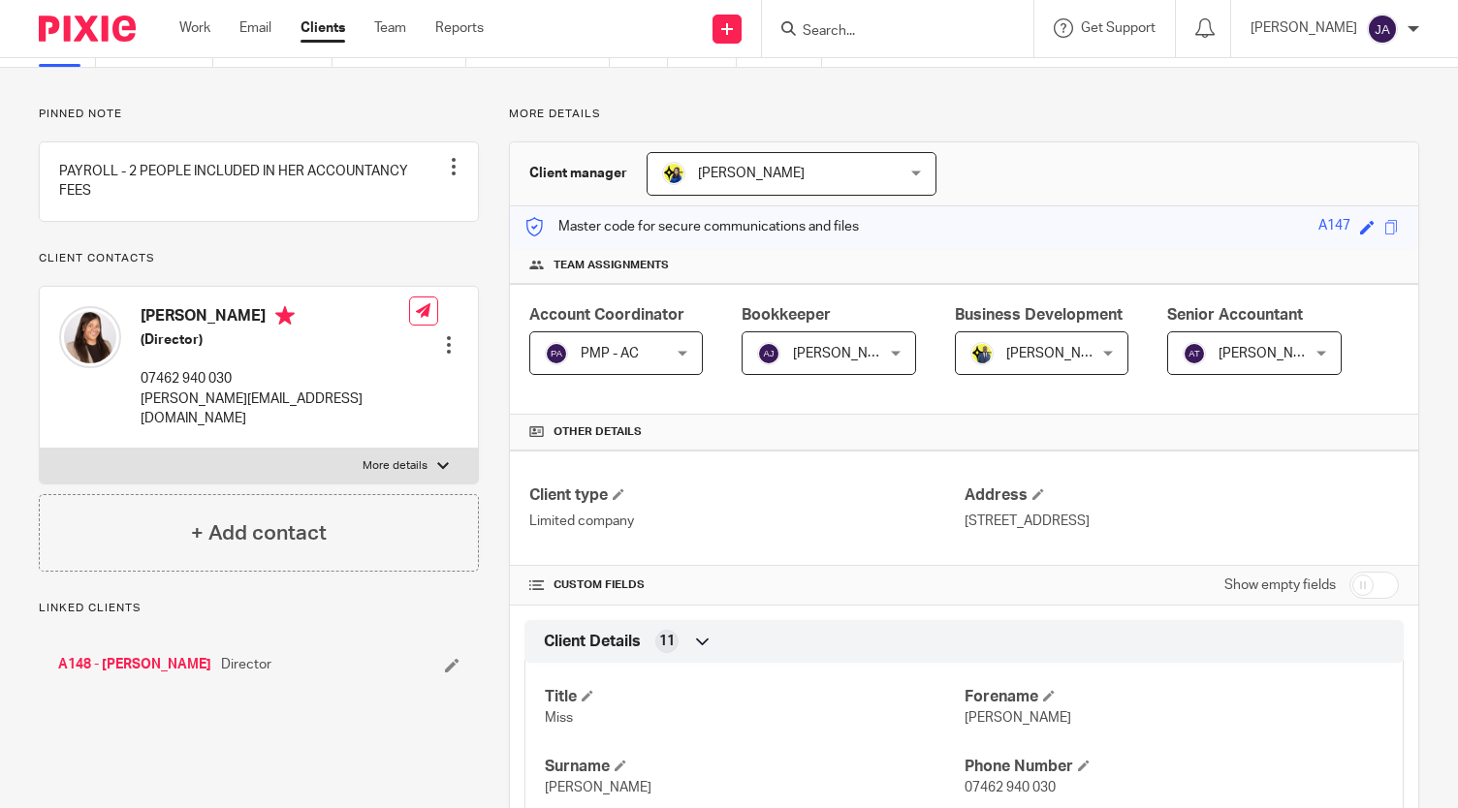
scroll to position [99, 0]
click at [1353, 576] on input "checkbox" at bounding box center [1373, 586] width 49 height 27
checkbox input "true"
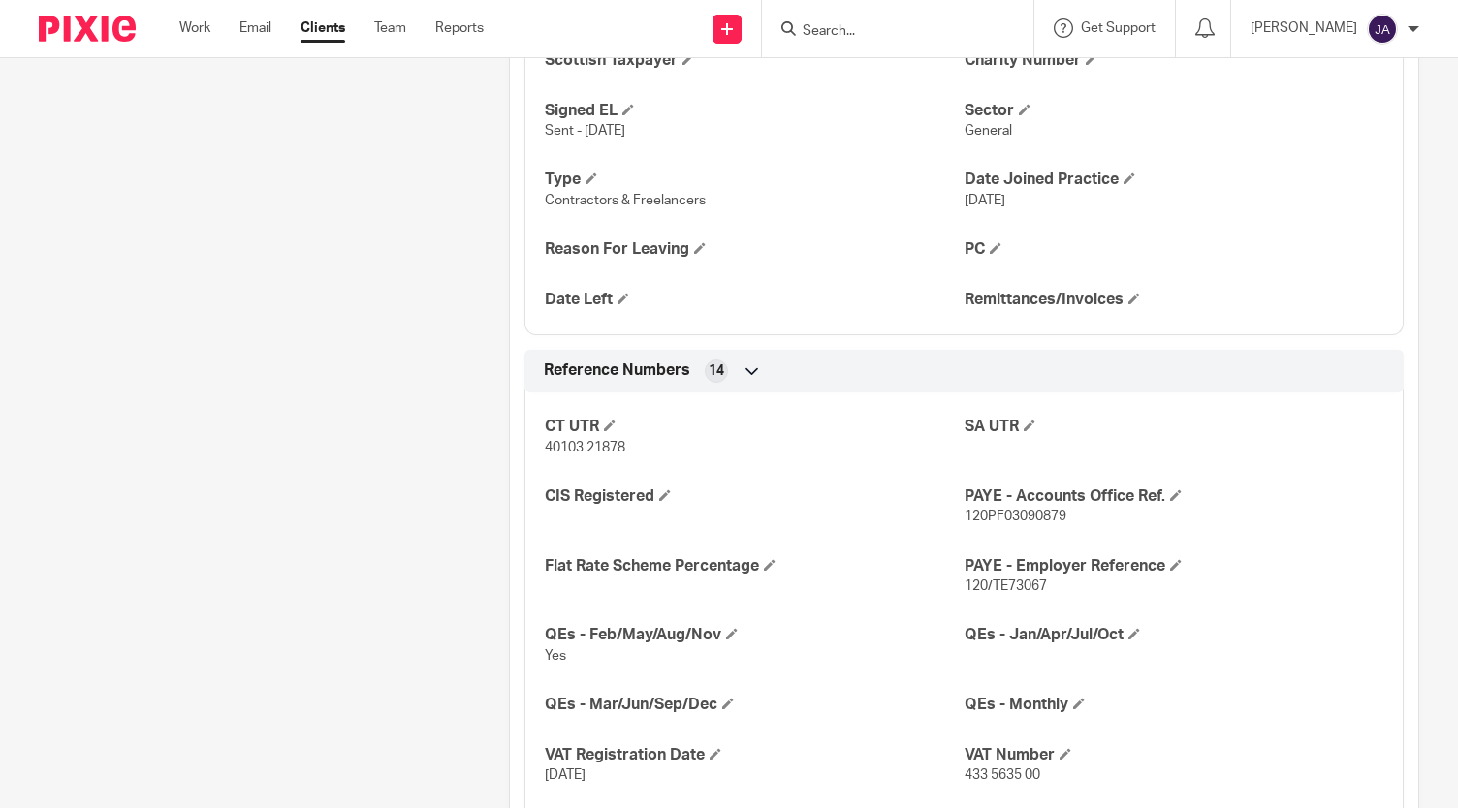
scroll to position [1422, 0]
click at [1128, 298] on span at bounding box center [1134, 298] width 12 height 12
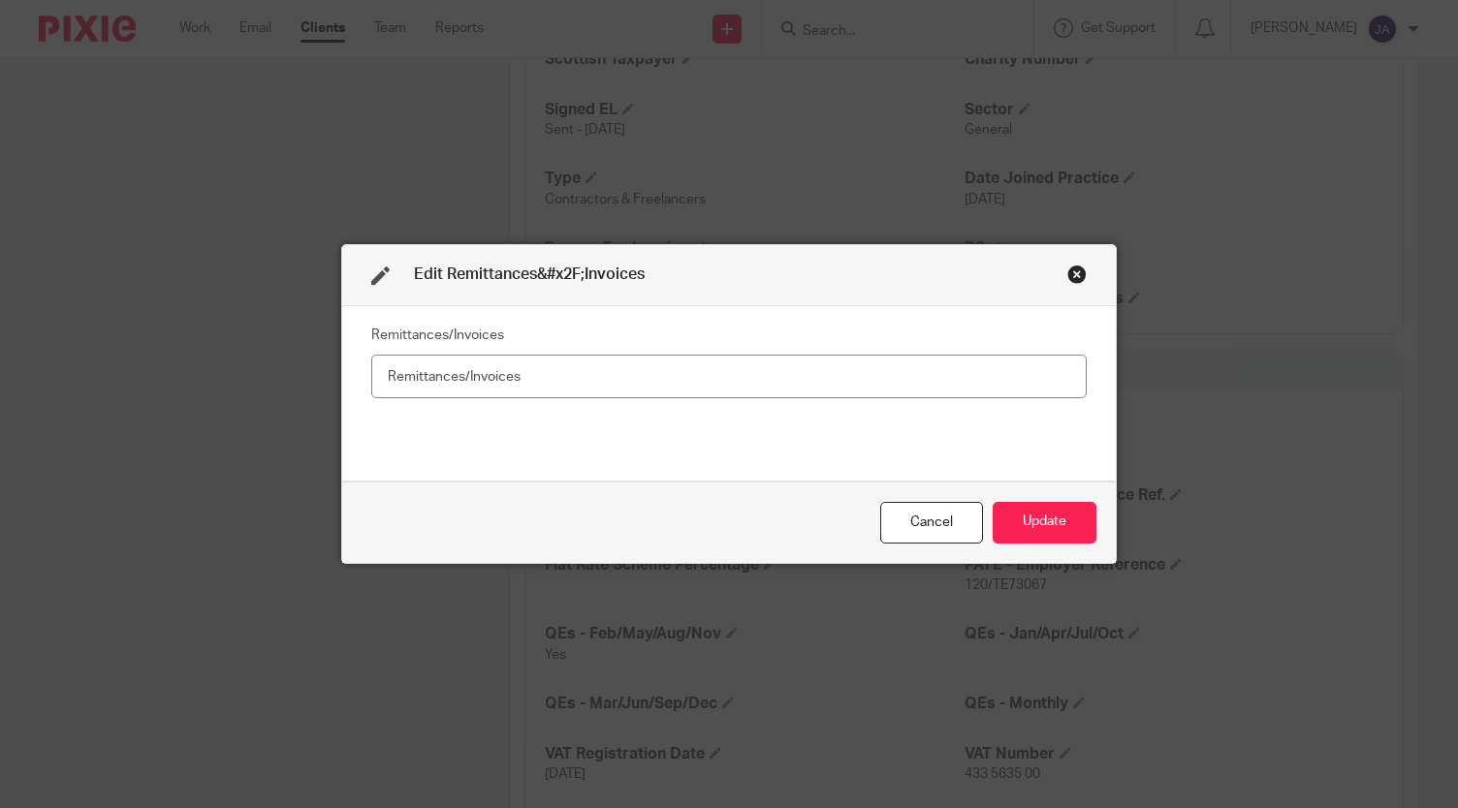
click at [874, 372] on input "text" at bounding box center [728, 377] width 715 height 44
type input "No"
click at [1049, 510] on button "Update" at bounding box center [1045, 523] width 104 height 42
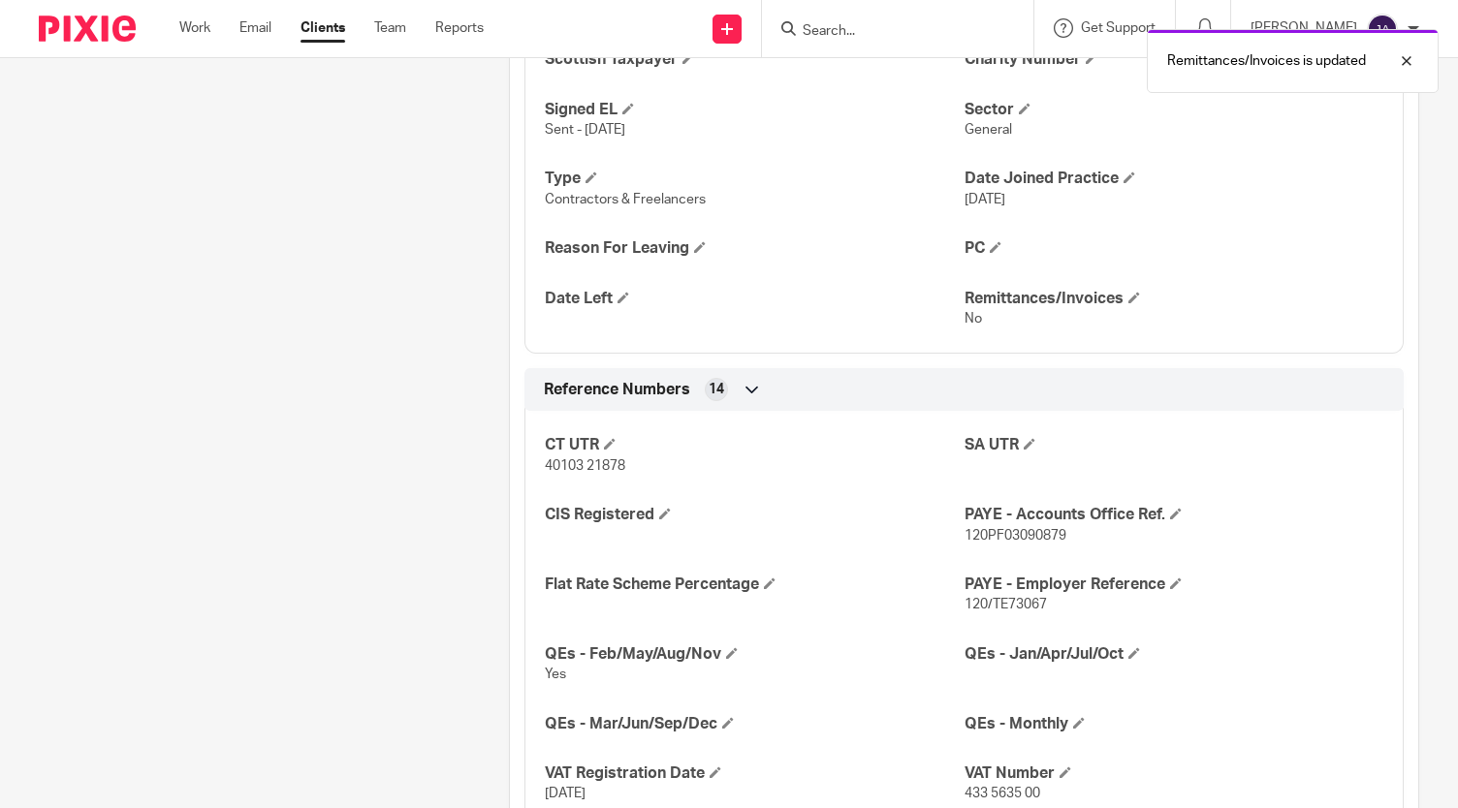
click at [335, 26] on link "Clients" at bounding box center [322, 27] width 45 height 19
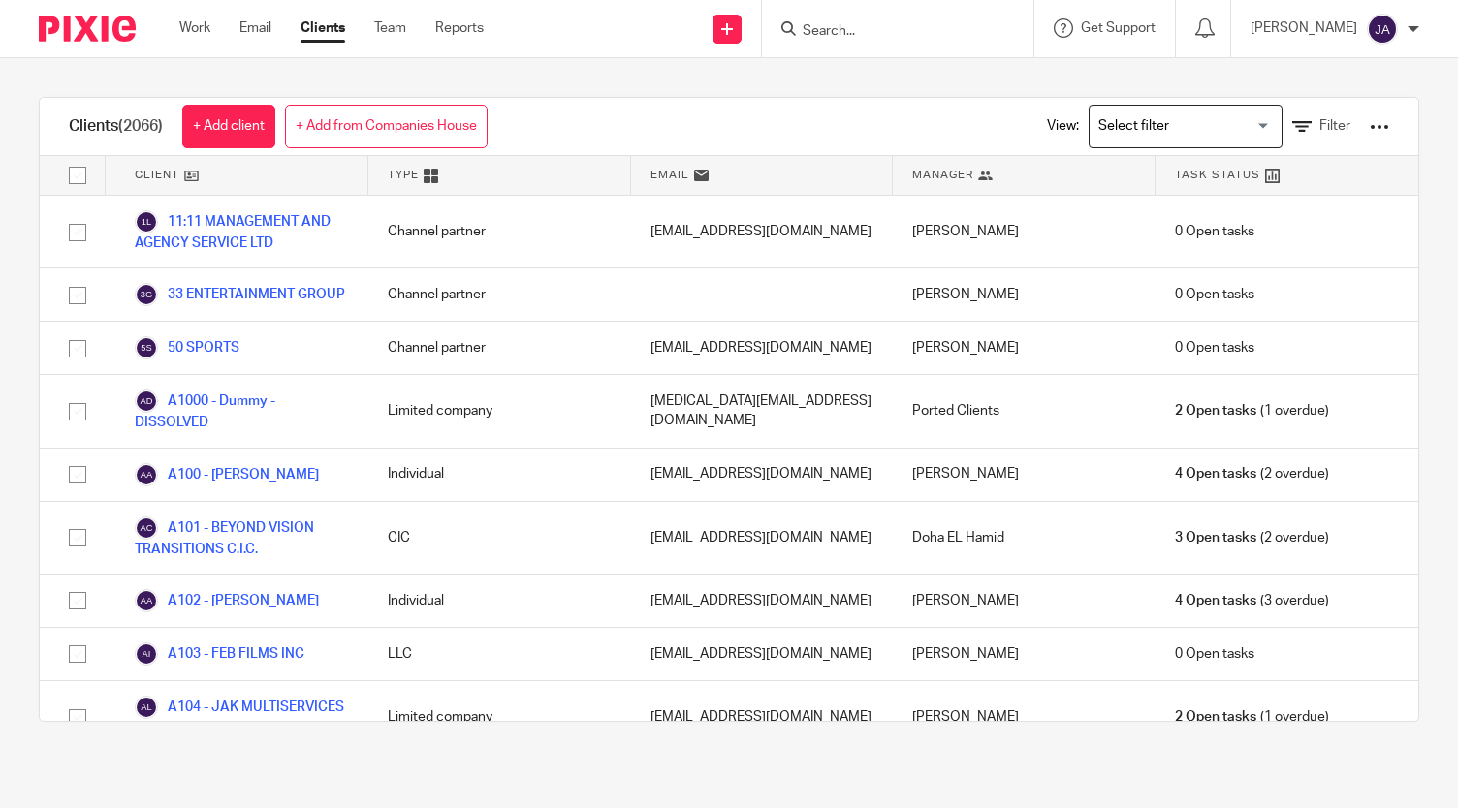
click at [1155, 135] on input "Search for option" at bounding box center [1180, 127] width 179 height 34
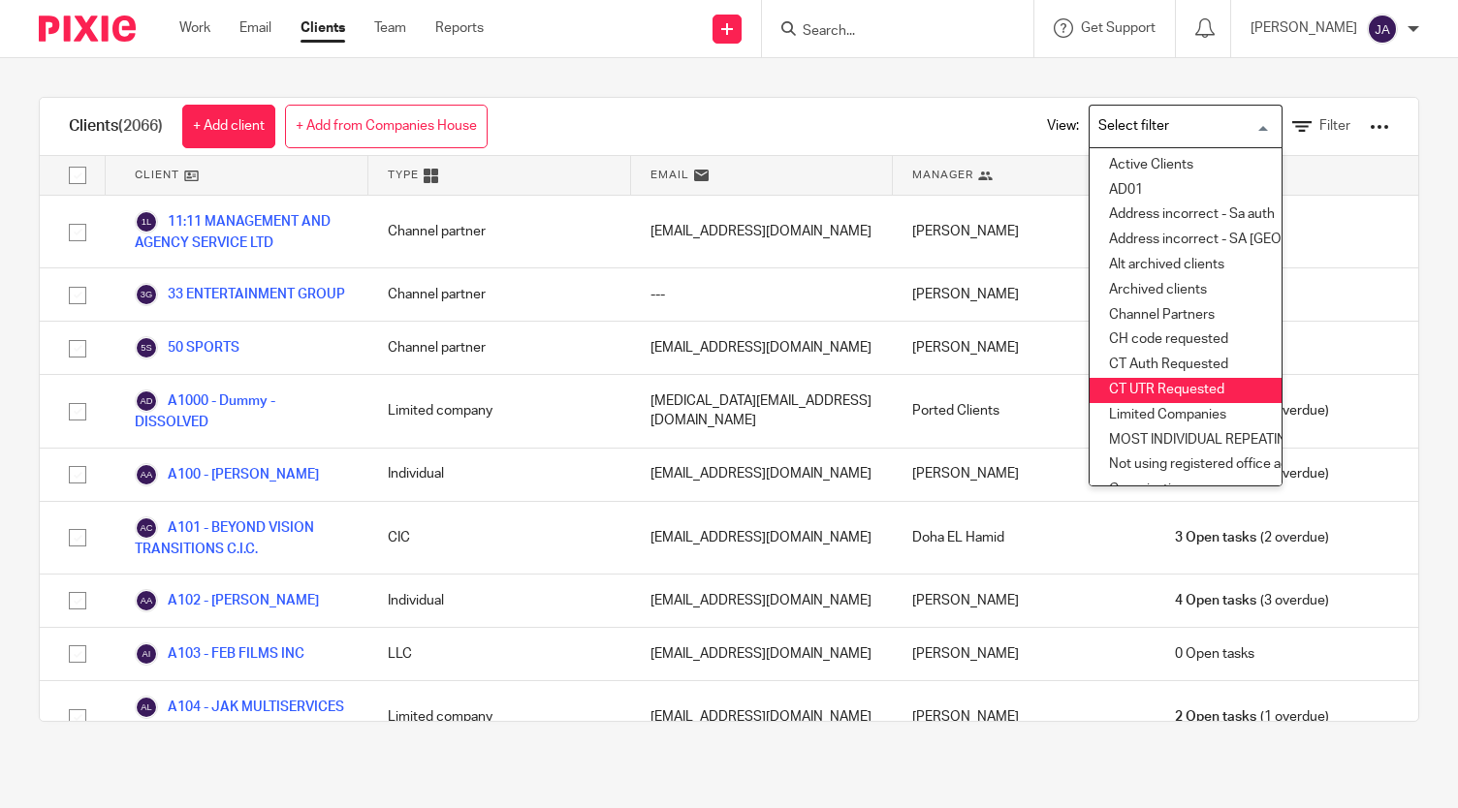
scroll to position [336, 0]
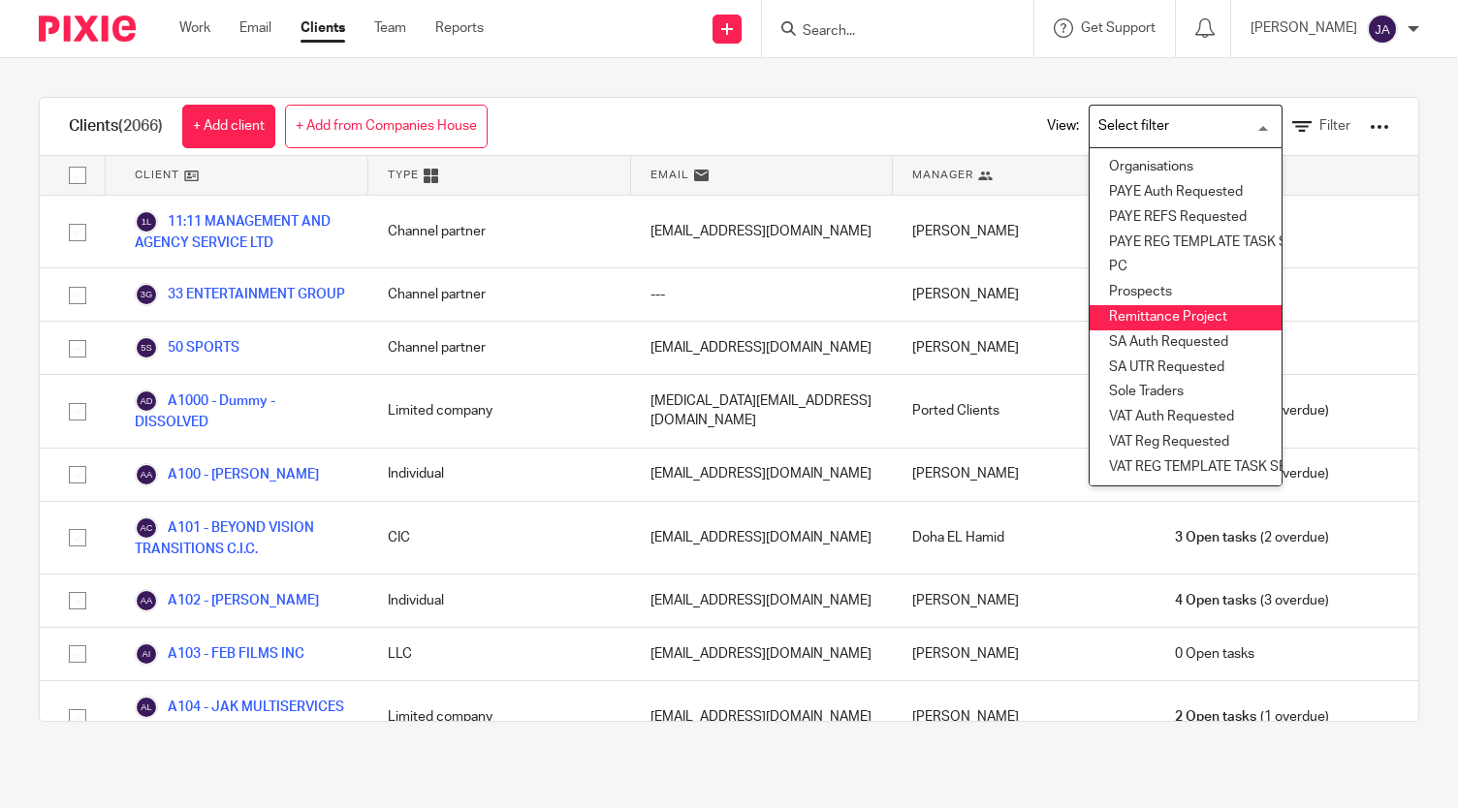
click at [1117, 305] on li "Remittance Project" at bounding box center [1185, 317] width 192 height 25
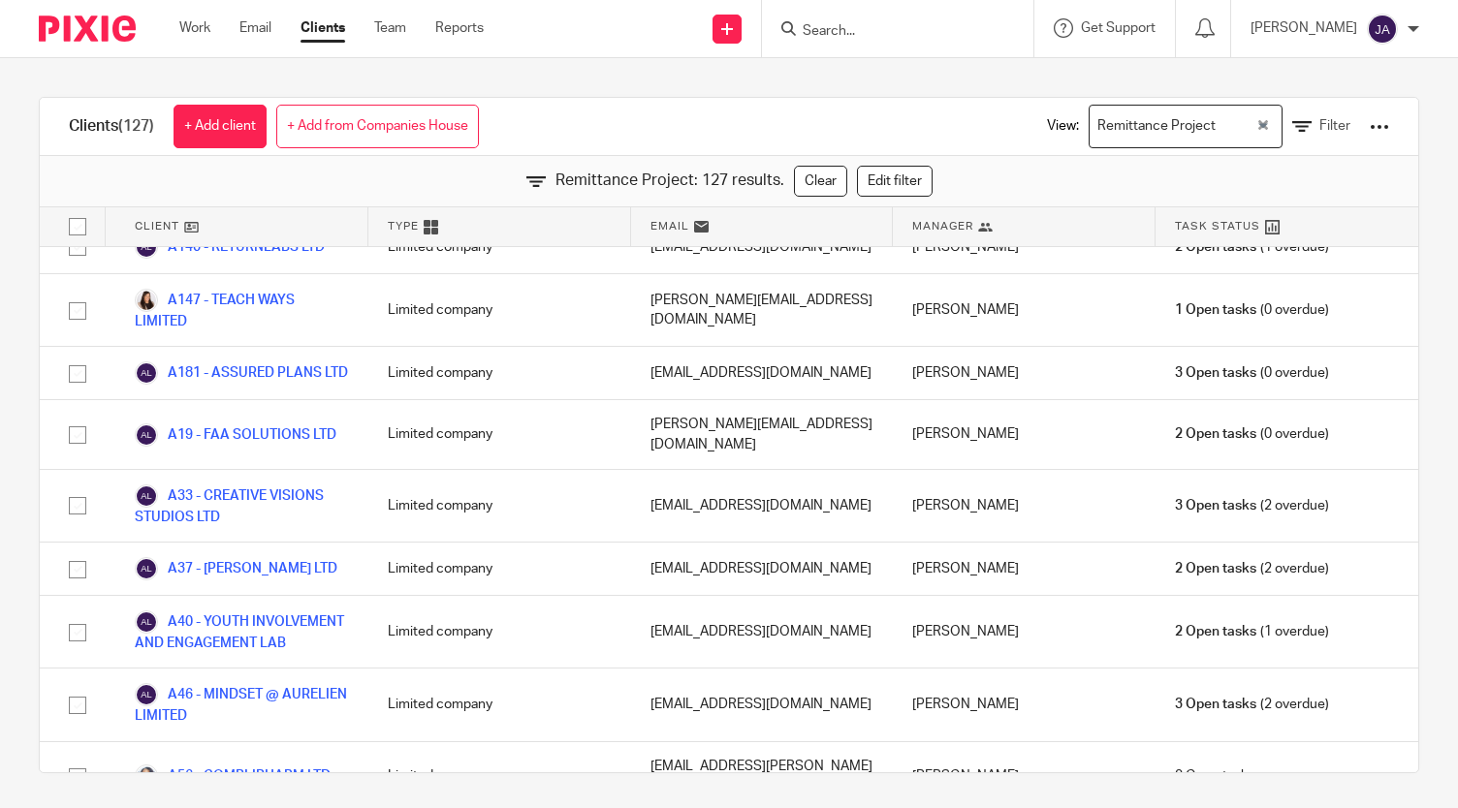
scroll to position [389, 0]
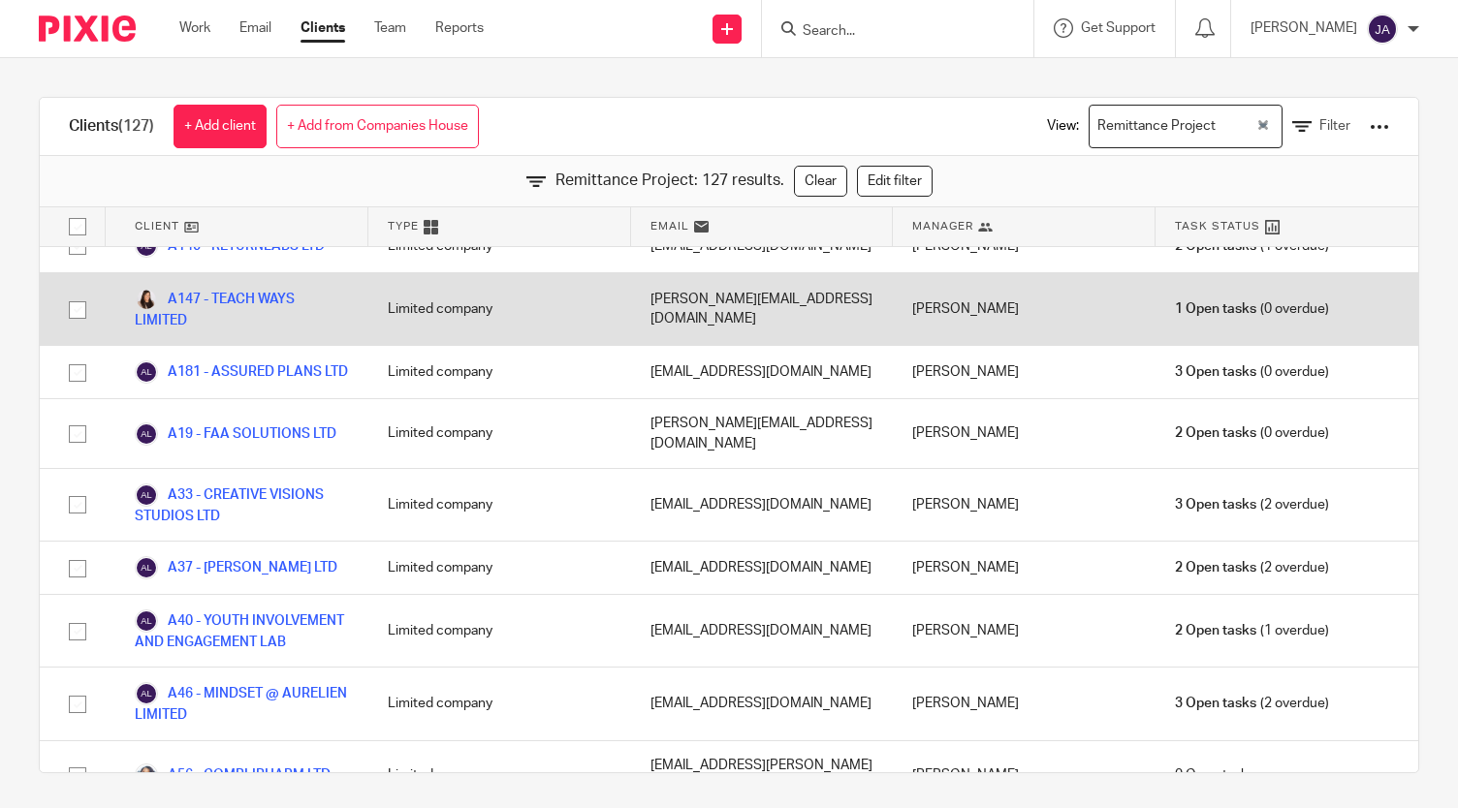
click at [72, 309] on input "checkbox" at bounding box center [77, 310] width 37 height 37
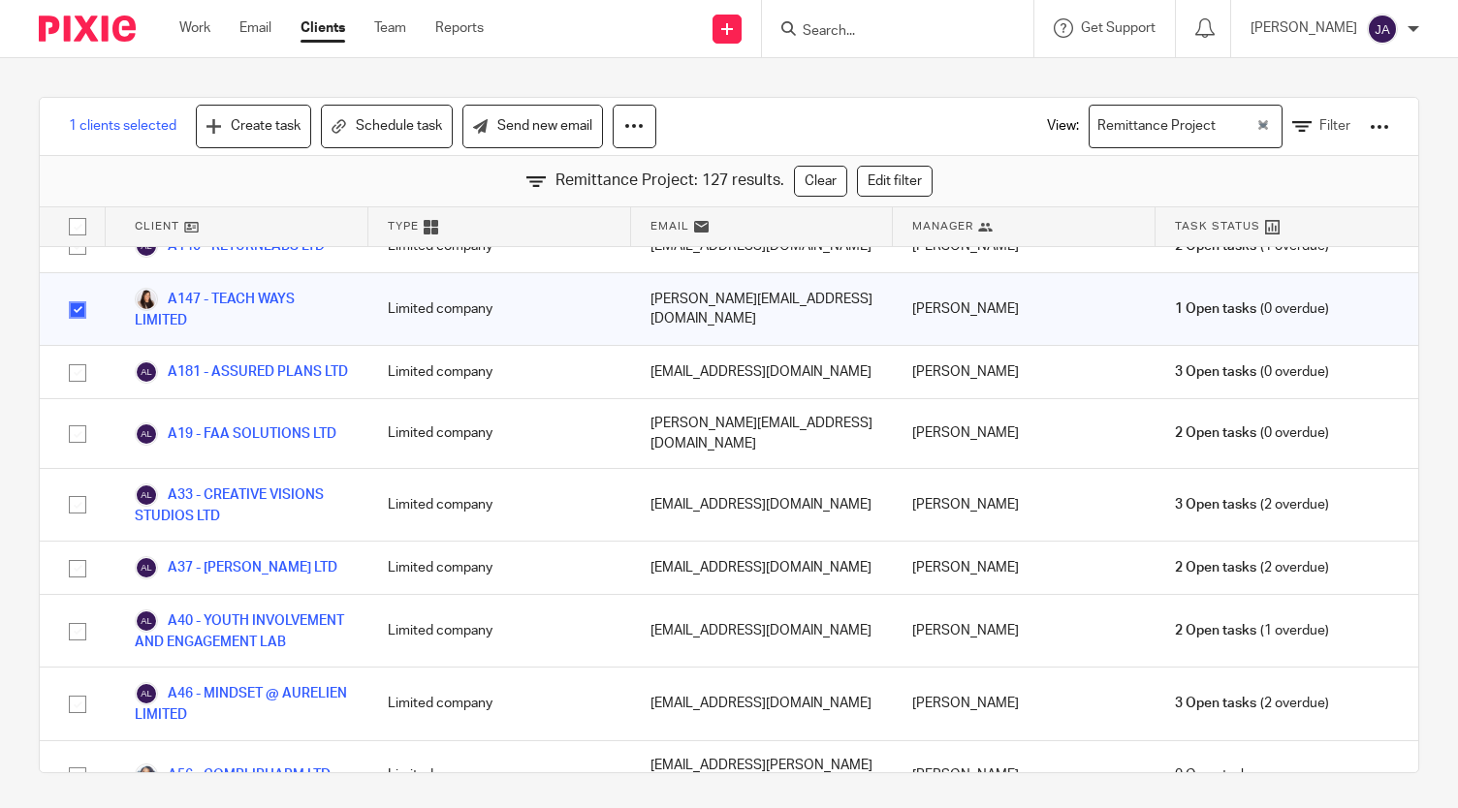
click at [72, 309] on input "checkbox" at bounding box center [77, 310] width 37 height 37
checkbox input "false"
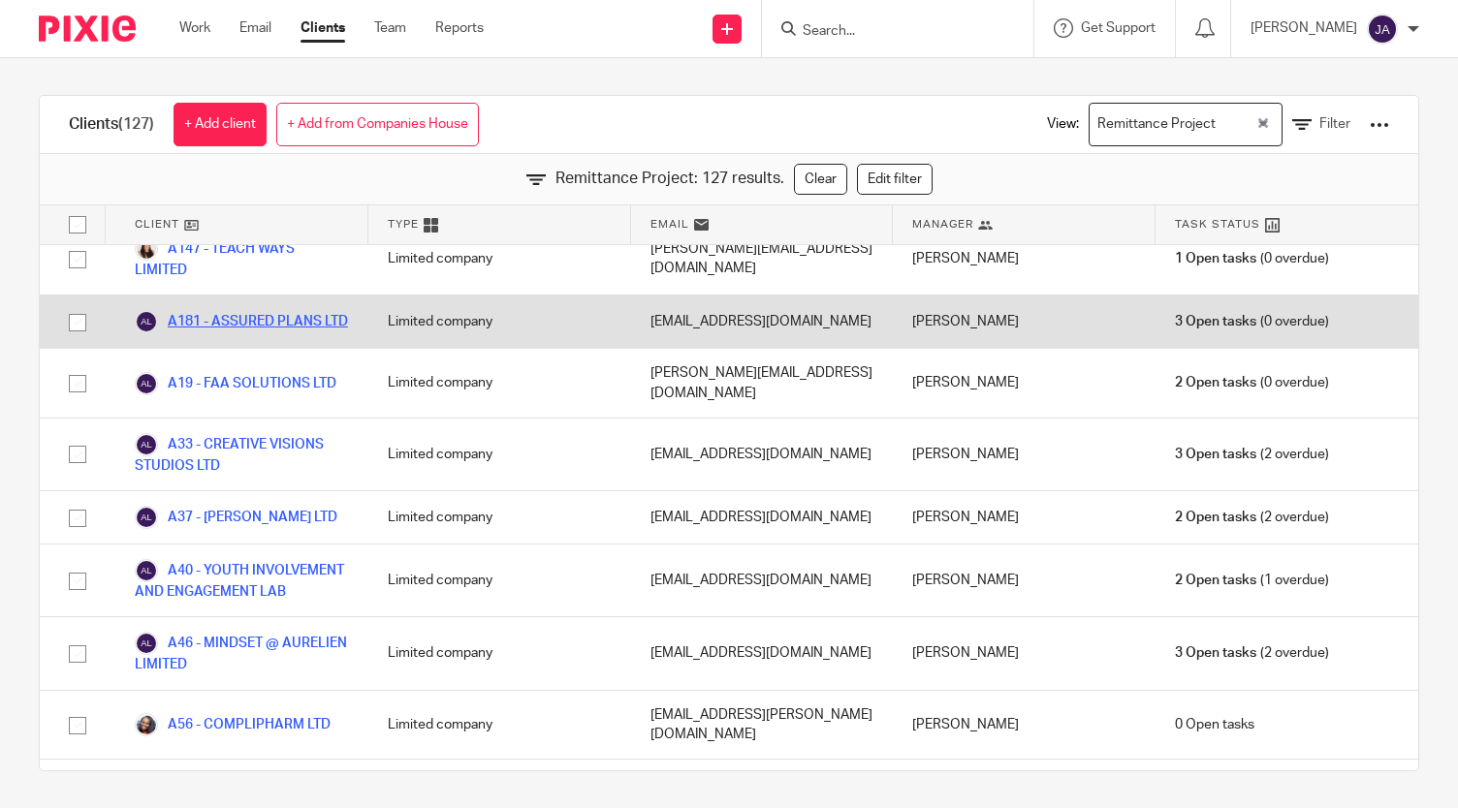
scroll to position [445, 0]
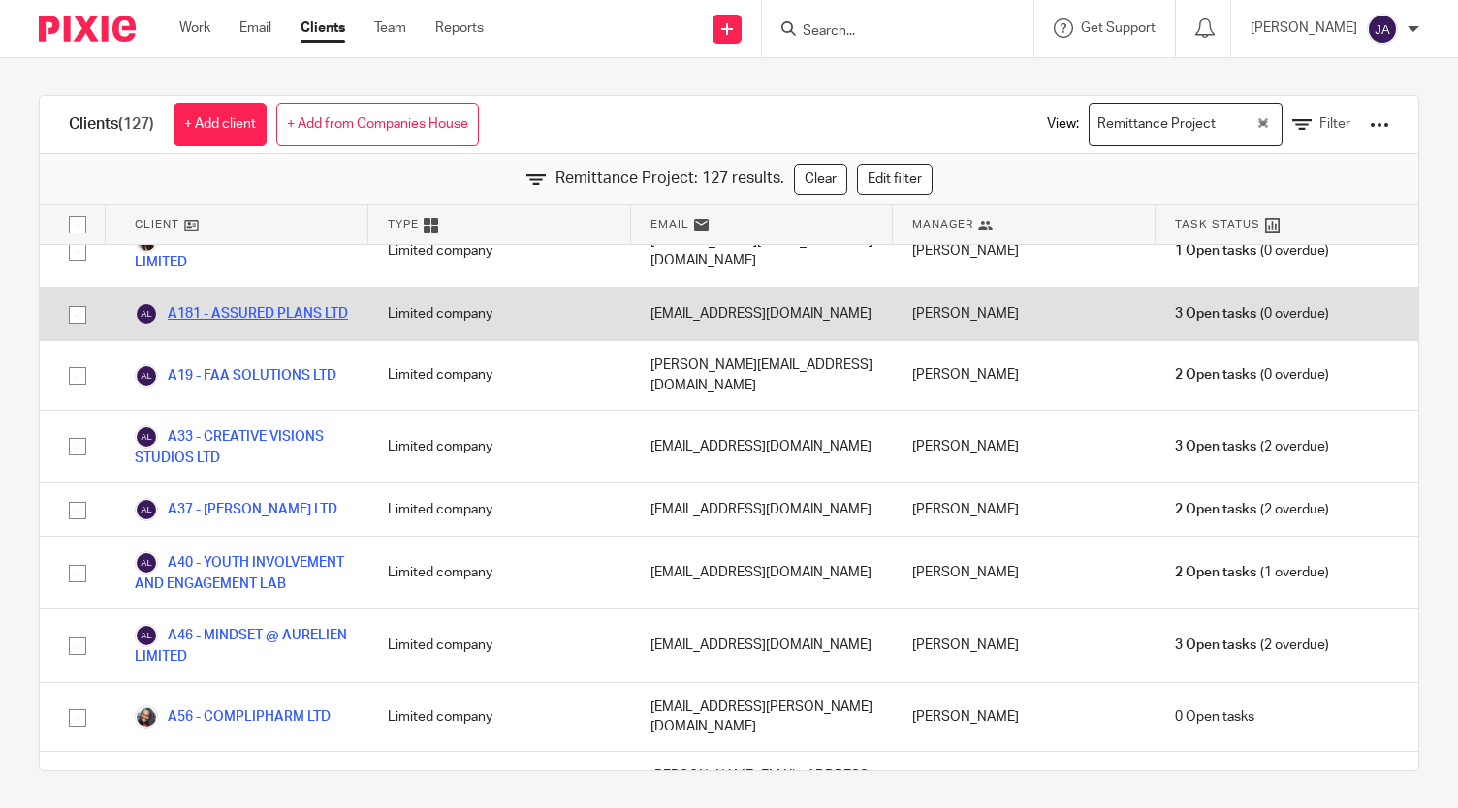
click at [236, 311] on link "A181 - ASSURED PLANS LTD" at bounding box center [241, 313] width 213 height 23
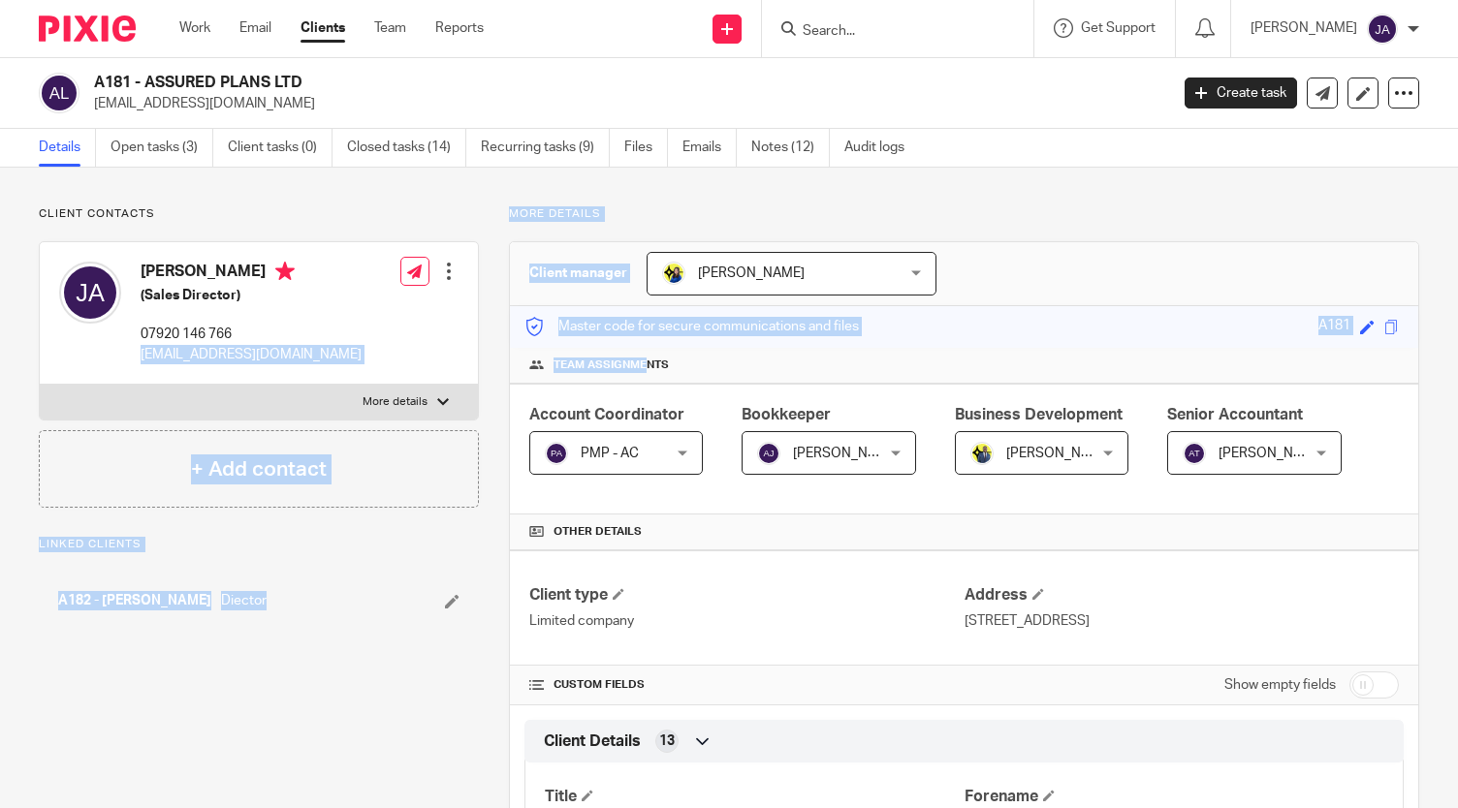
drag, startPoint x: 0, startPoint y: 0, endPoint x: 647, endPoint y: 391, distance: 756.2
click at [1097, 315] on div "Master code for secure communications and files A181 Save A181" at bounding box center [964, 327] width 908 height 42
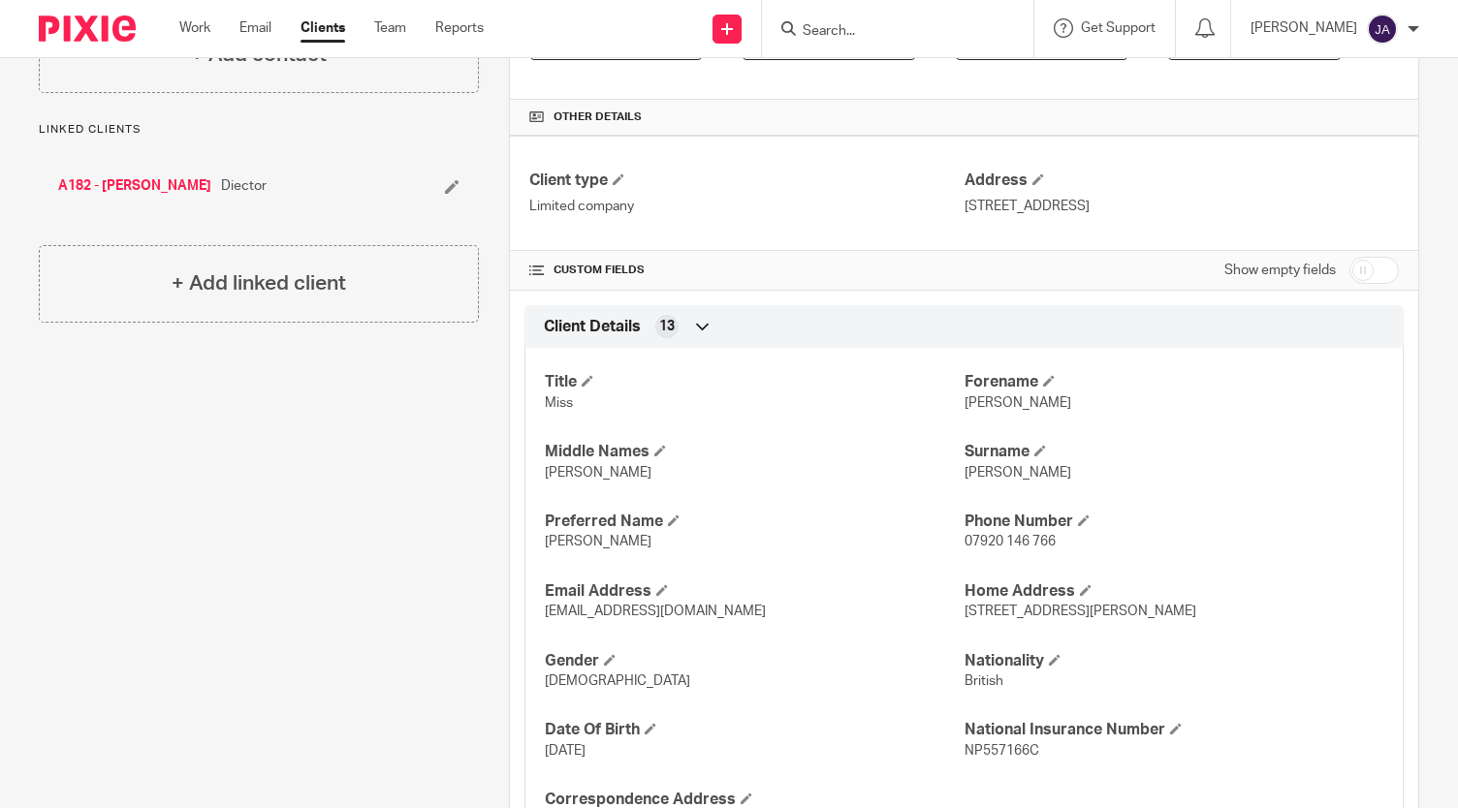
scroll to position [420, 0]
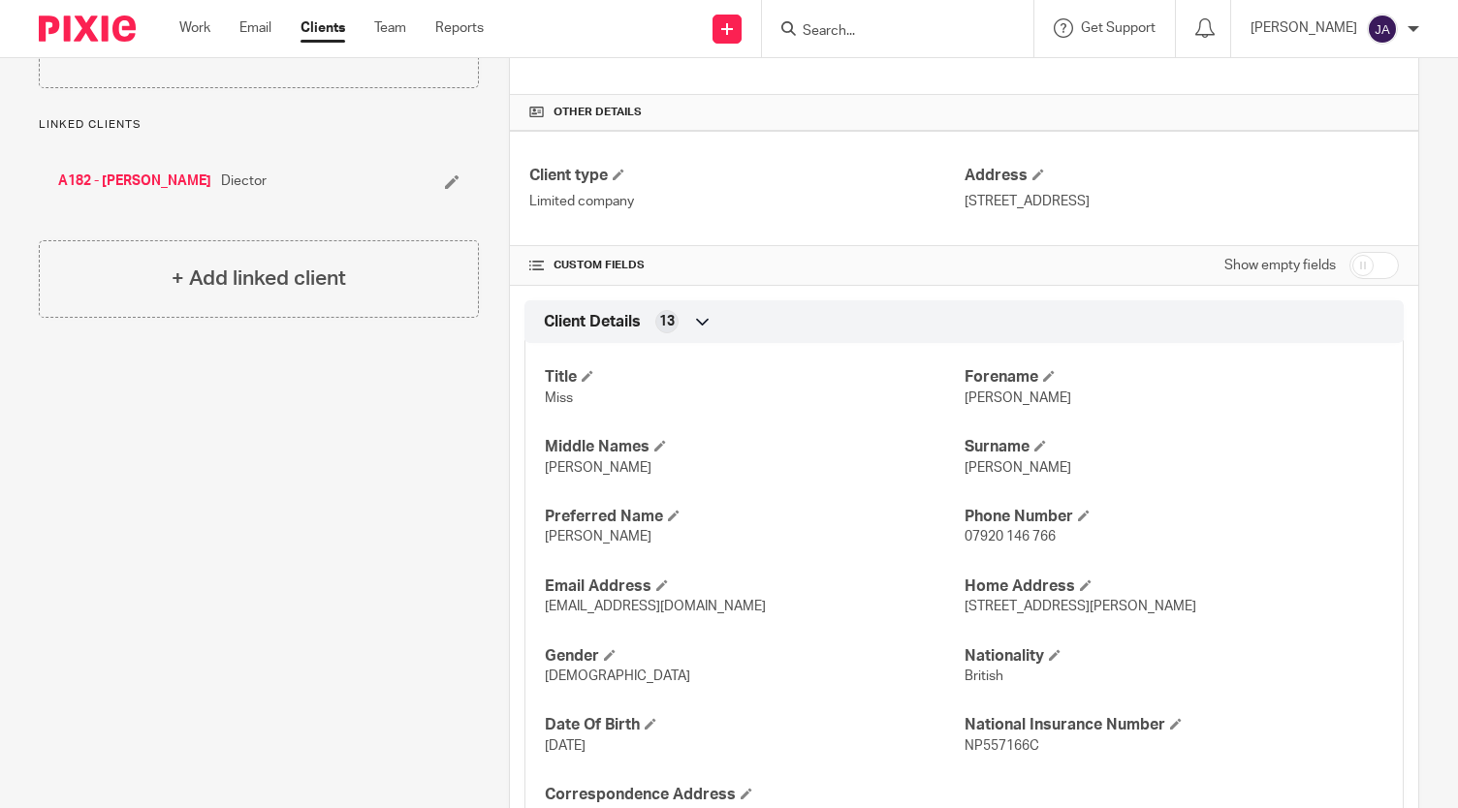
click at [1355, 268] on input "checkbox" at bounding box center [1373, 265] width 49 height 27
checkbox input "true"
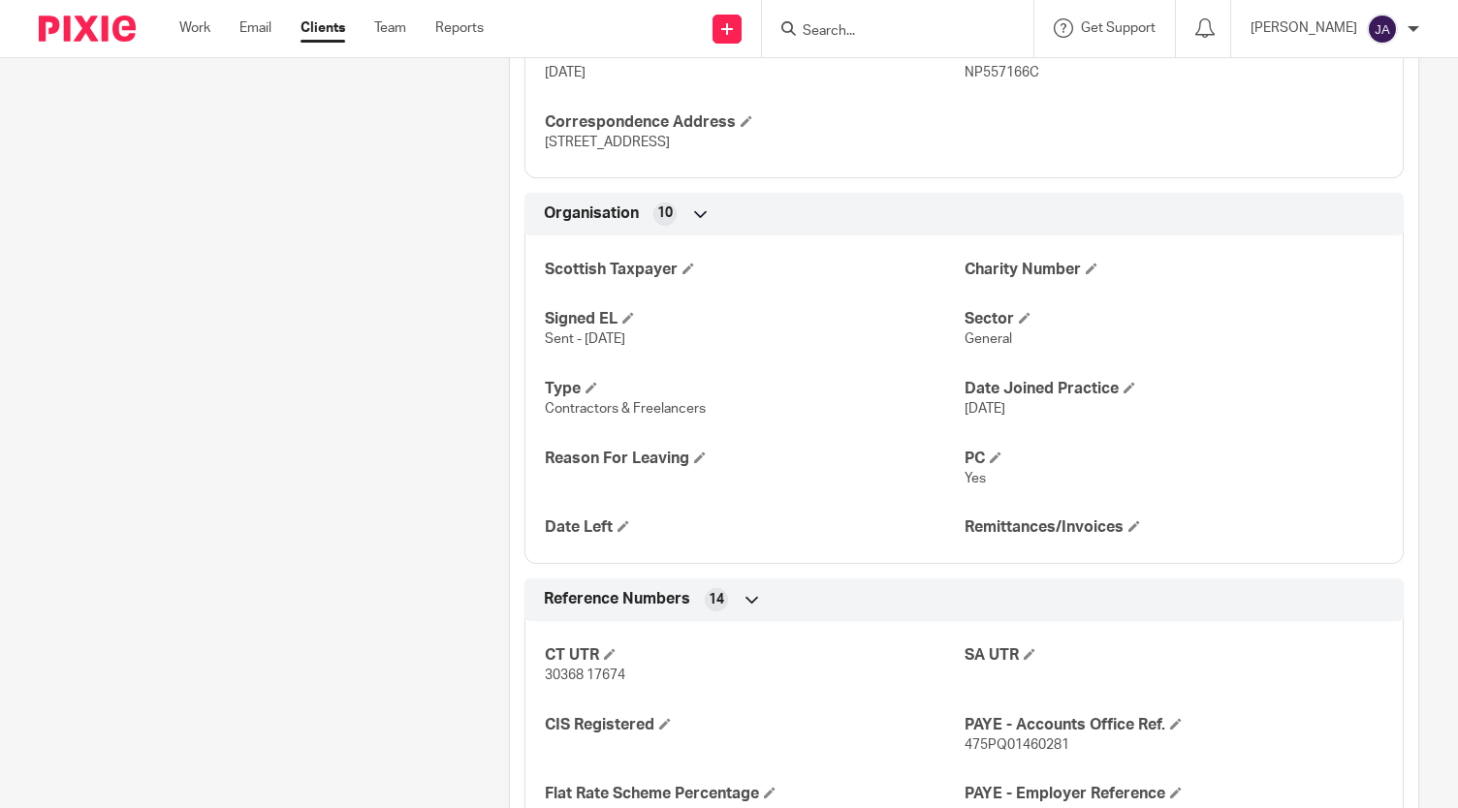
scroll to position [1233, 0]
click at [1128, 524] on span at bounding box center [1134, 526] width 12 height 12
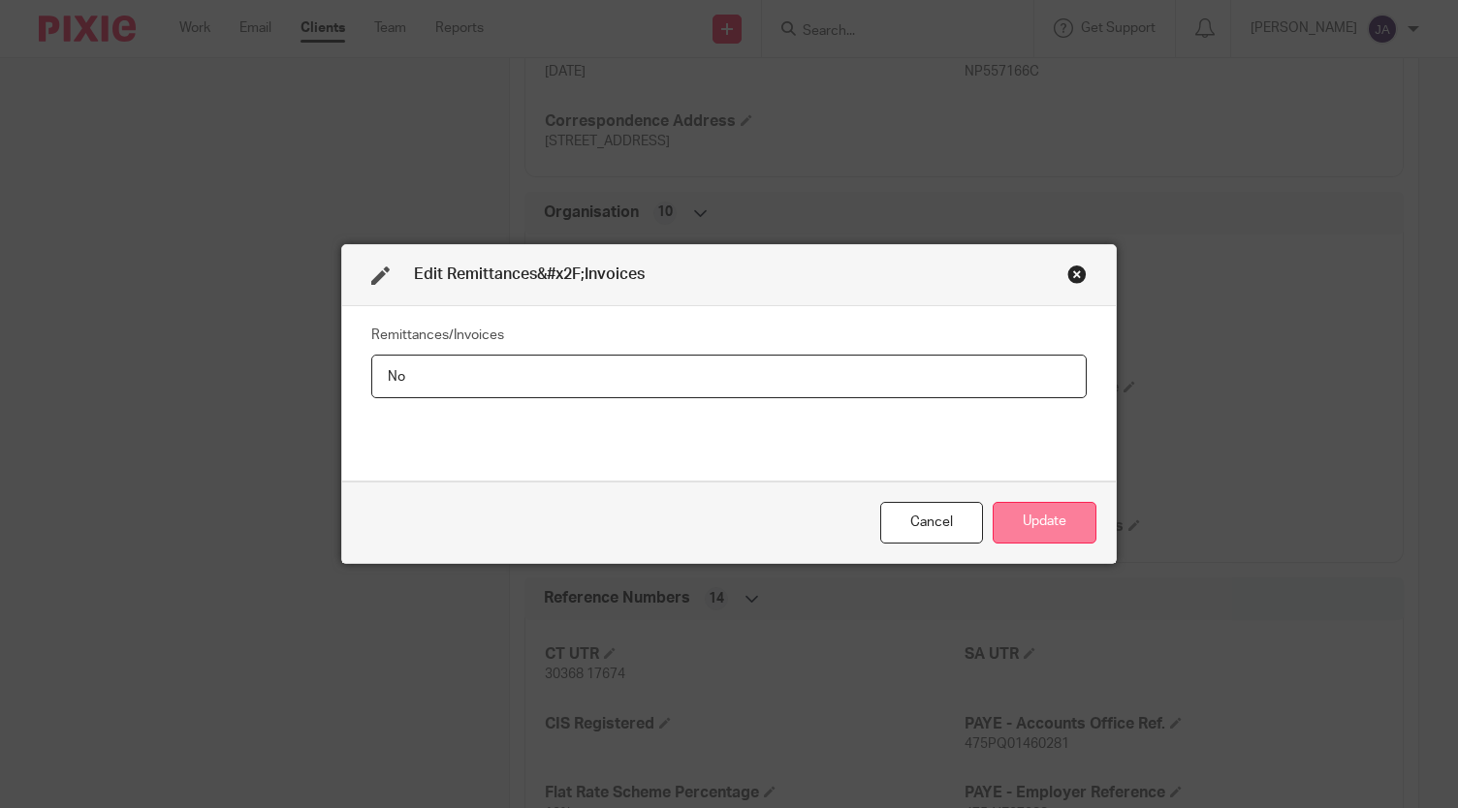
type input "No"
click at [1048, 513] on button "Update" at bounding box center [1045, 523] width 104 height 42
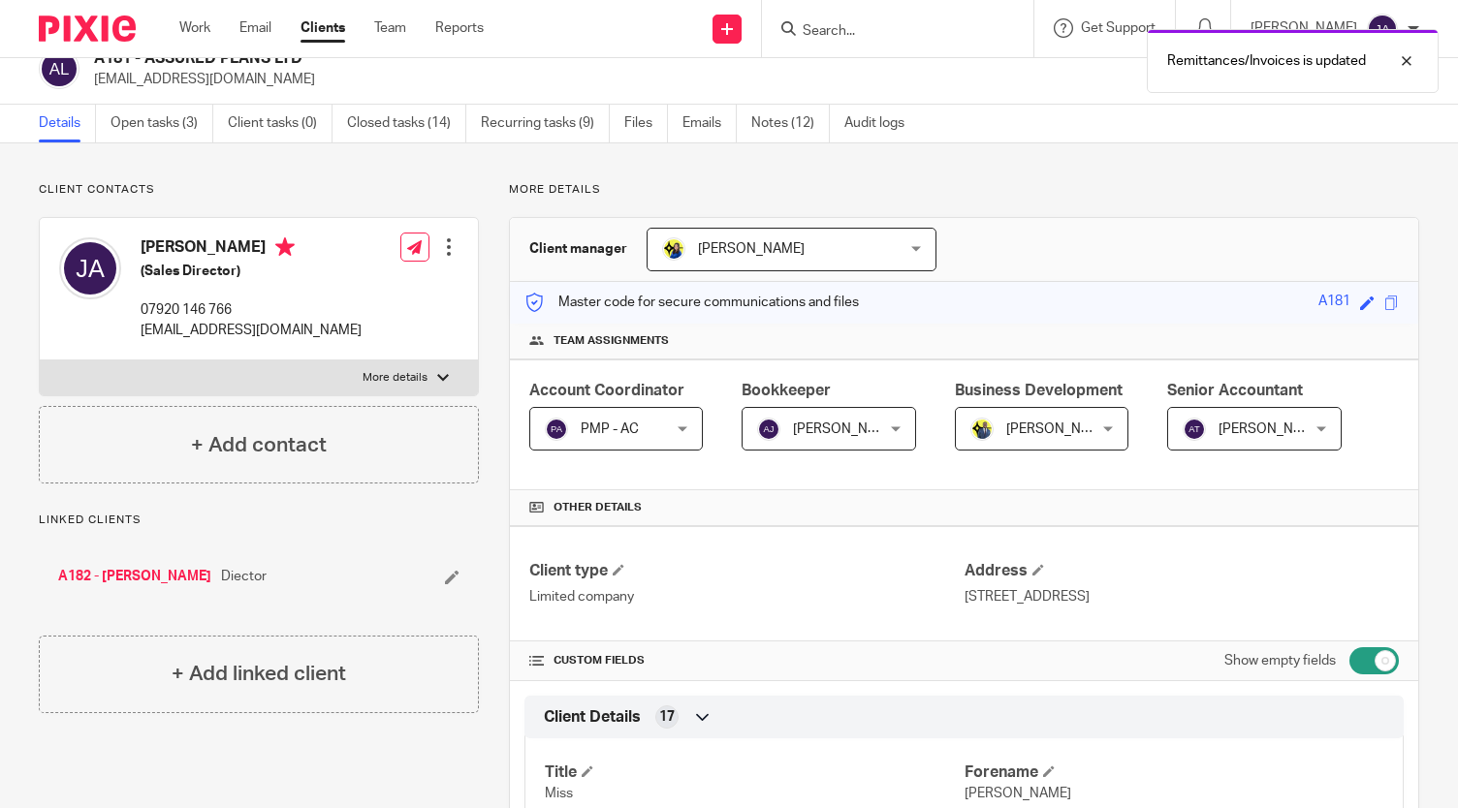
scroll to position [0, 0]
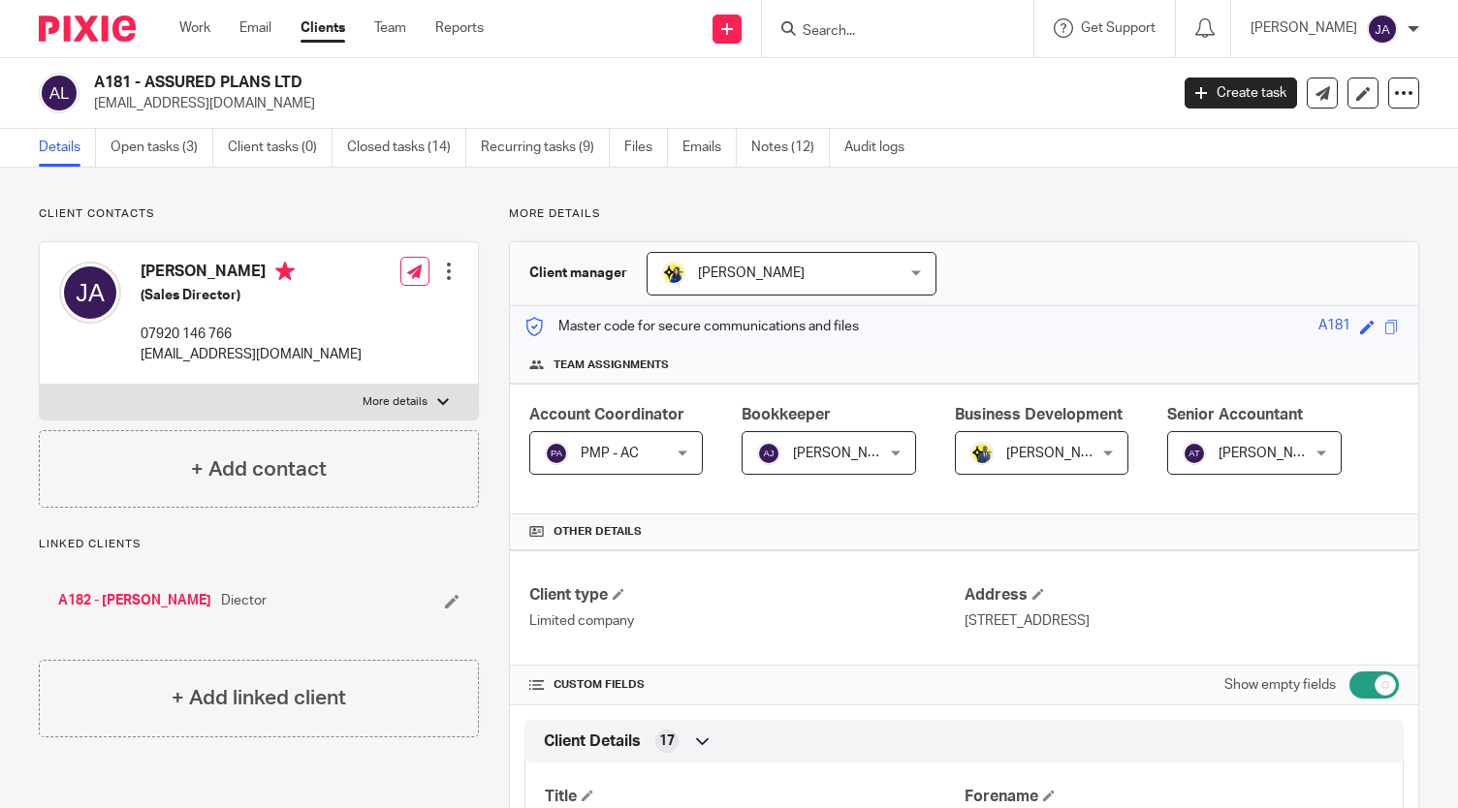
click at [324, 23] on link "Clients" at bounding box center [322, 27] width 45 height 19
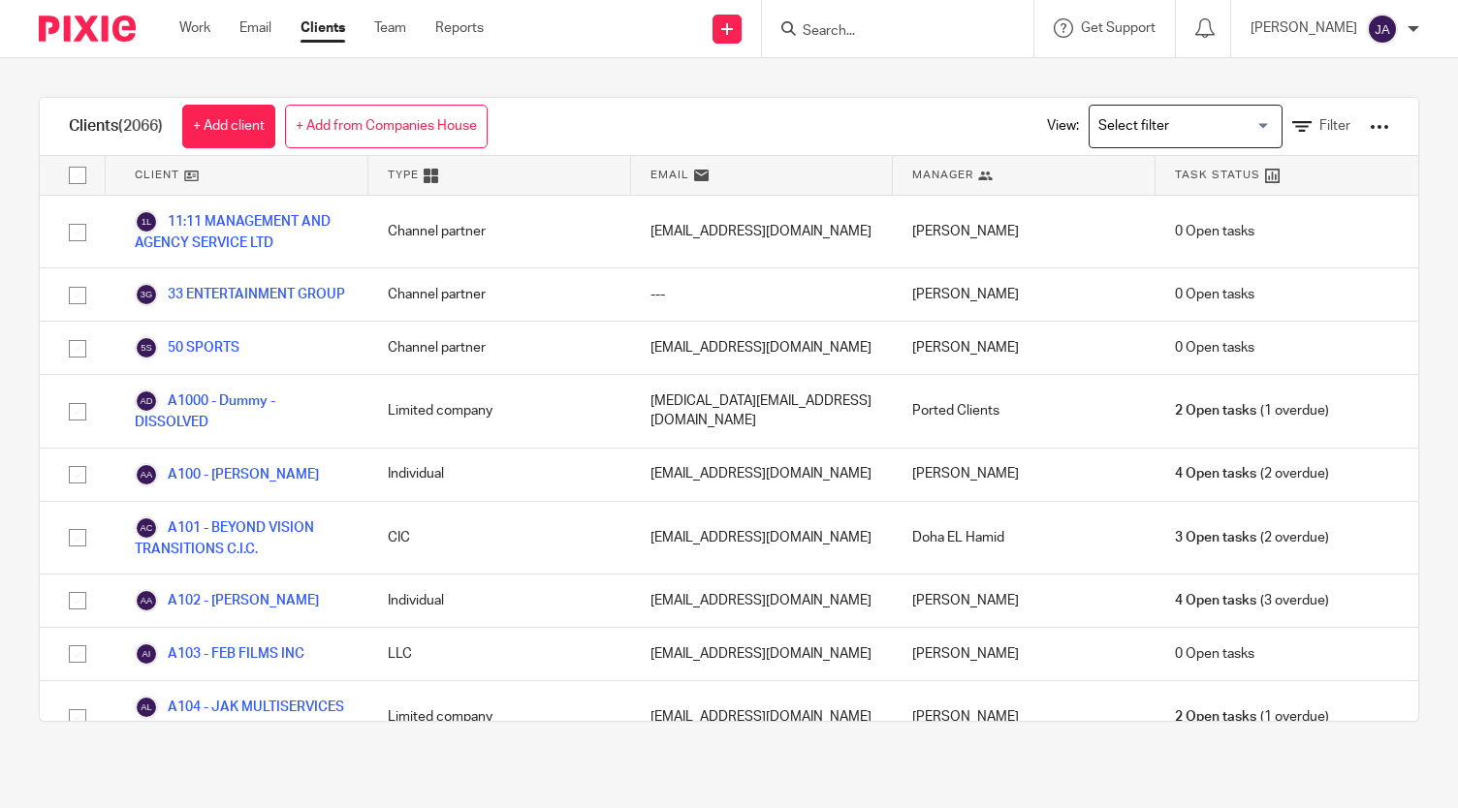
click at [1097, 123] on input "Search for option" at bounding box center [1180, 127] width 179 height 34
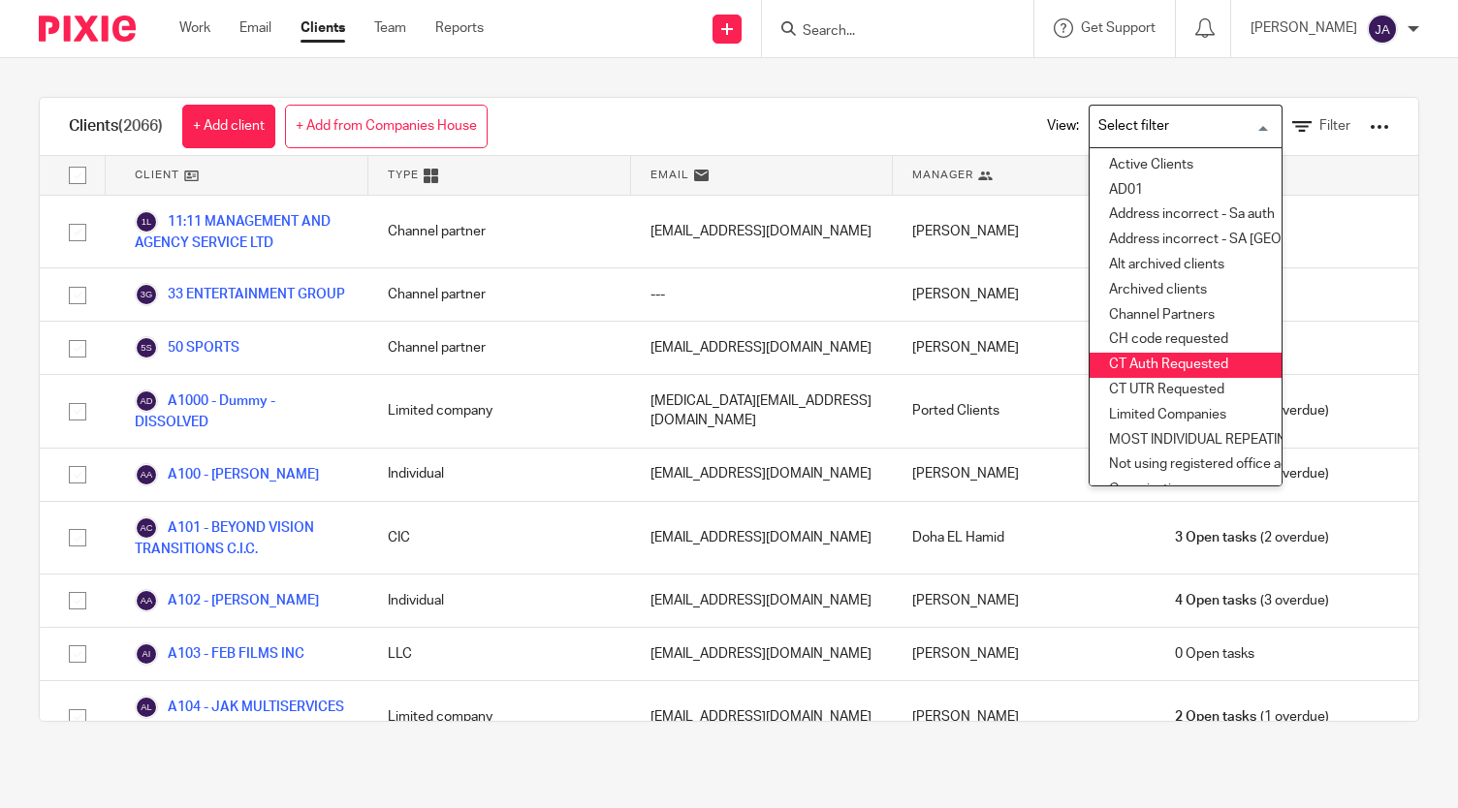
scroll to position [336, 0]
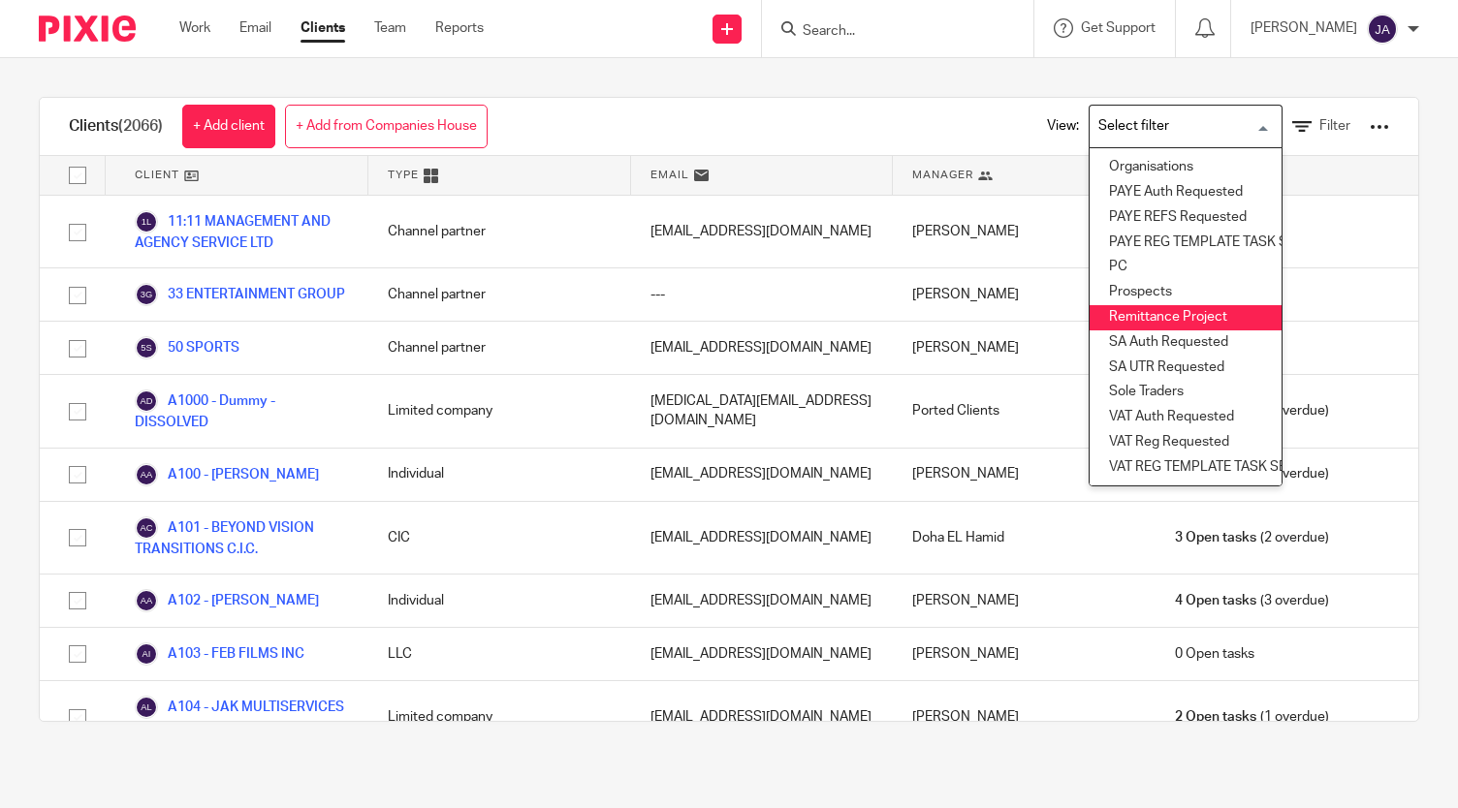
click at [1127, 305] on li "Remittance Project" at bounding box center [1185, 317] width 192 height 25
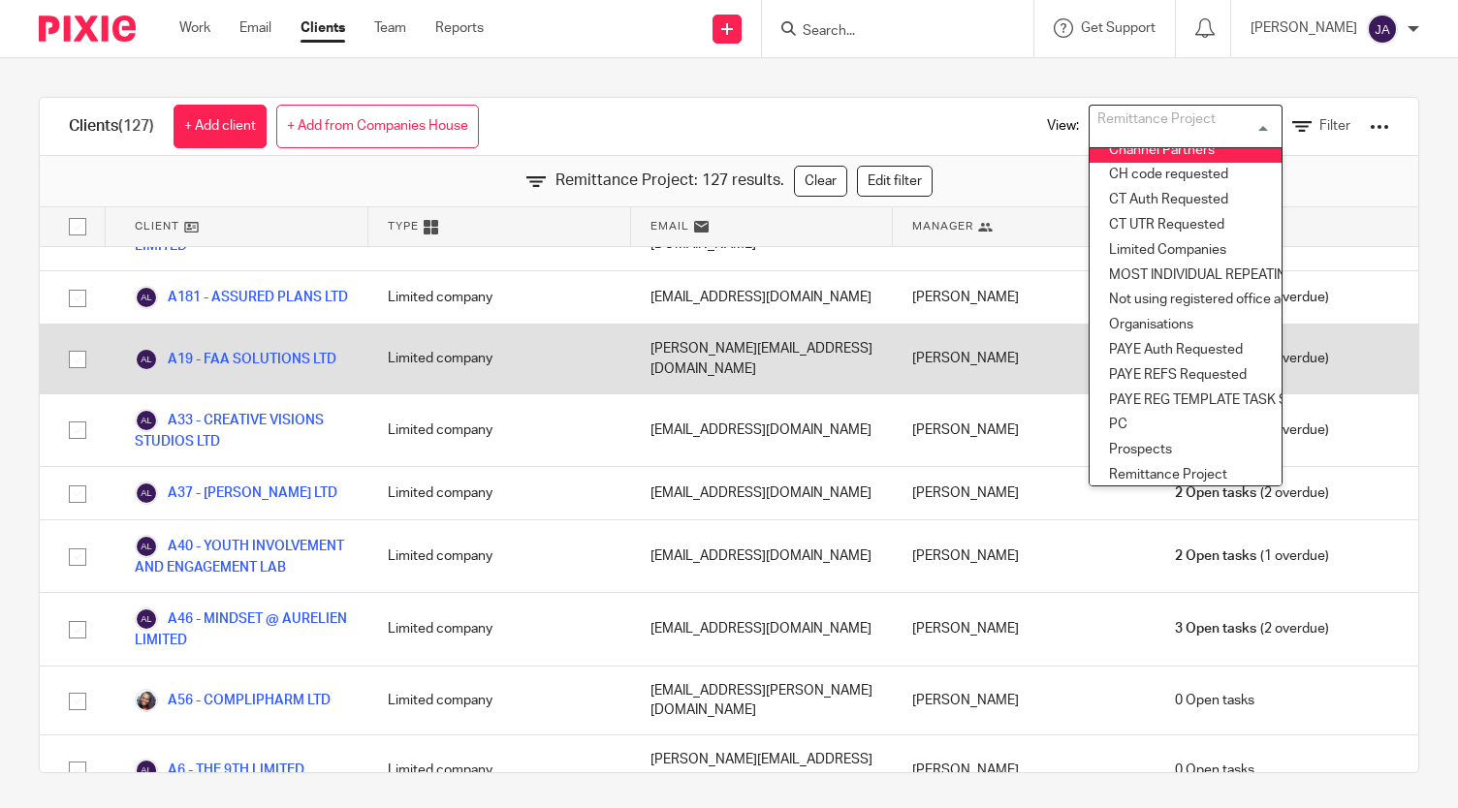
scroll to position [155, 0]
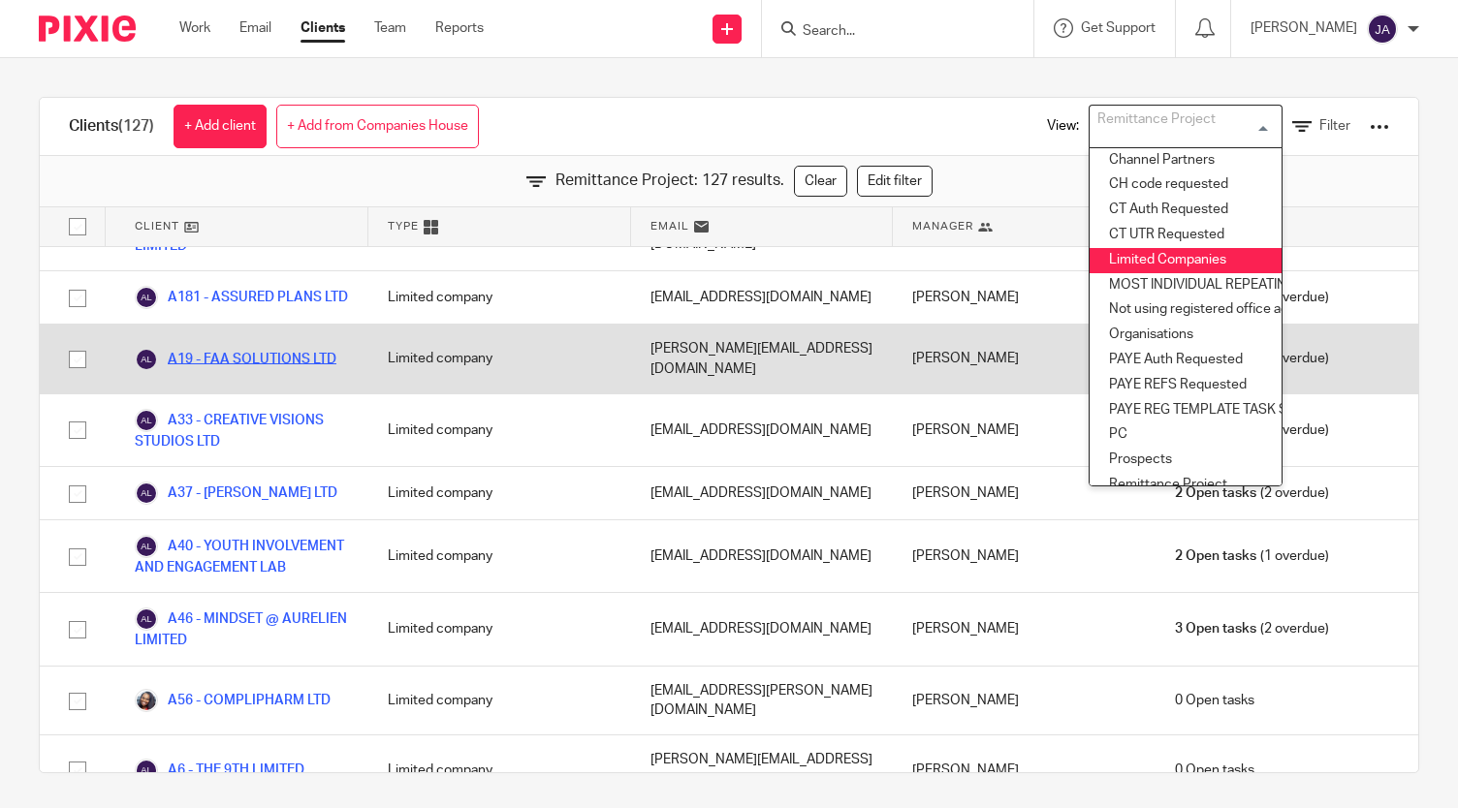
click at [262, 365] on link "A19 - FAA SOLUTIONS LTD" at bounding box center [236, 359] width 202 height 23
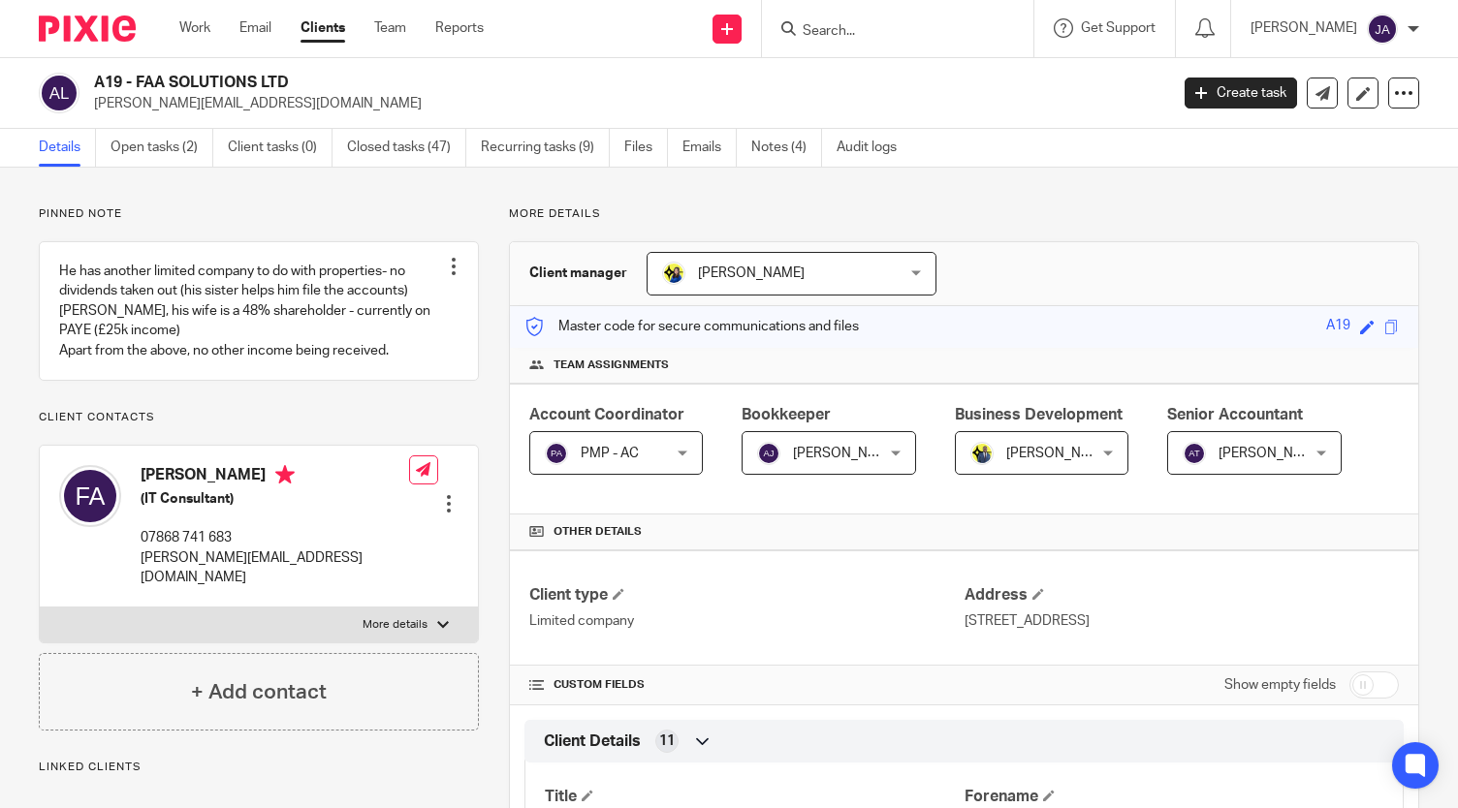
scroll to position [437, 0]
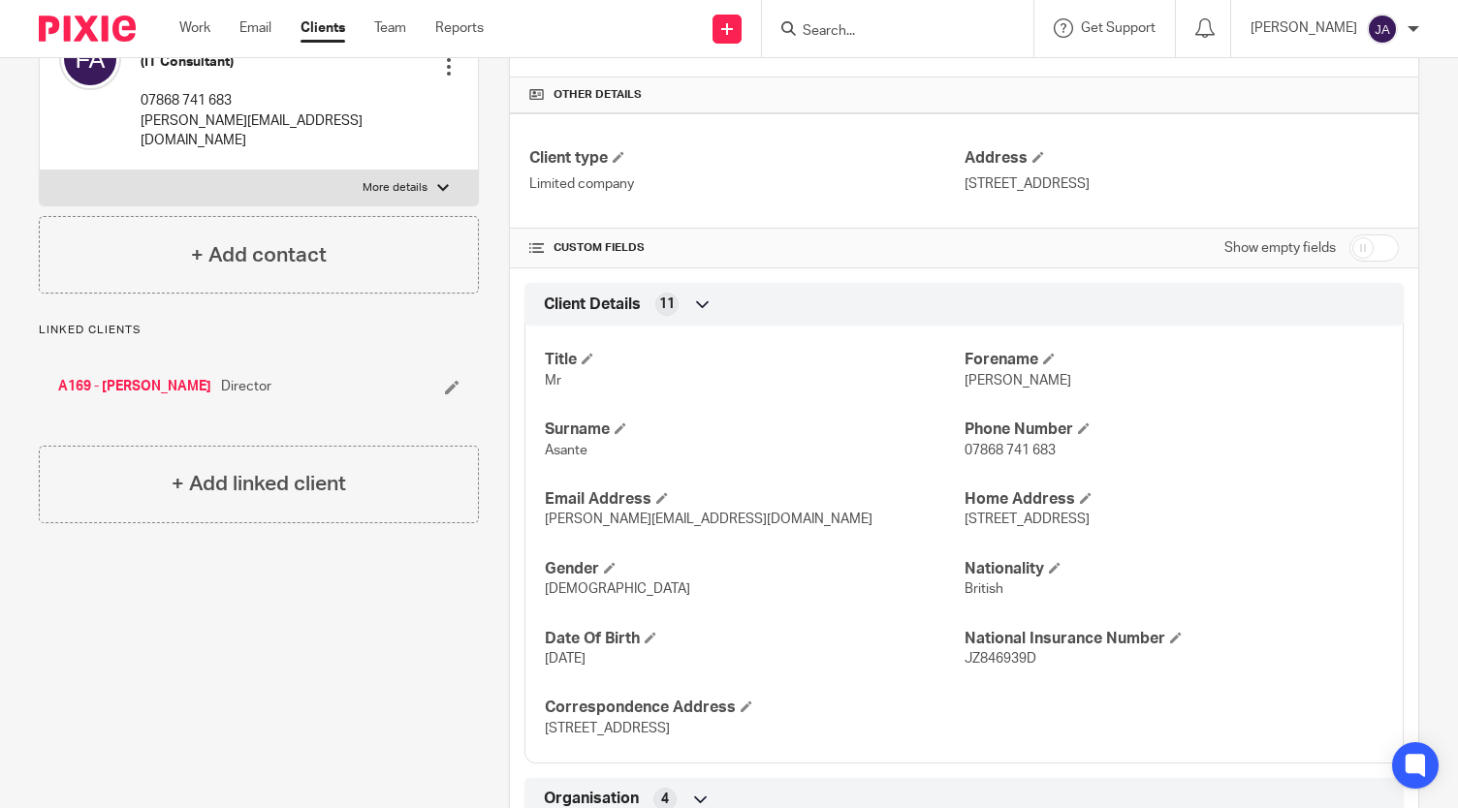
click at [1363, 247] on input "checkbox" at bounding box center [1373, 248] width 49 height 27
checkbox input "true"
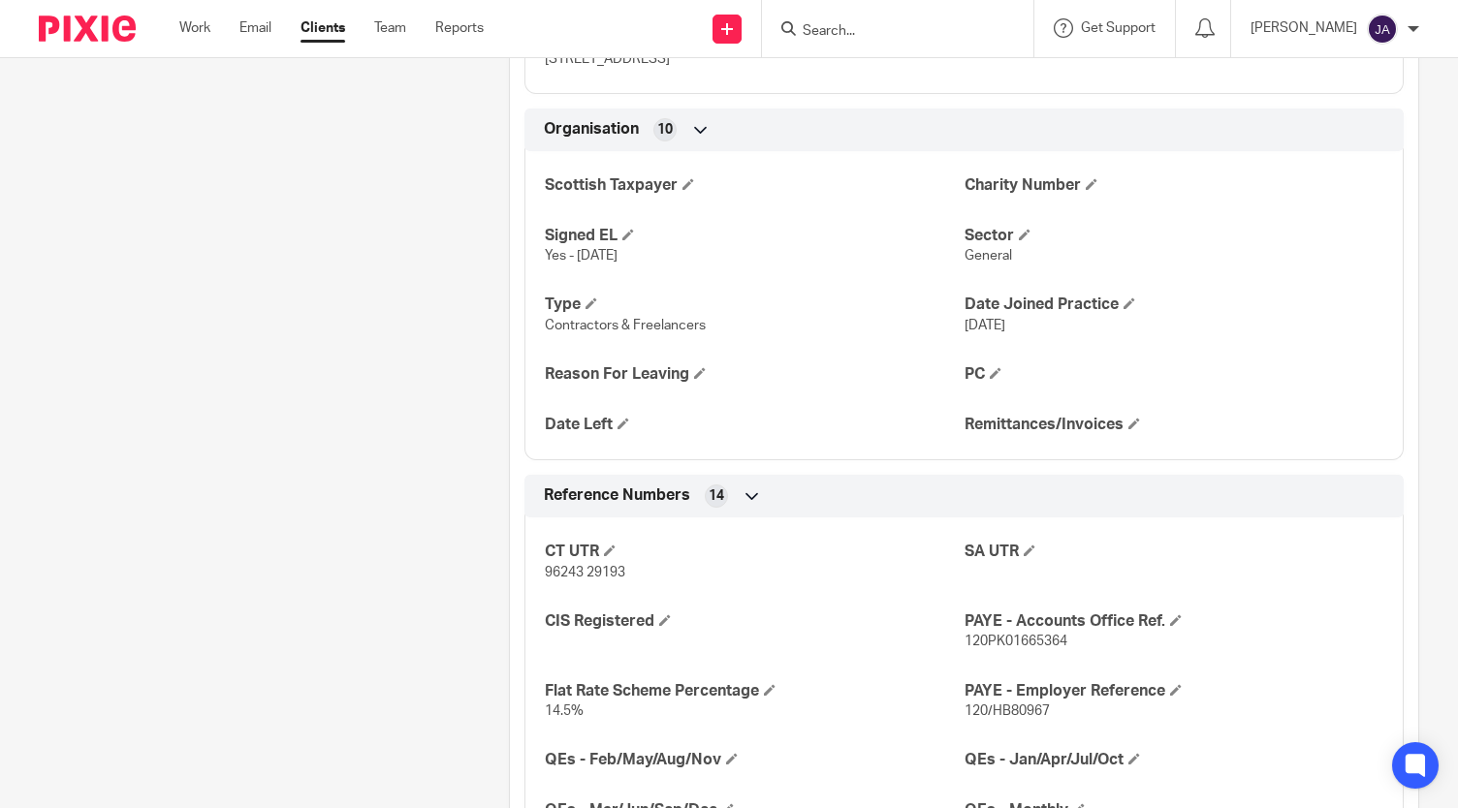
scroll to position [1295, 0]
click at [1135, 427] on h4 "Remittances/Invoices" at bounding box center [1173, 426] width 419 height 20
click at [1128, 419] on span at bounding box center [1134, 425] width 12 height 12
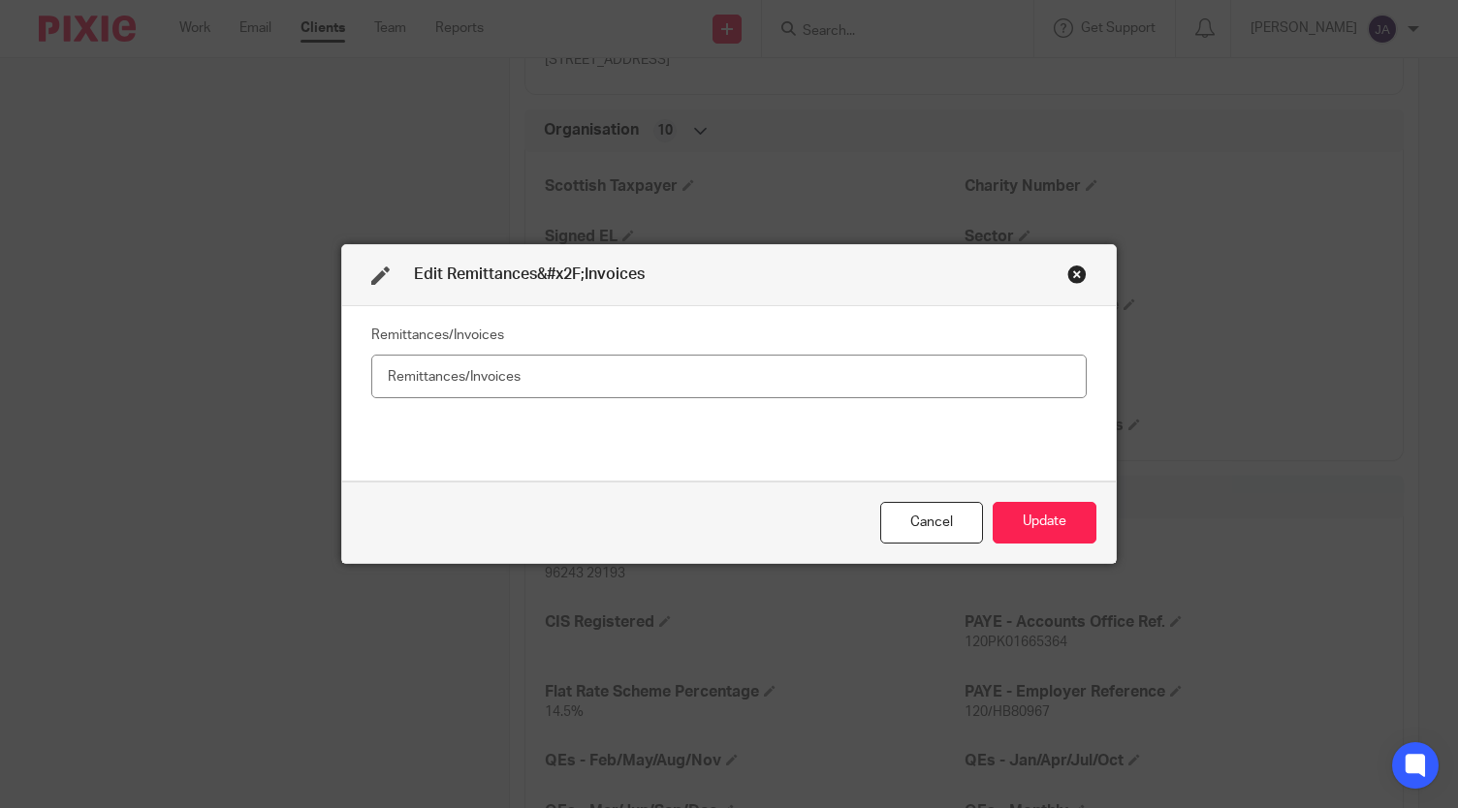
click at [847, 379] on input "text" at bounding box center [728, 377] width 715 height 44
type input "No"
click at [1047, 524] on button "Update" at bounding box center [1045, 523] width 104 height 42
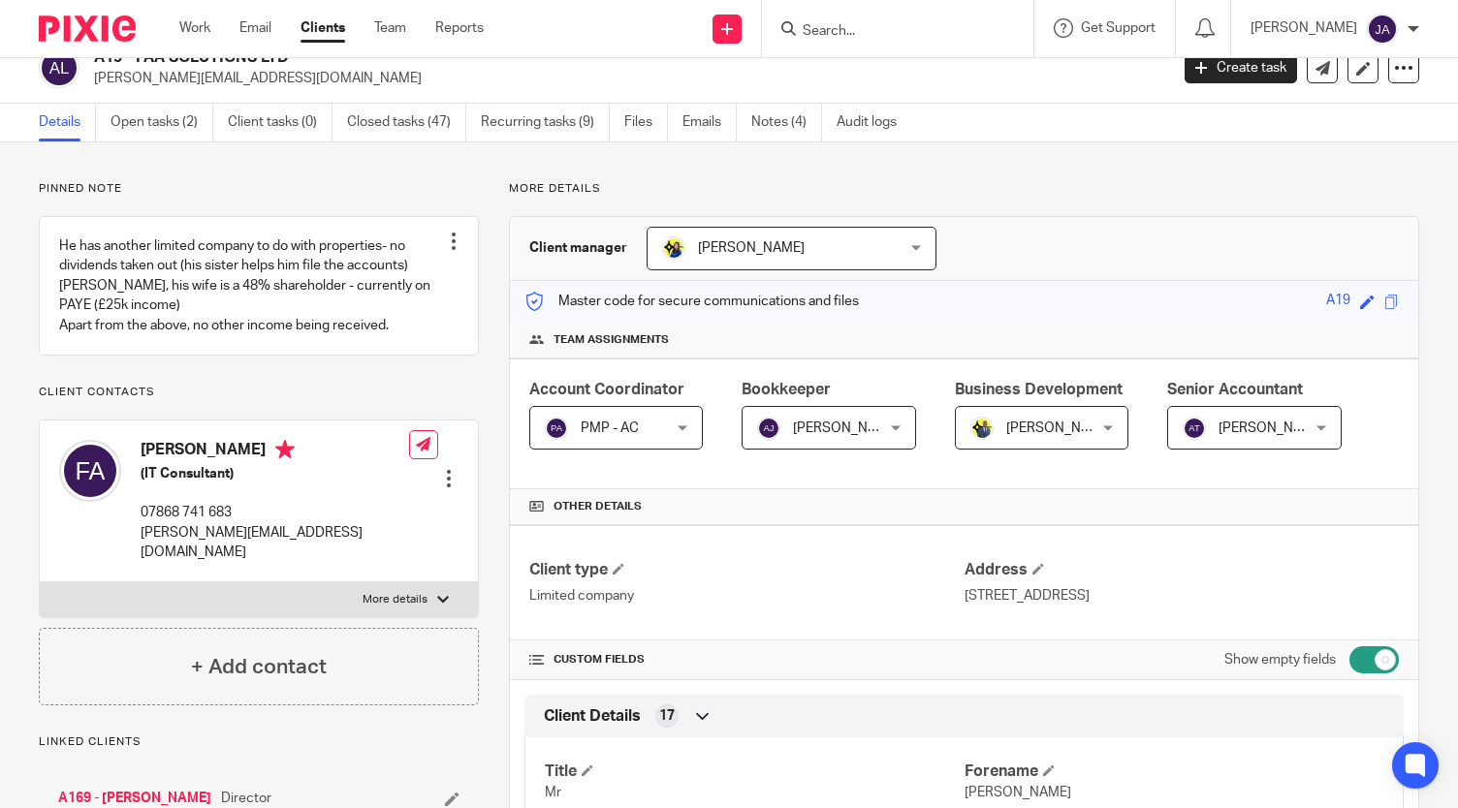
scroll to position [0, 0]
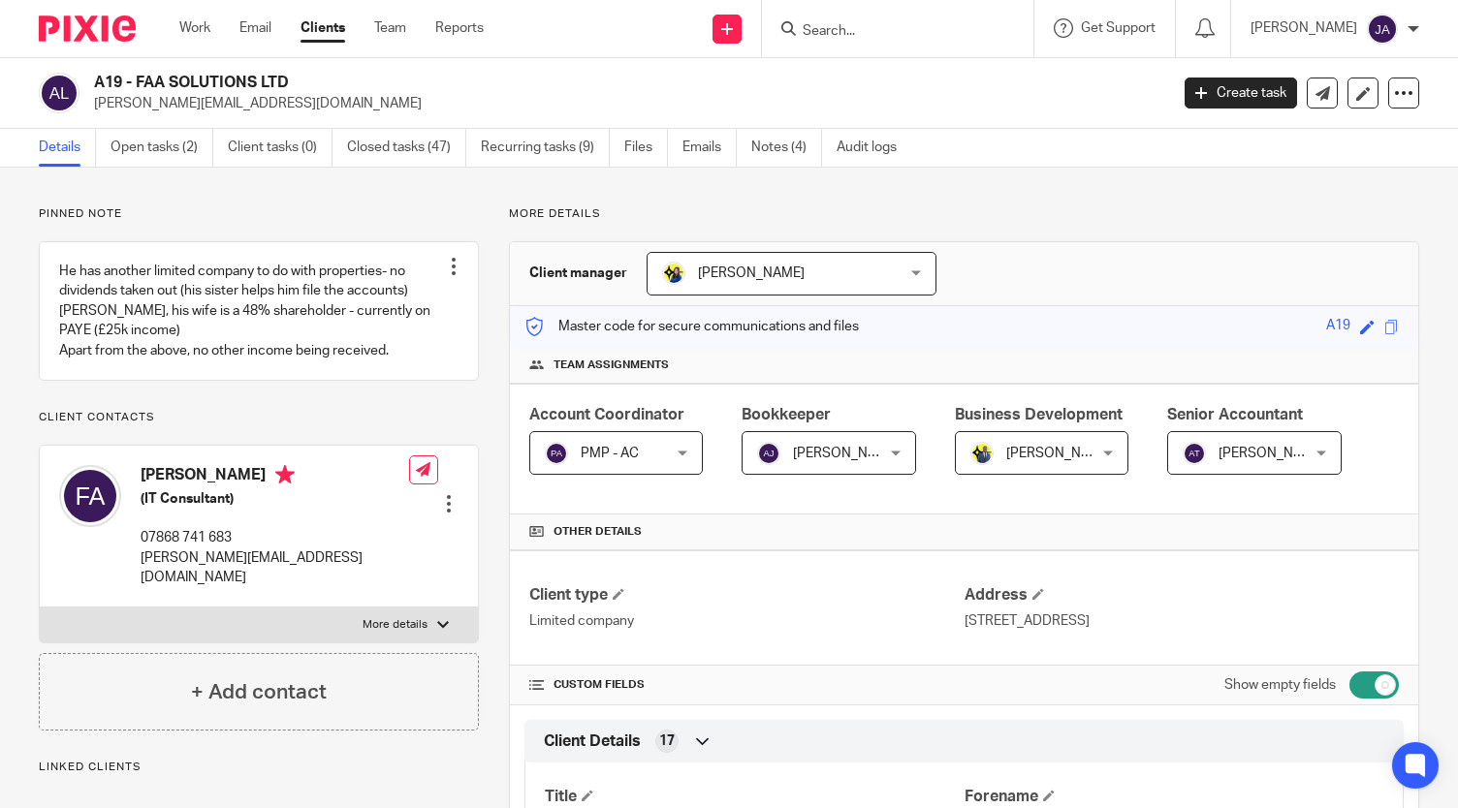
click at [329, 29] on link "Clients" at bounding box center [322, 27] width 45 height 19
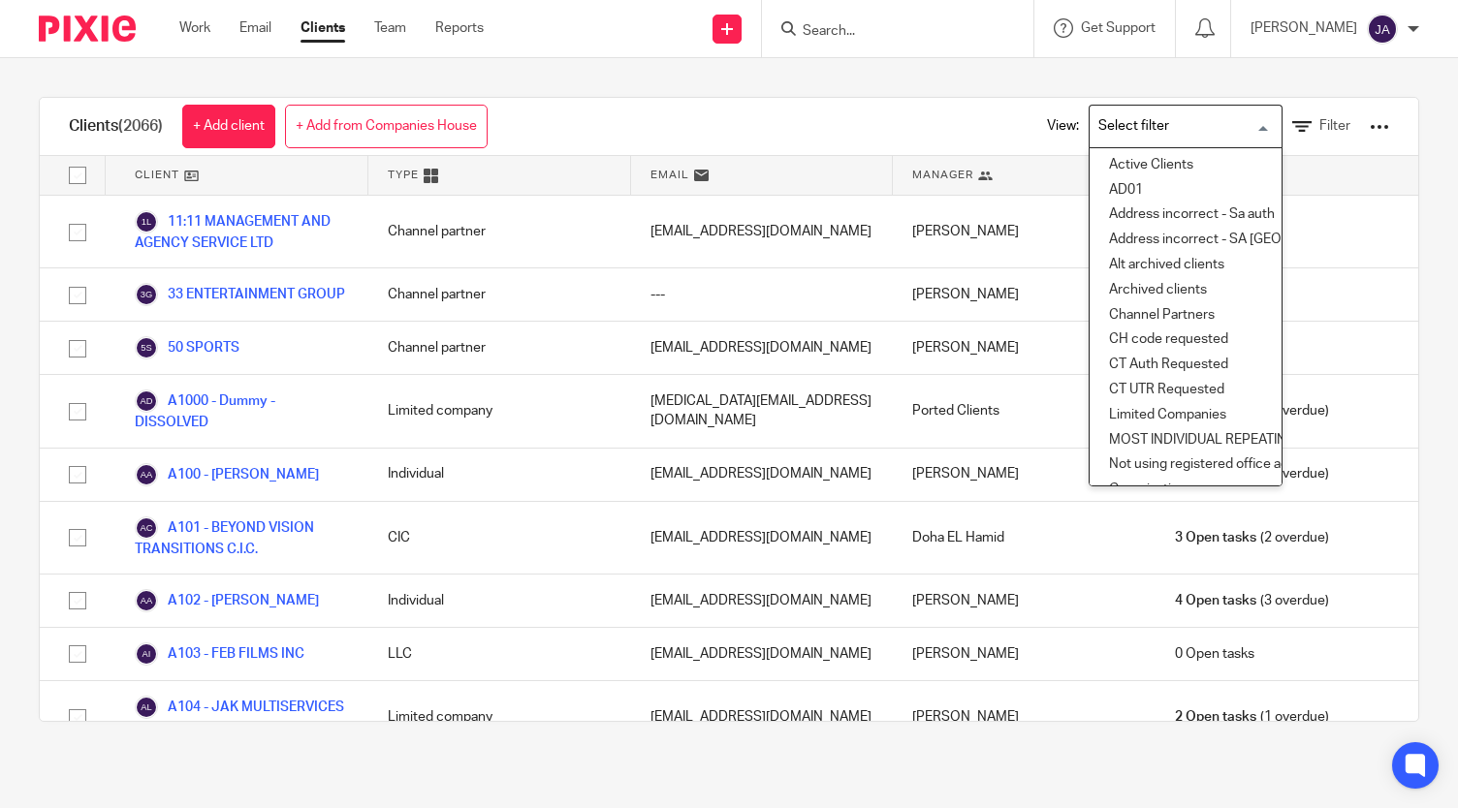
click at [1146, 123] on input "Search for option" at bounding box center [1180, 127] width 179 height 34
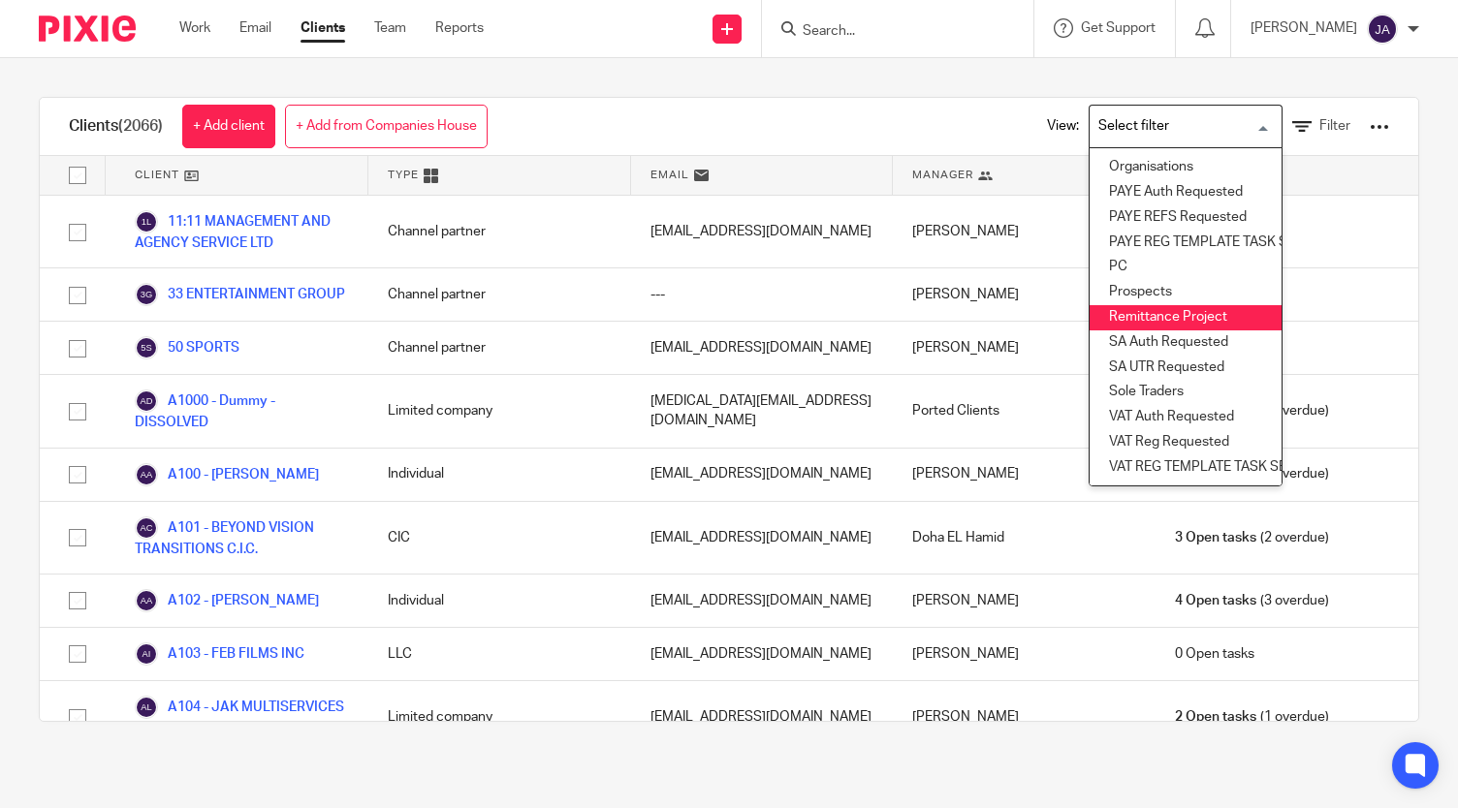
click at [1138, 305] on li "Remittance Project" at bounding box center [1185, 317] width 192 height 25
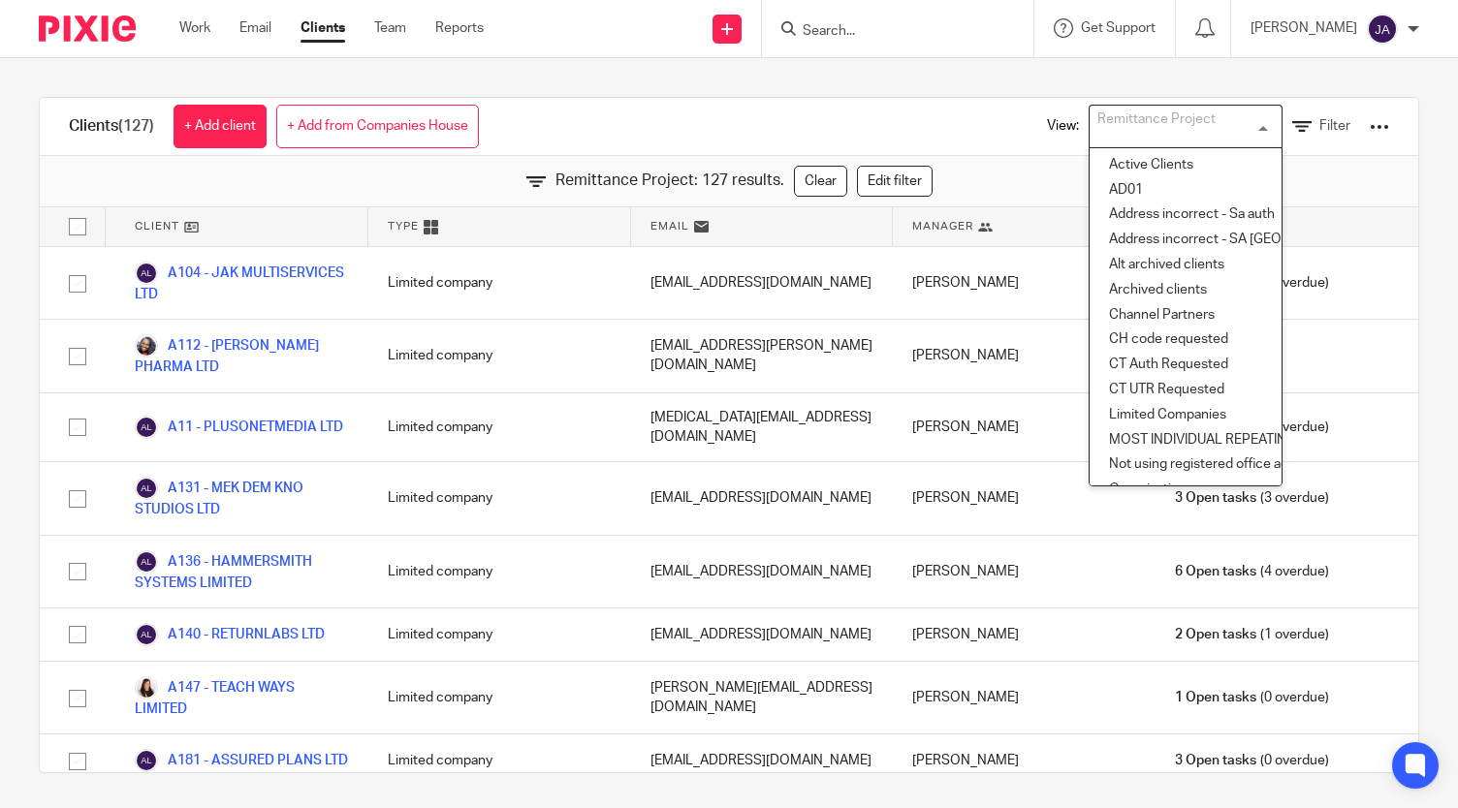
scroll to position [165, 0]
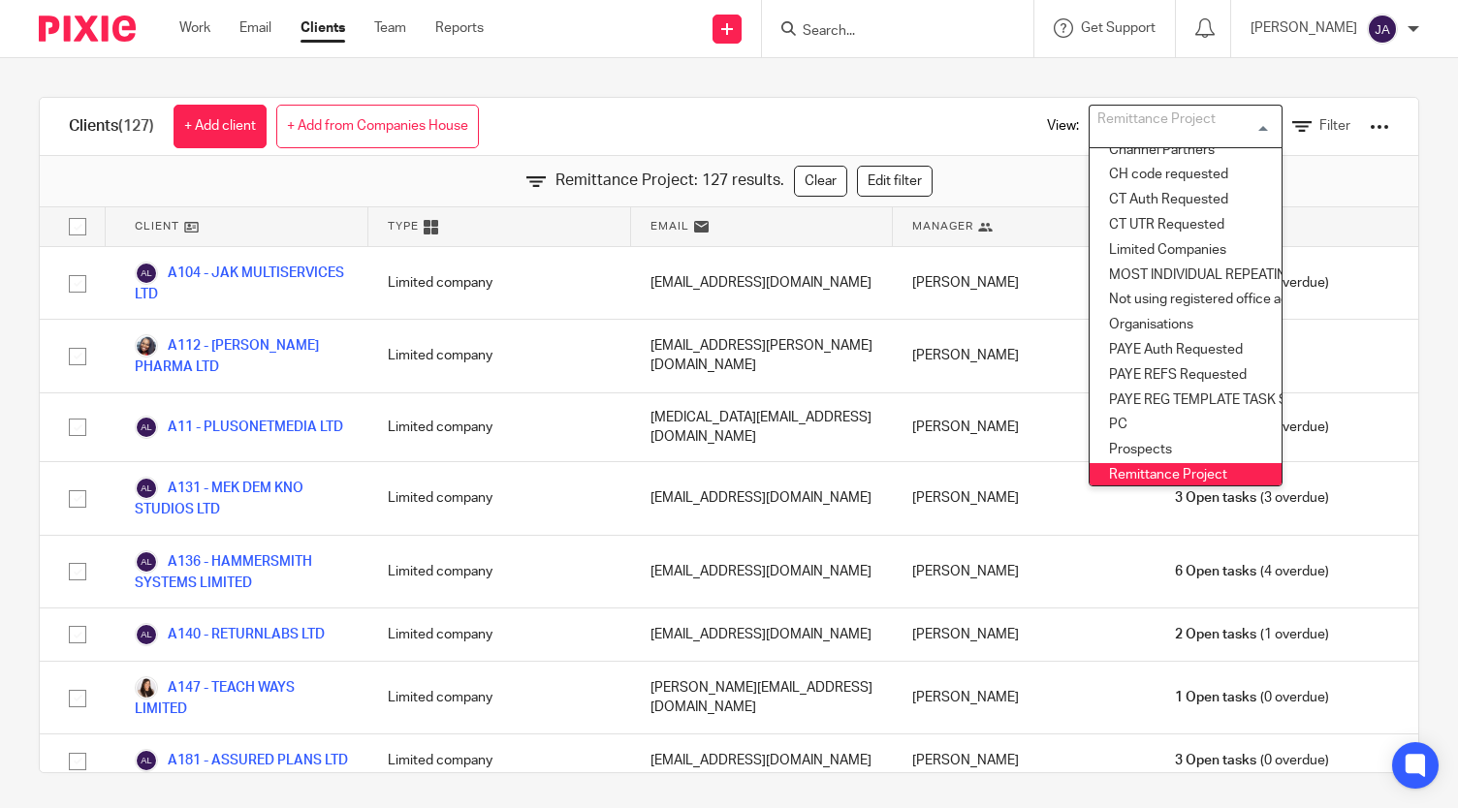
click at [563, 129] on div "Clients (127) + Add client + Add from Companies House View: Remittance Project …" at bounding box center [729, 127] width 1378 height 58
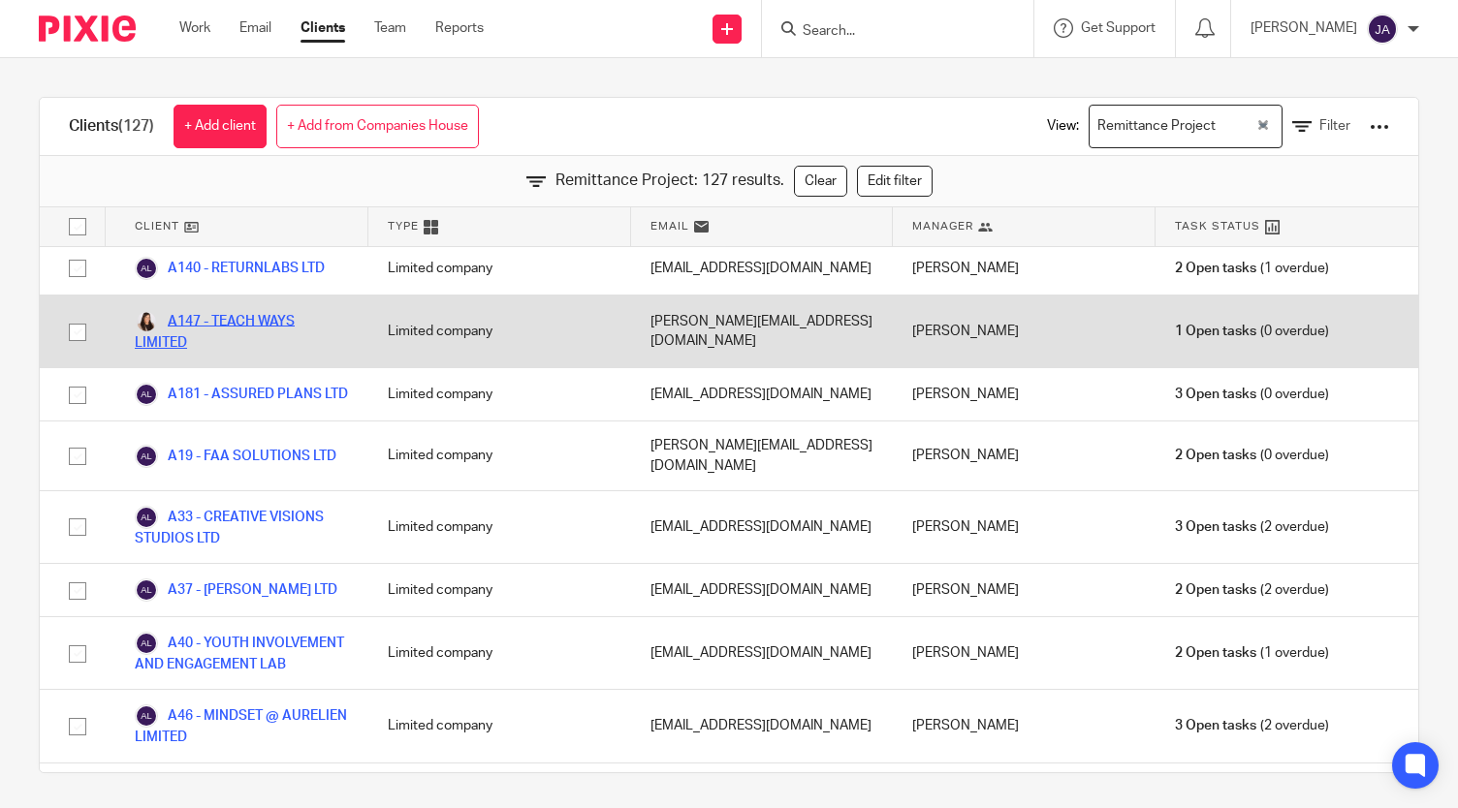
scroll to position [371, 0]
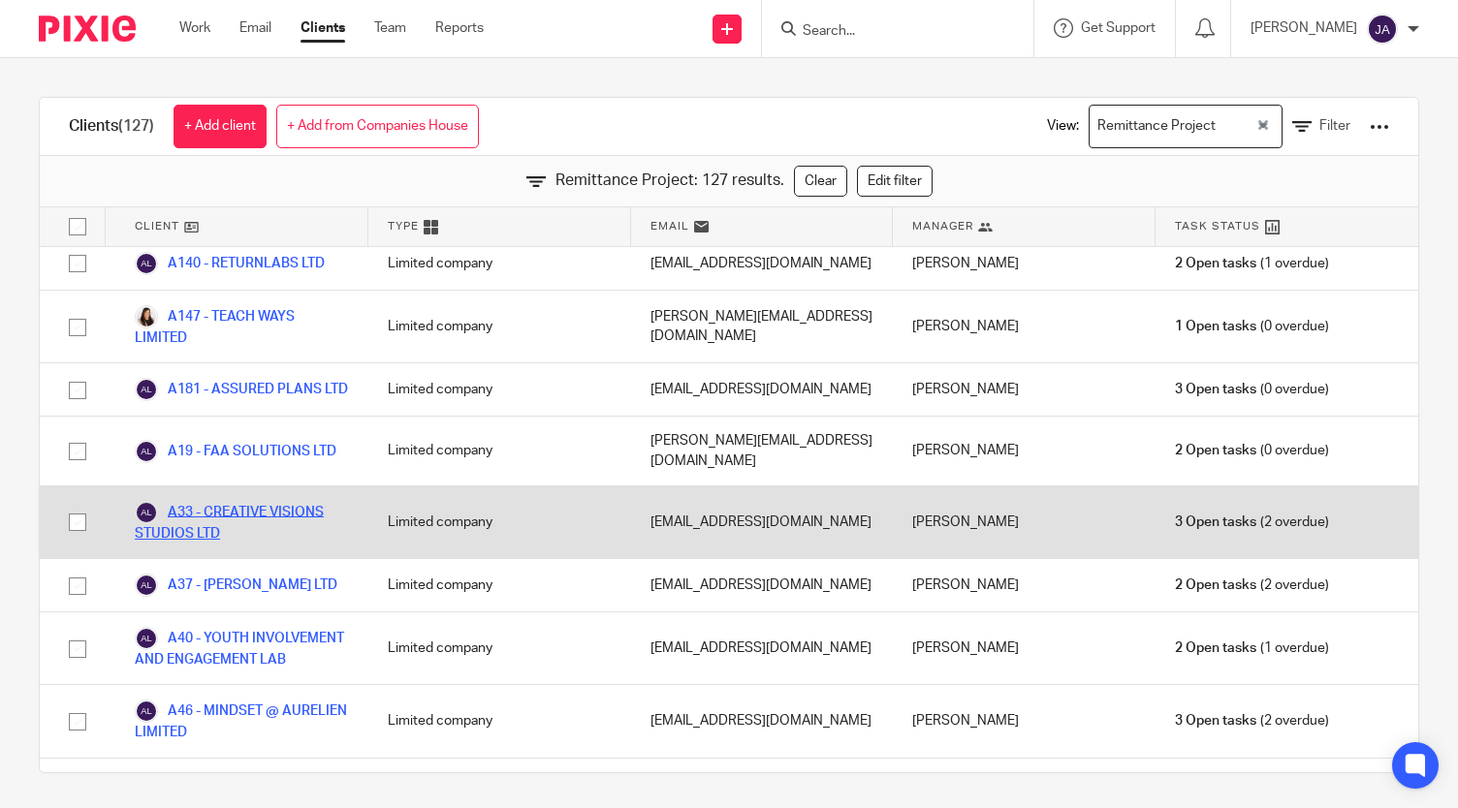
click at [271, 505] on link "A33 - CREATIVE VISIONS STUDIOS LTD" at bounding box center [242, 522] width 214 height 43
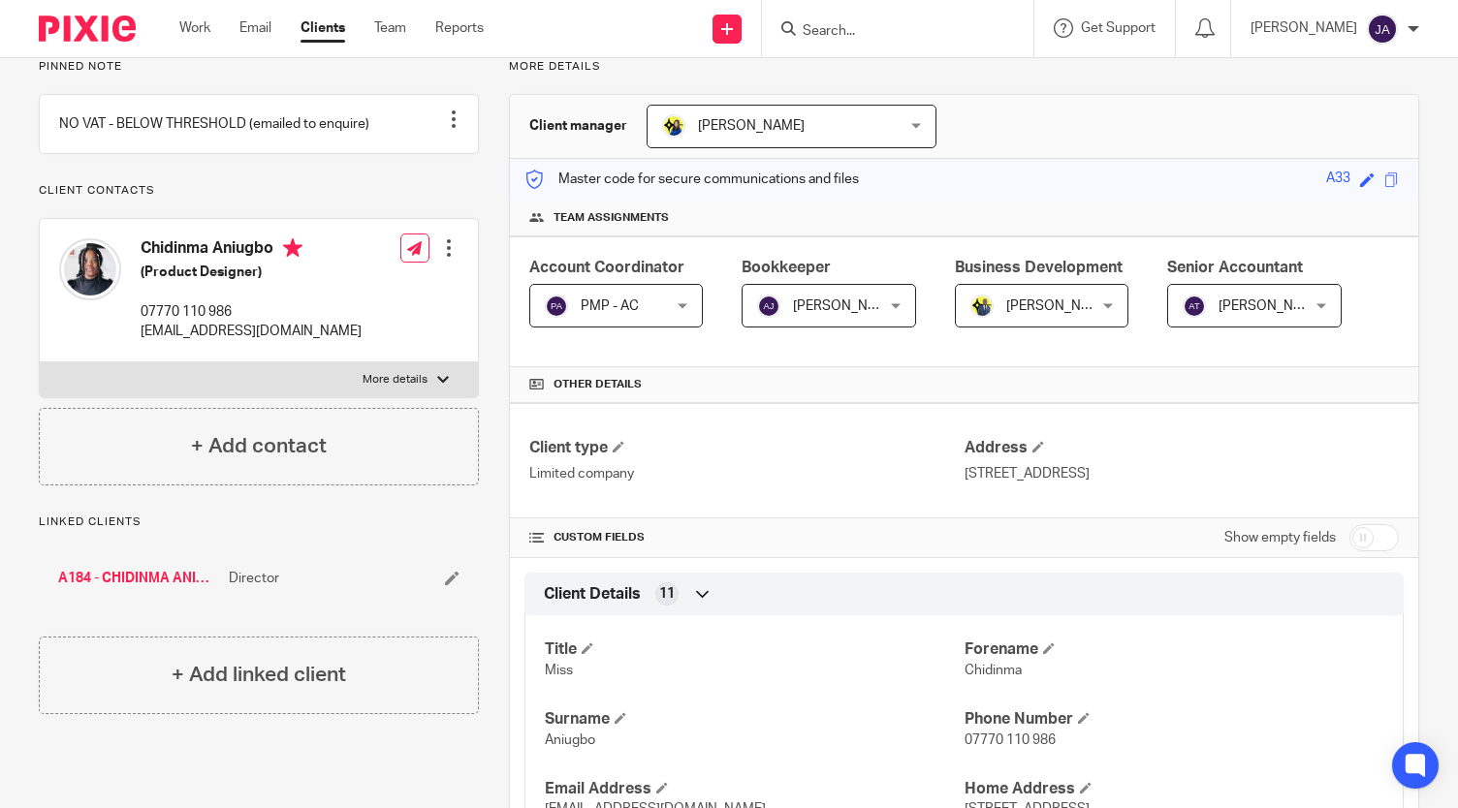
click at [1349, 528] on input "checkbox" at bounding box center [1373, 537] width 49 height 27
checkbox input "true"
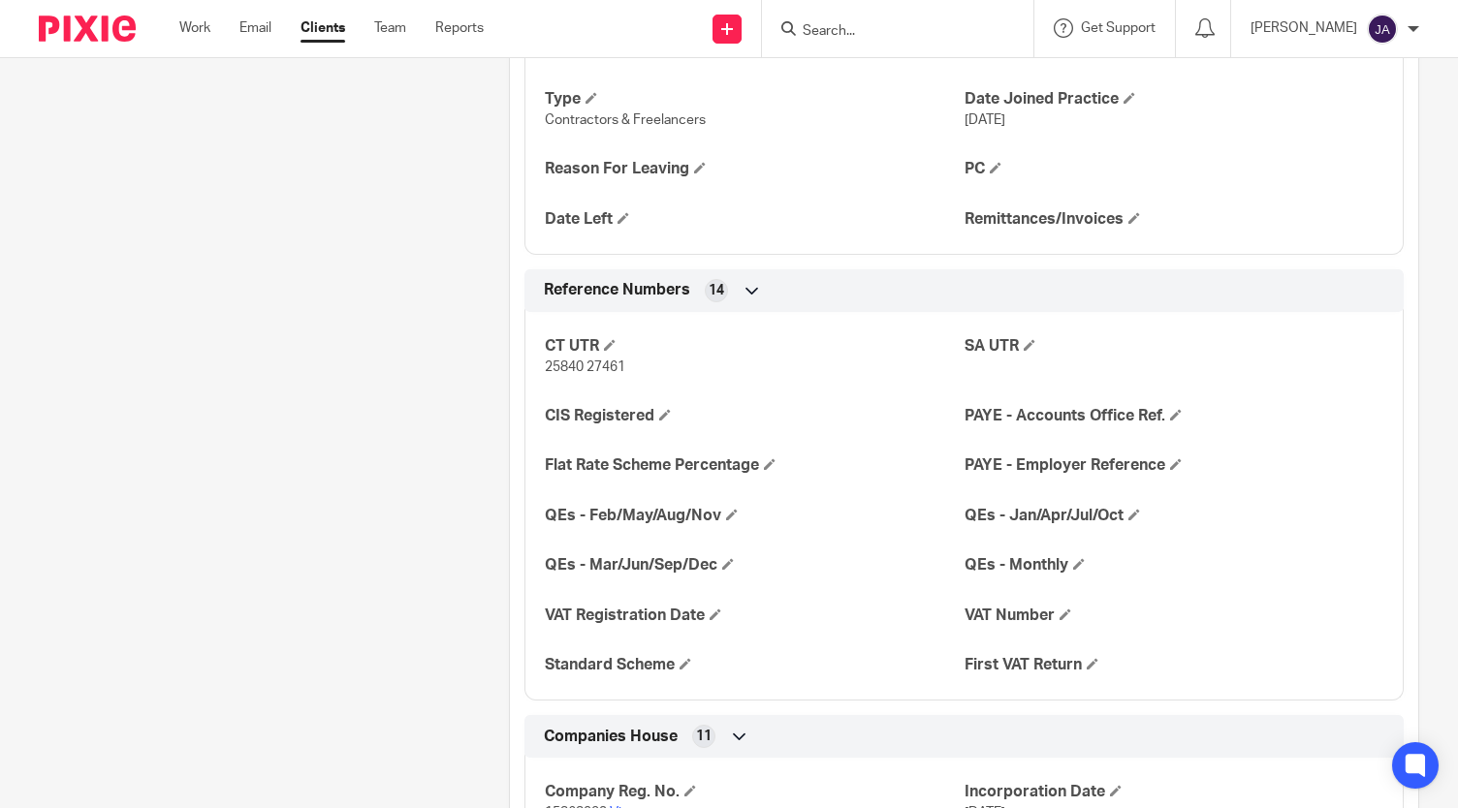
scroll to position [1497, 0]
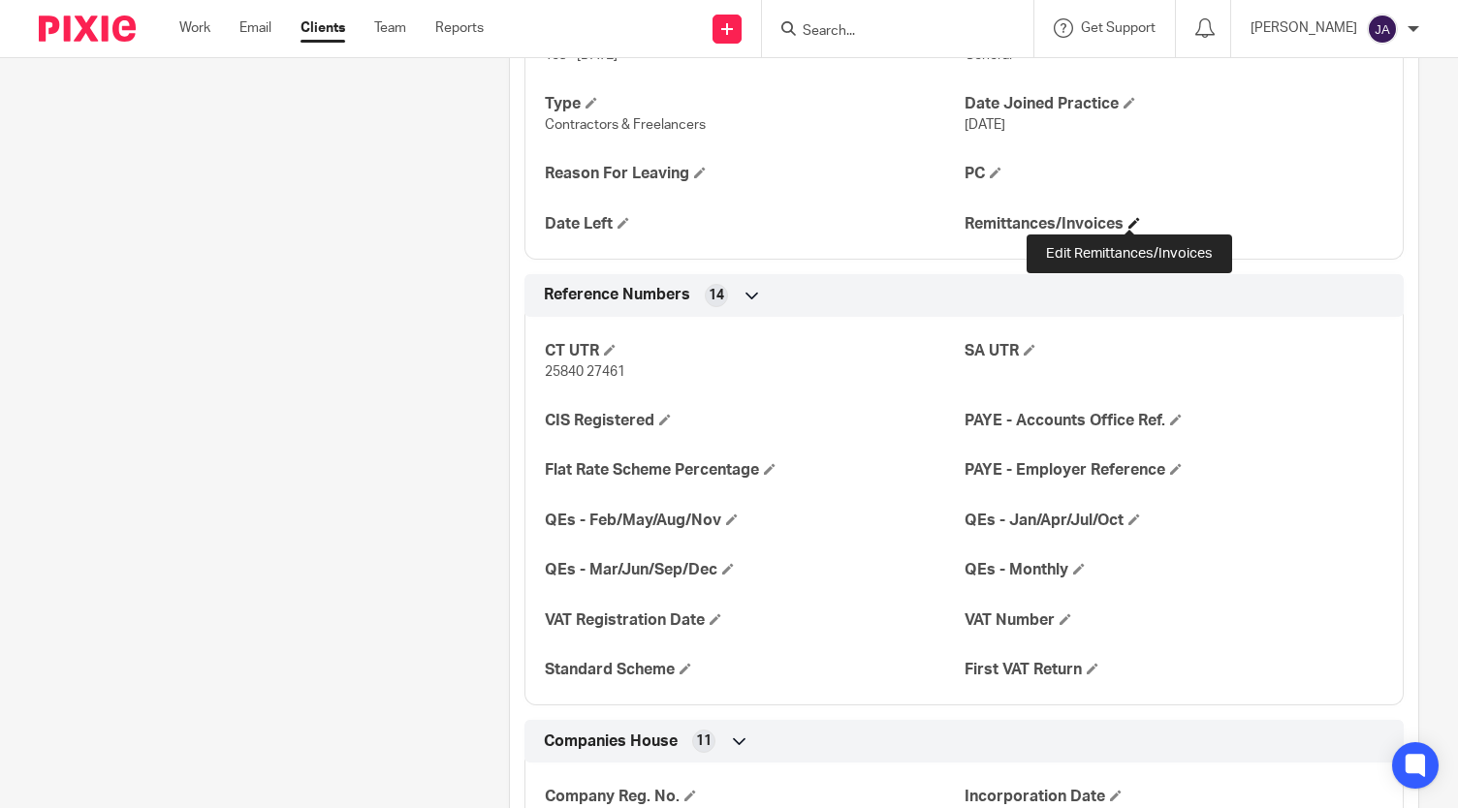
click at [1128, 219] on span at bounding box center [1134, 223] width 12 height 12
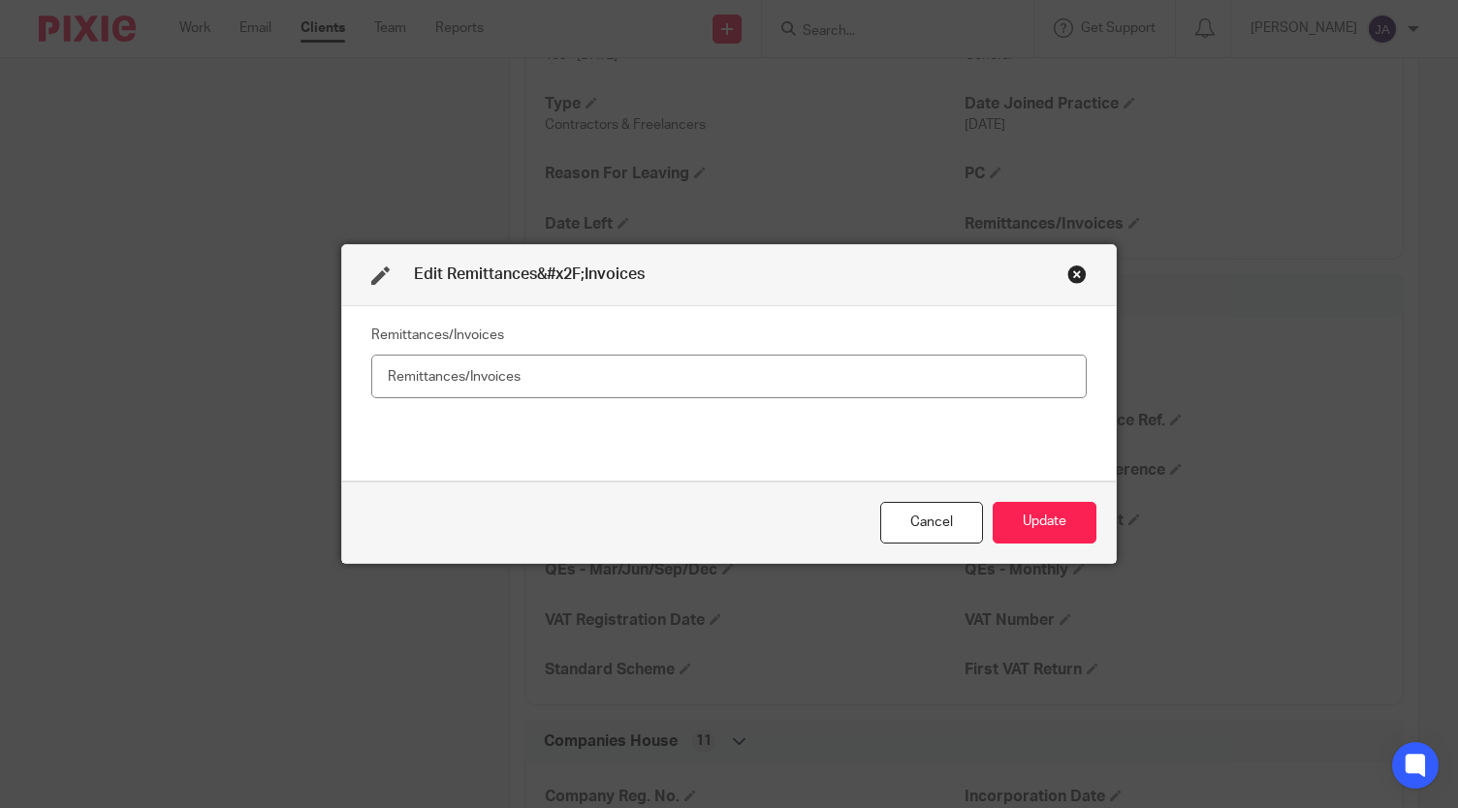
click at [708, 350] on fieldset "Remittances/Invoices" at bounding box center [728, 360] width 715 height 78
click at [696, 377] on input "text" at bounding box center [728, 377] width 715 height 44
type input "No"
click at [1057, 519] on button "Update" at bounding box center [1045, 523] width 104 height 42
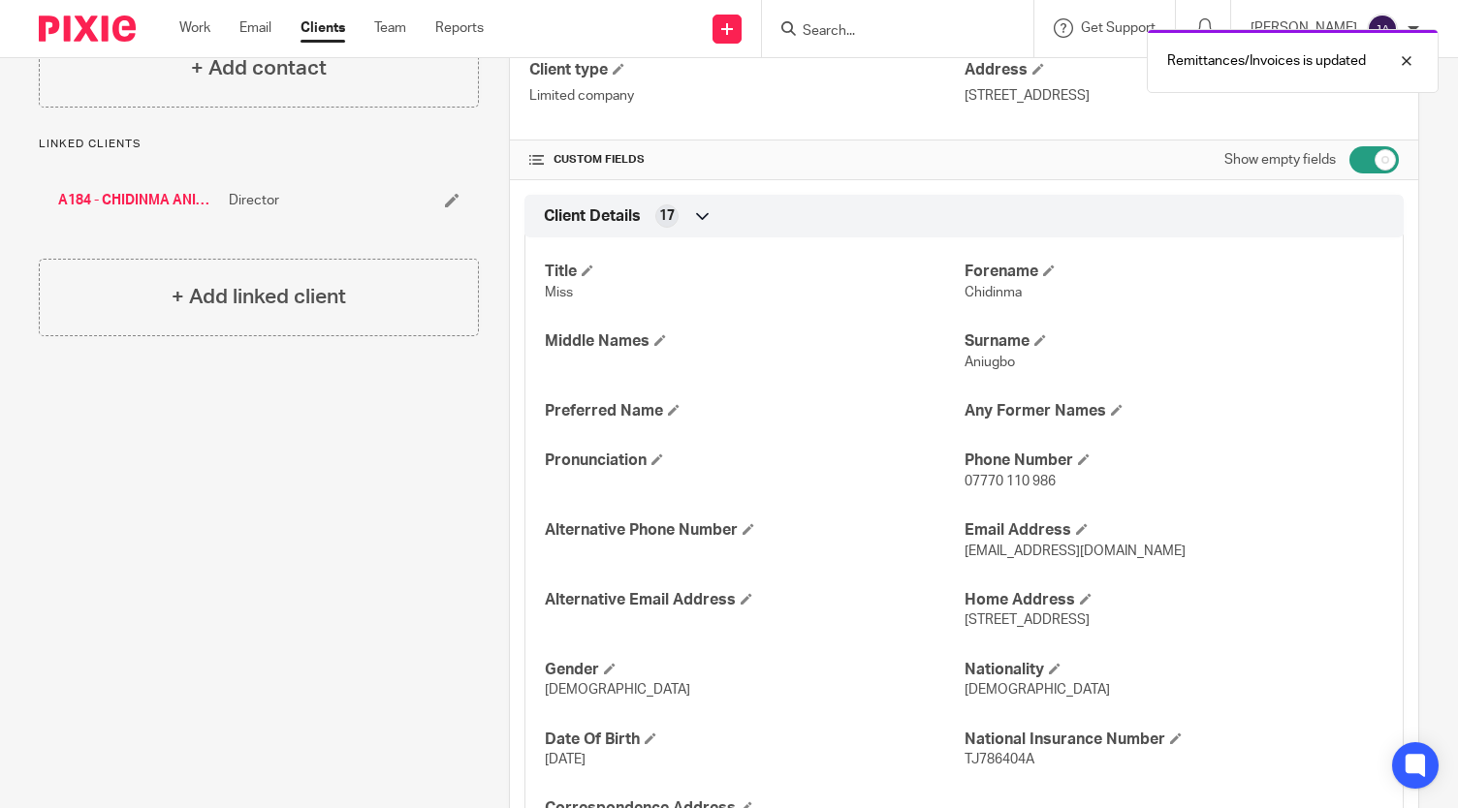
scroll to position [0, 0]
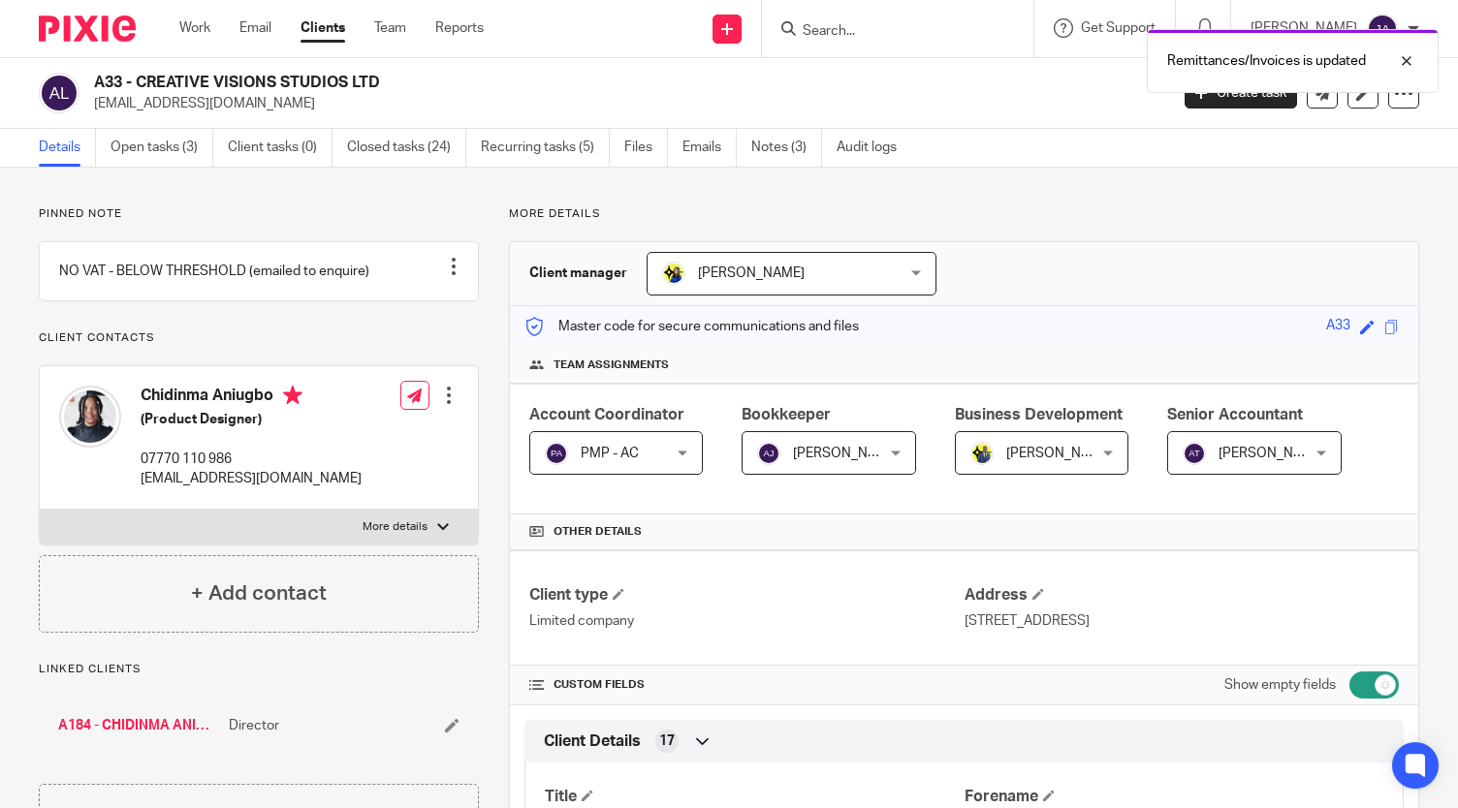
click at [332, 32] on link "Clients" at bounding box center [322, 27] width 45 height 19
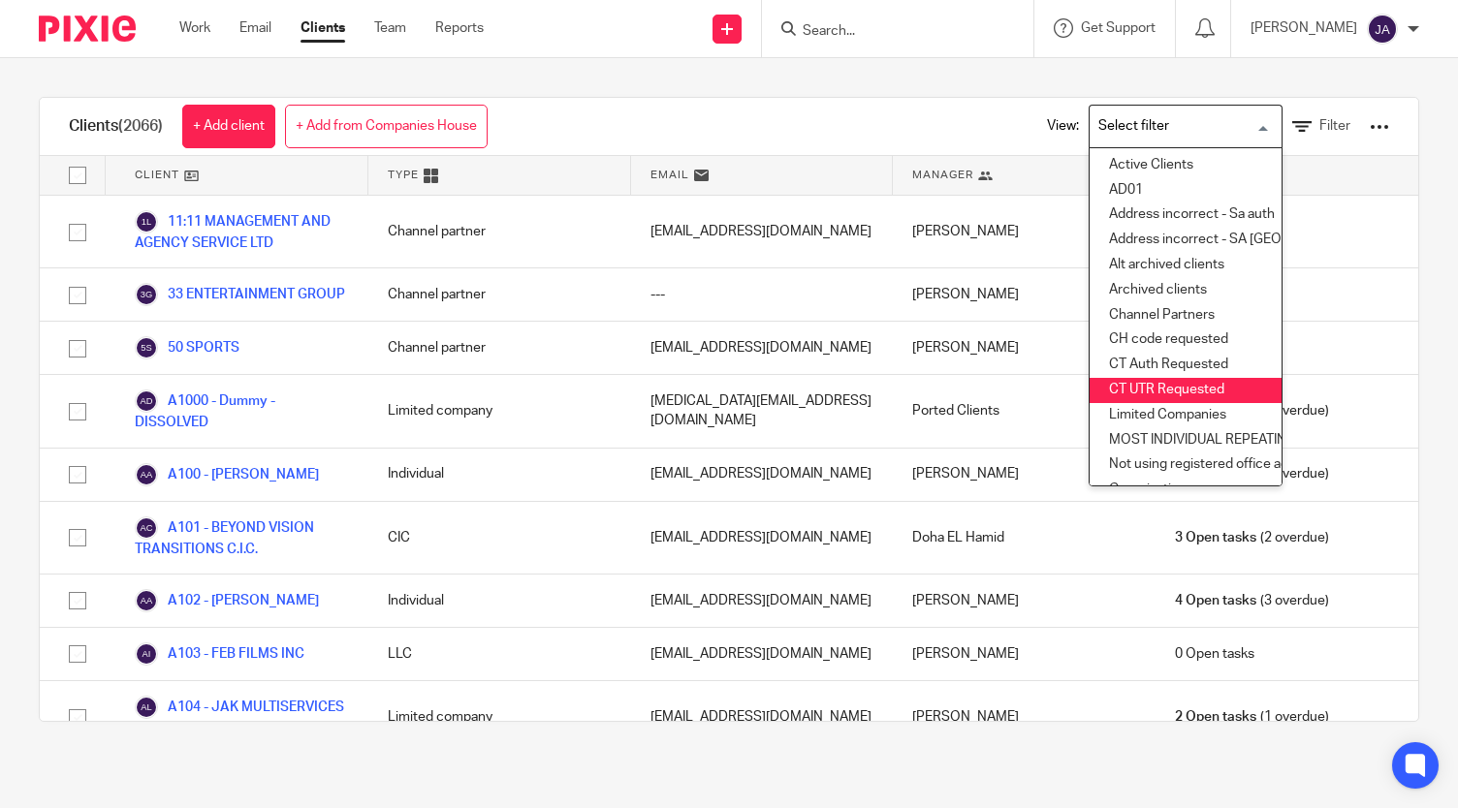
scroll to position [336, 0]
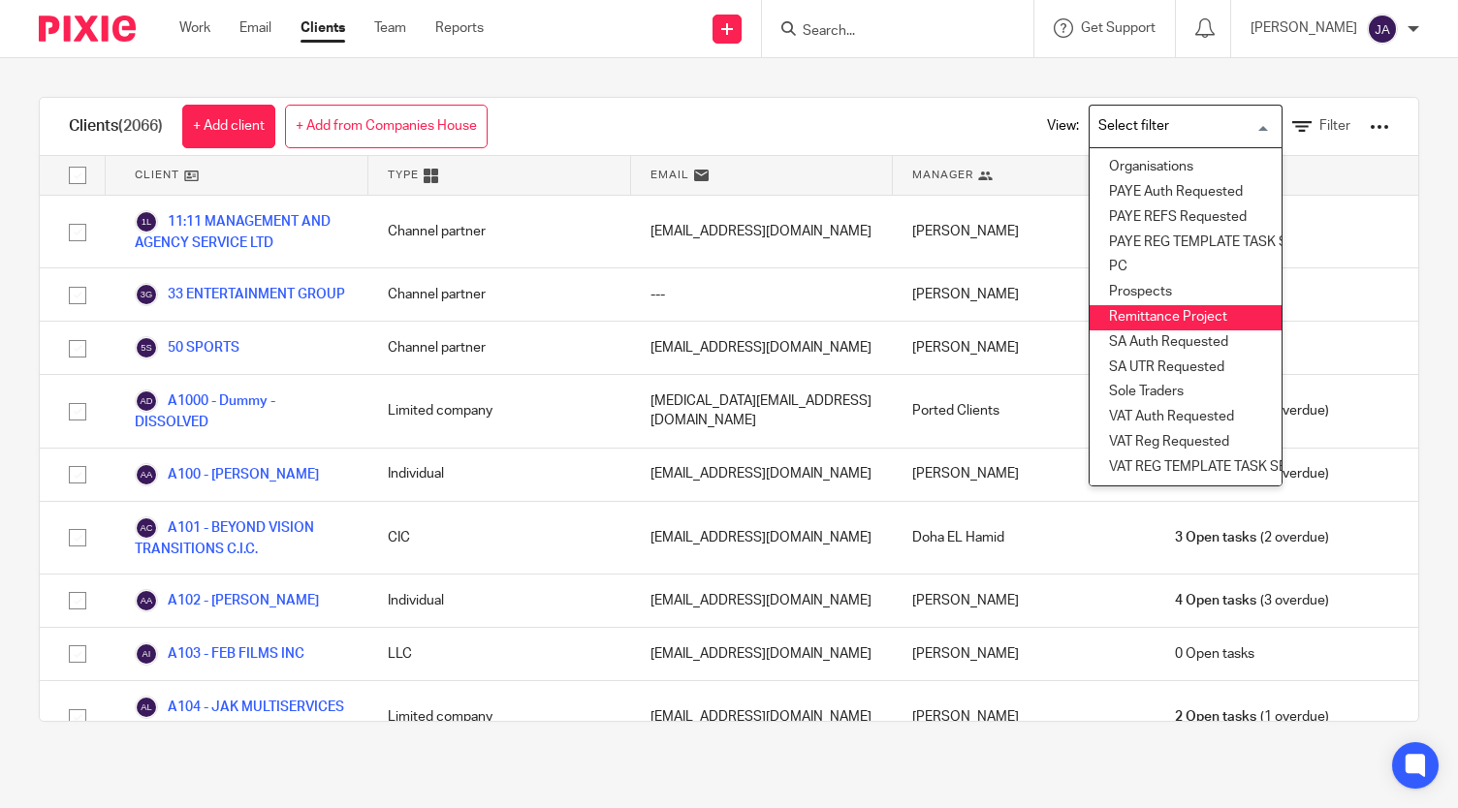
click at [1131, 305] on li "Remittance Project" at bounding box center [1185, 317] width 192 height 25
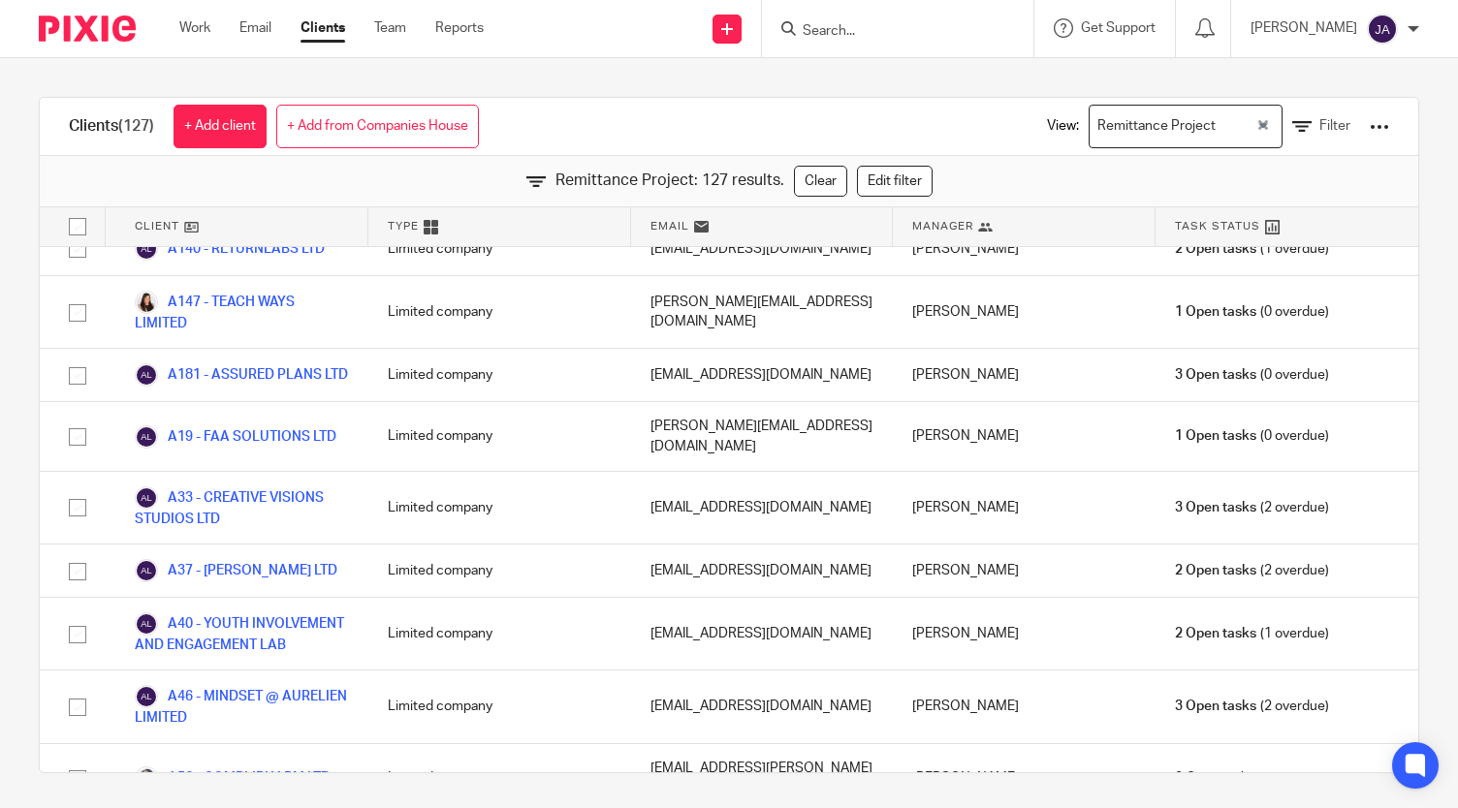
scroll to position [474, 0]
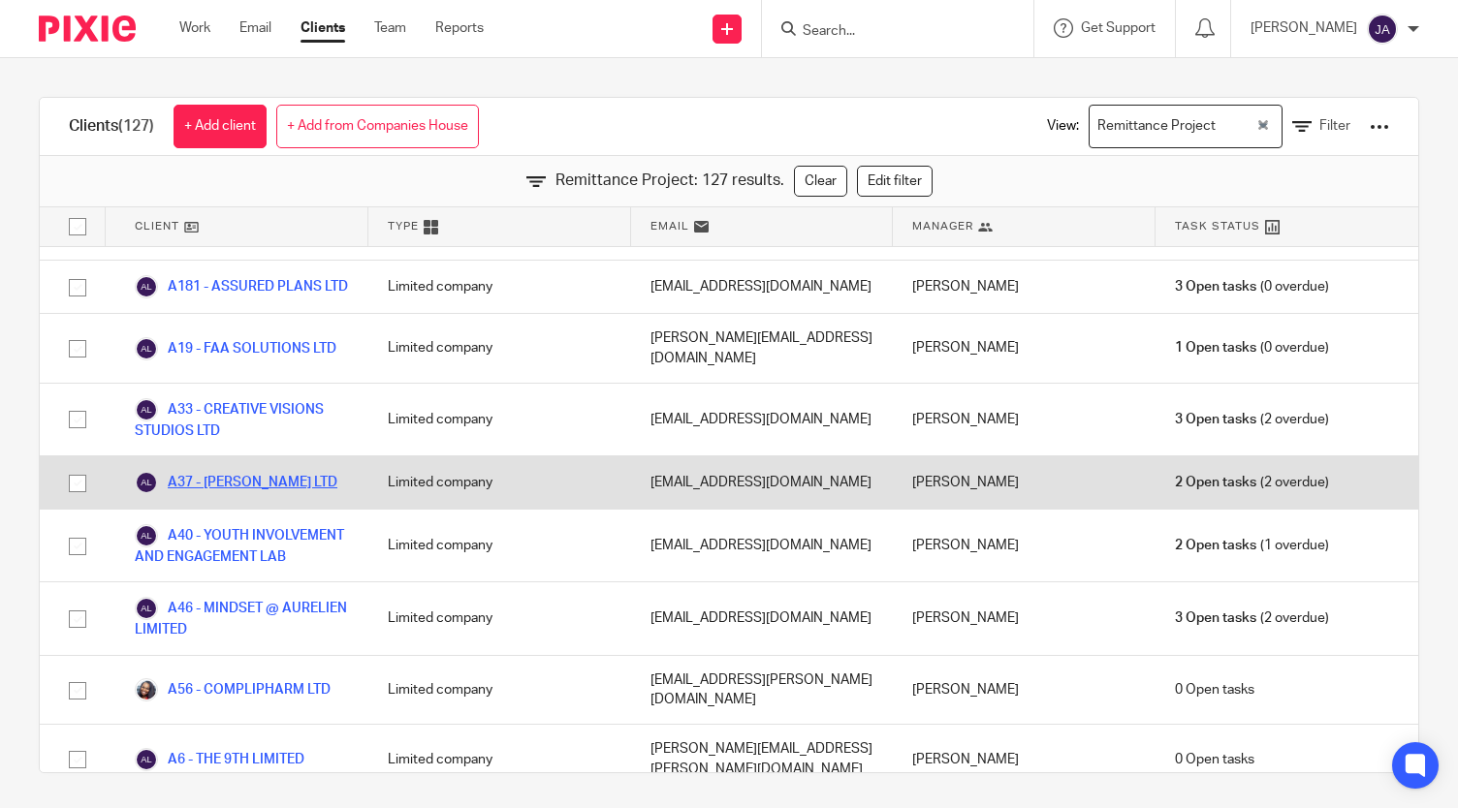
click at [238, 480] on link "A37 - [PERSON_NAME] LTD" at bounding box center [236, 482] width 203 height 23
